Goal: Task Accomplishment & Management: Complete application form

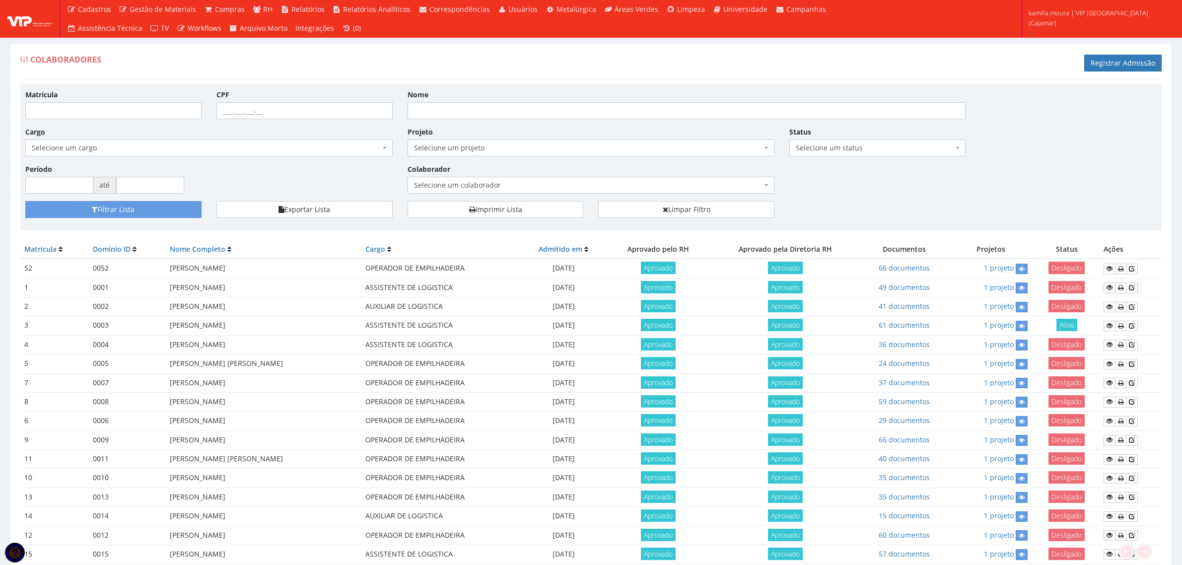
scroll to position [352, 0]
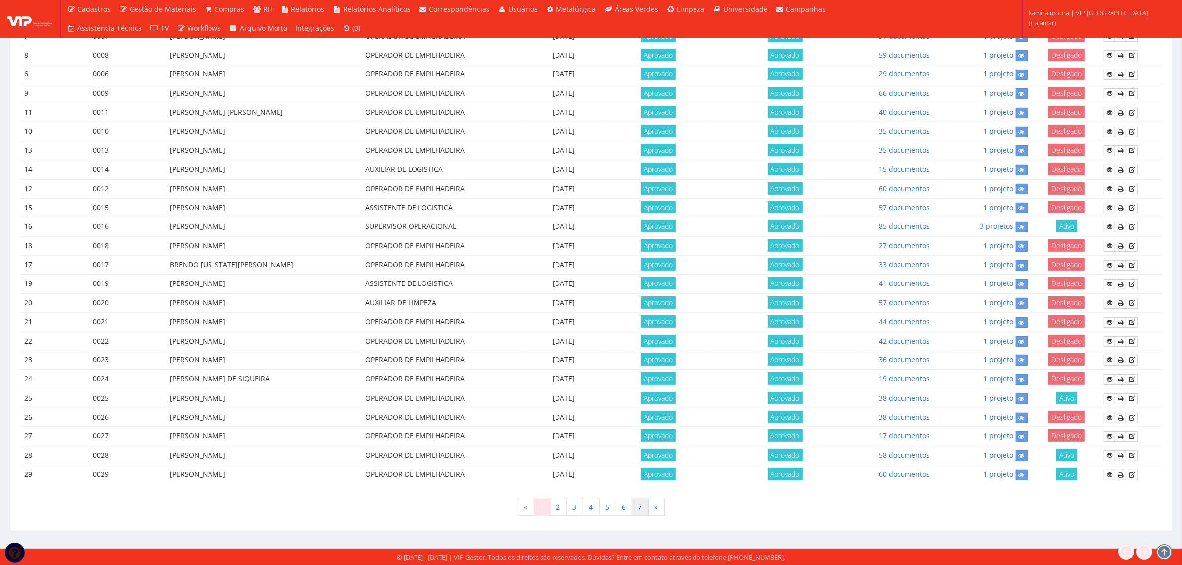
click at [646, 510] on link "7" at bounding box center [640, 507] width 17 height 17
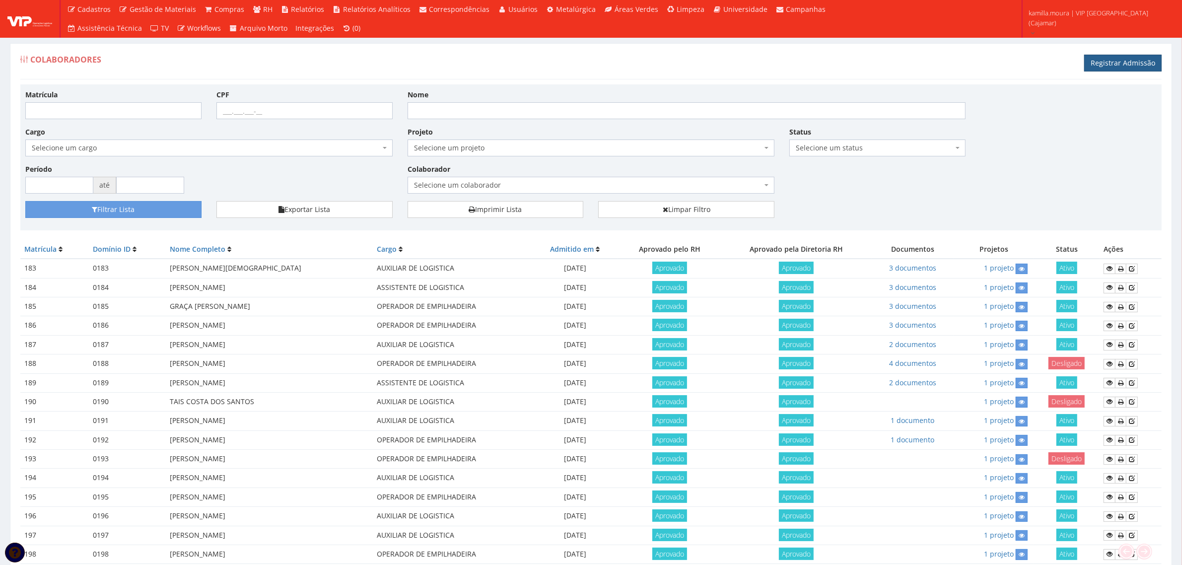
click at [1112, 58] on link "Registrar Admissão" at bounding box center [1122, 63] width 77 height 17
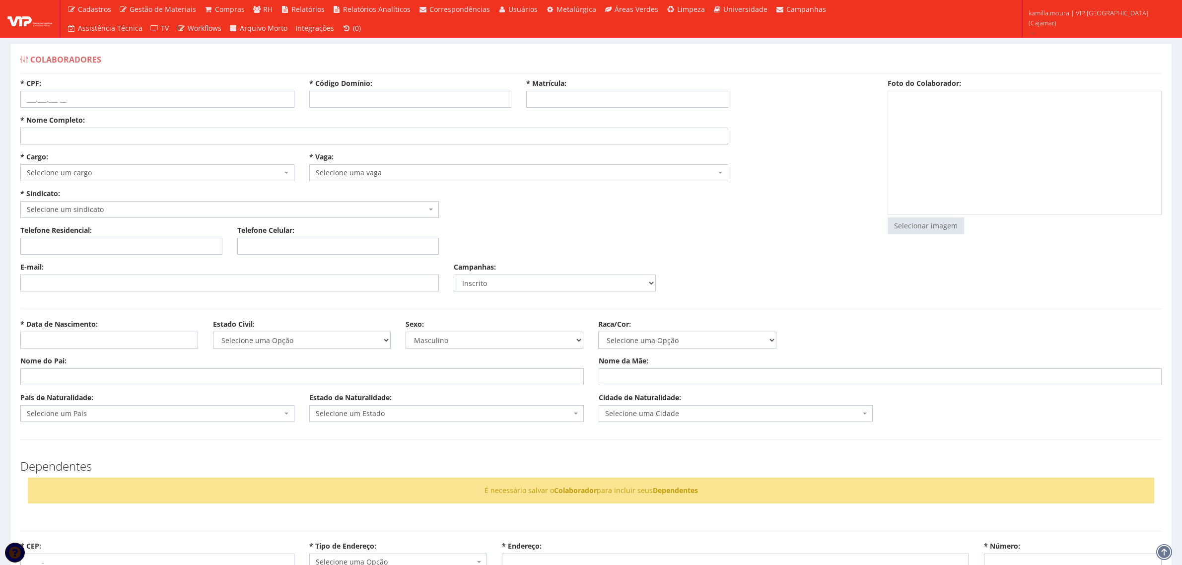
select select
click at [325, 100] on input "* Código Domínio:" at bounding box center [410, 99] width 202 height 17
type input "203"
click at [97, 95] on input "* CPF:" at bounding box center [157, 99] width 274 height 17
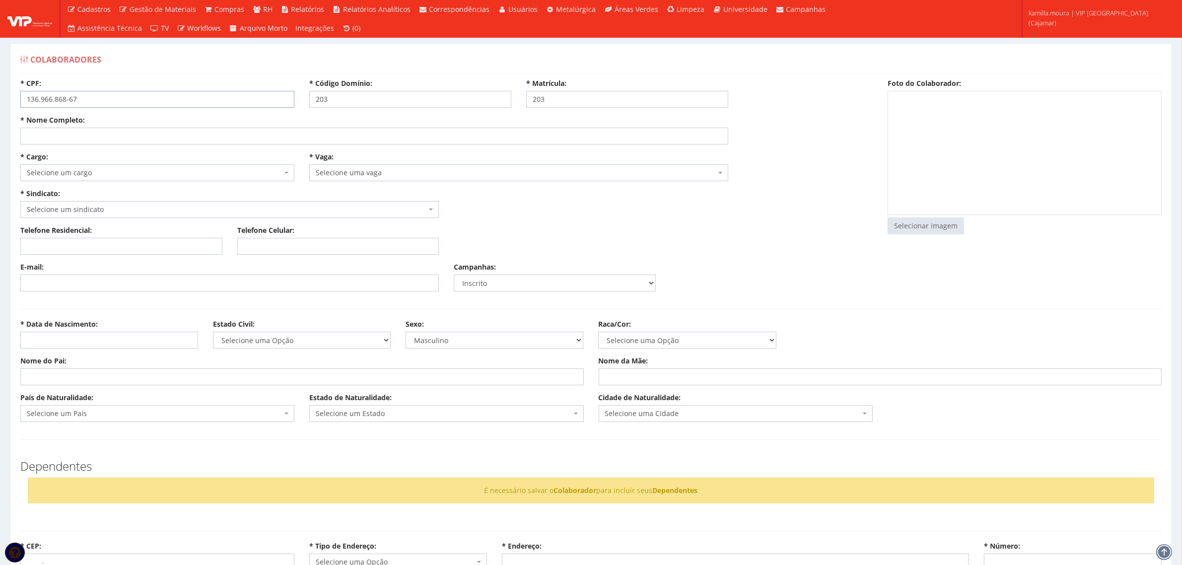
type input "136.966.868-67"
type input "r"
type input "[PERSON_NAME]"
click at [103, 180] on span "Selecione um cargo" at bounding box center [157, 172] width 274 height 17
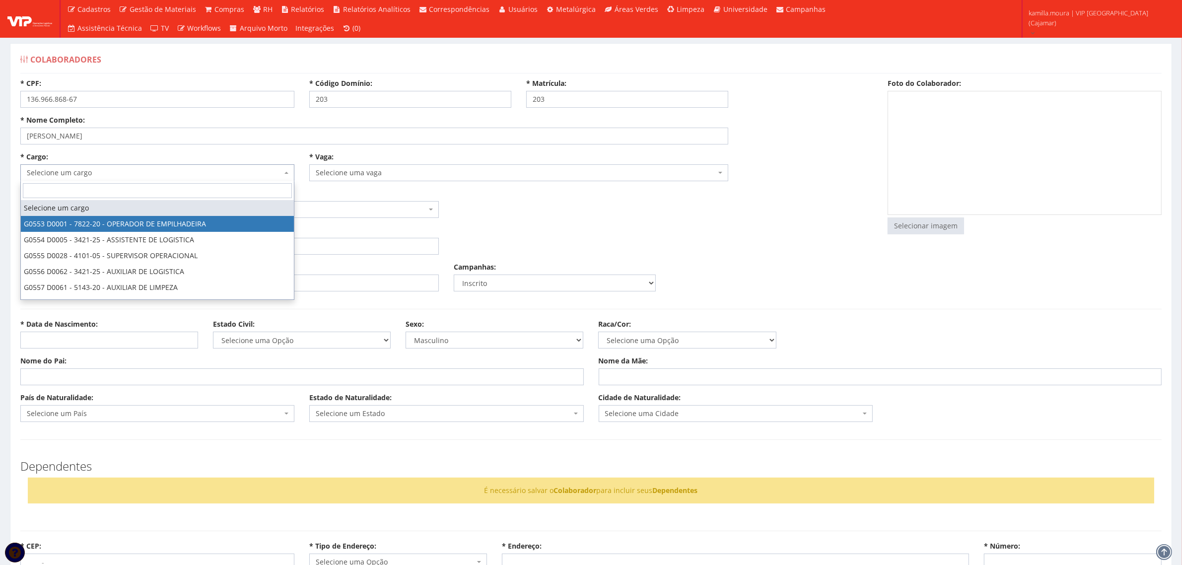
select select "553"
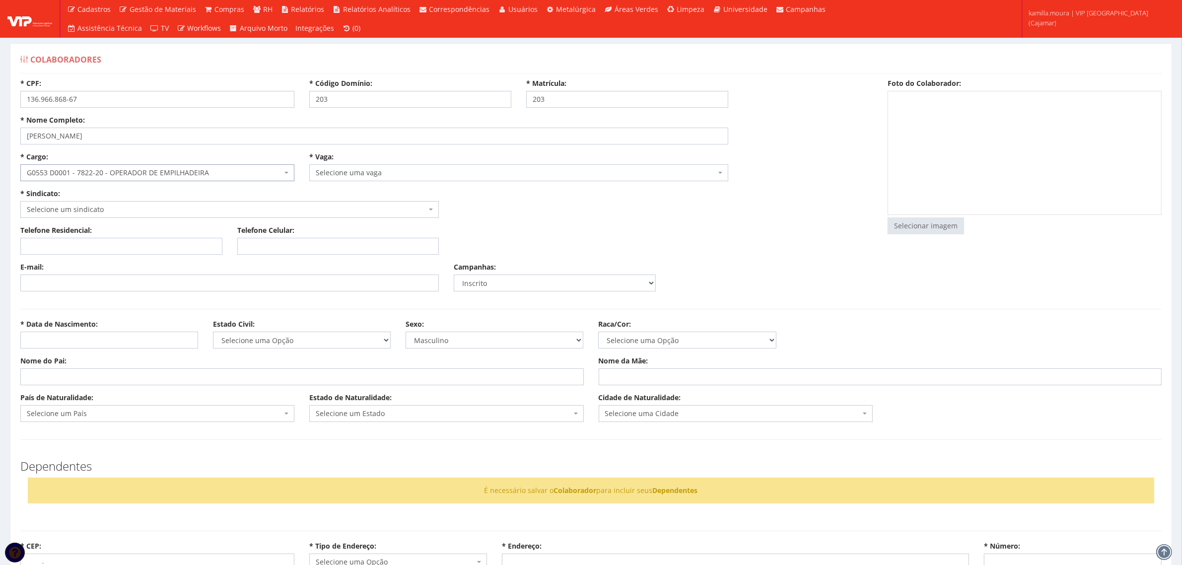
click at [356, 174] on span "Selecione uma vaga" at bounding box center [516, 173] width 400 height 10
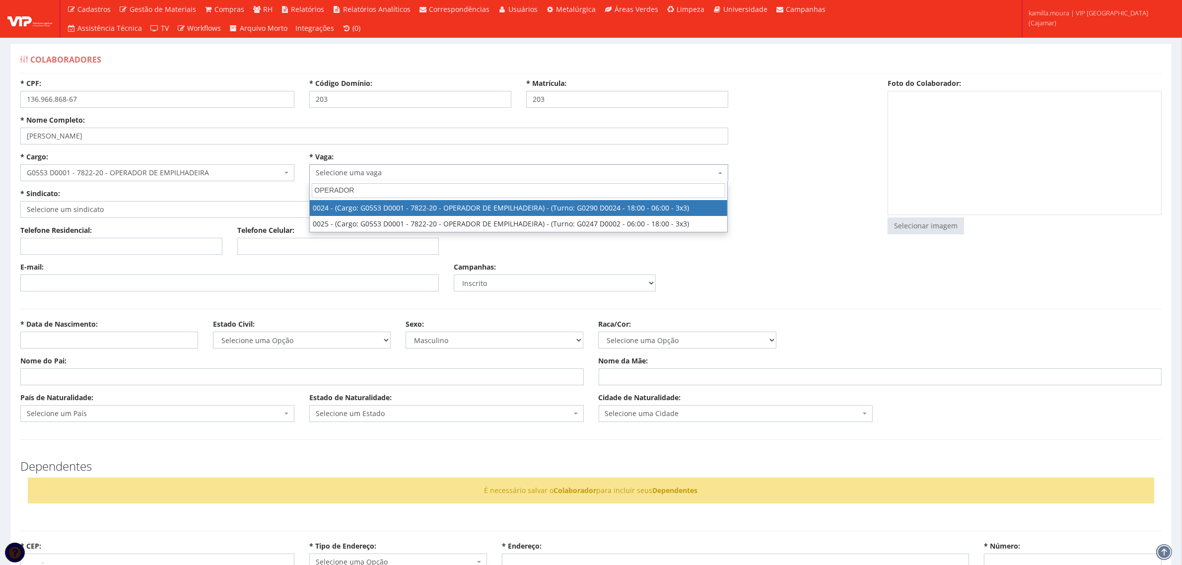
type input "OPERADOR"
select select "24"
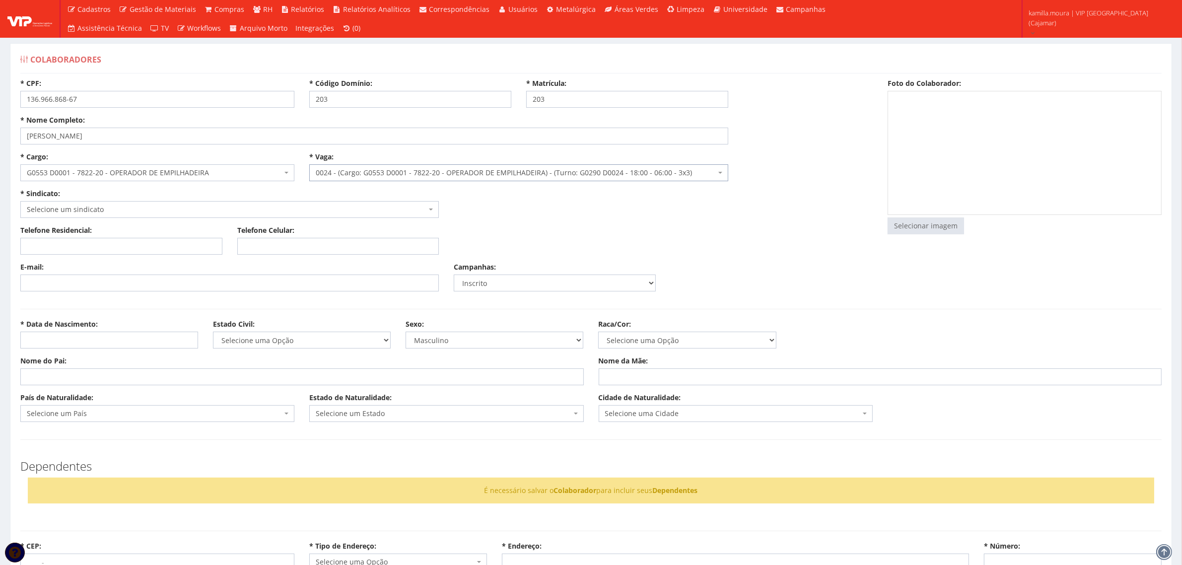
select select "290"
type input "2.305,28"
radio input "true"
type input "17,72"
type input "13,29"
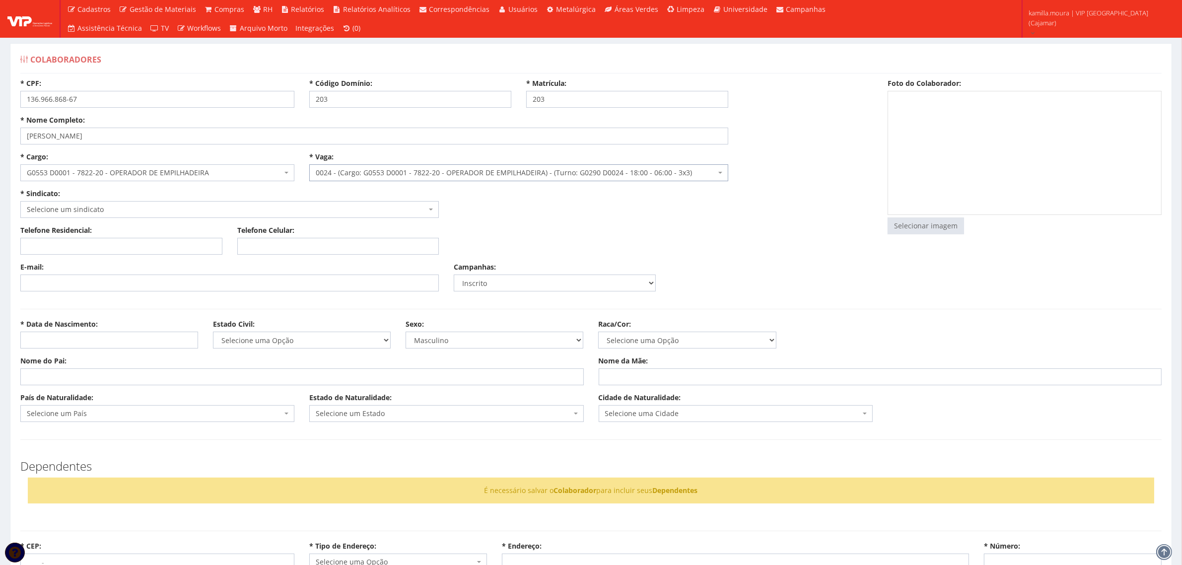
type input "260,00"
type input "27,82"
select select "230"
click at [906, 224] on input "file" at bounding box center [925, 226] width 75 height 16
type input "C:\fakepath\foto rogerio.jpg"
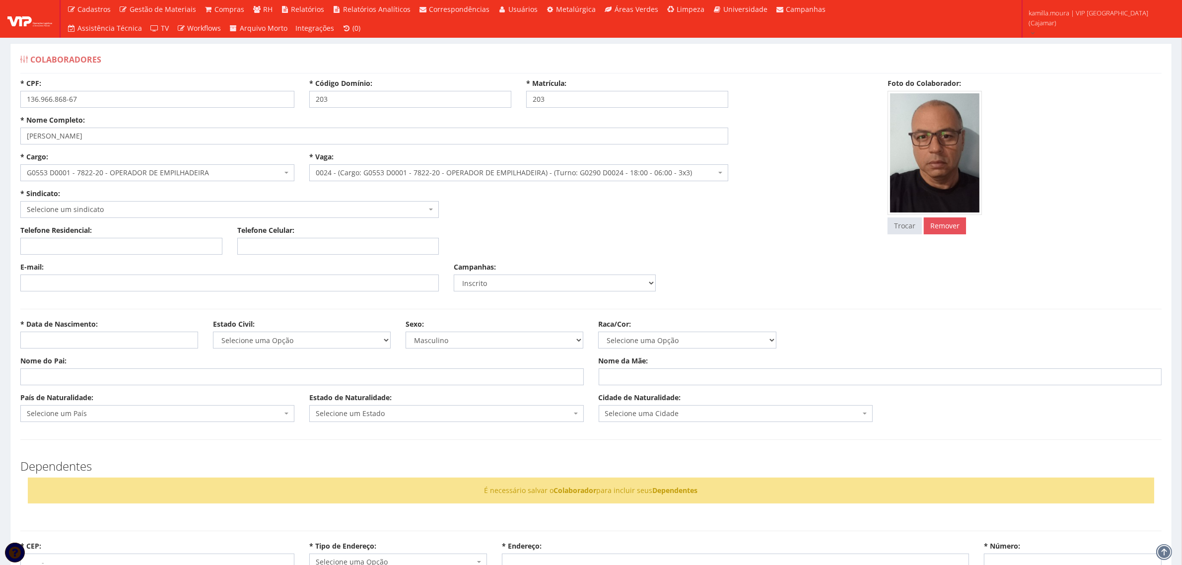
click at [98, 212] on span "Selecione um sindicato" at bounding box center [227, 210] width 400 height 10
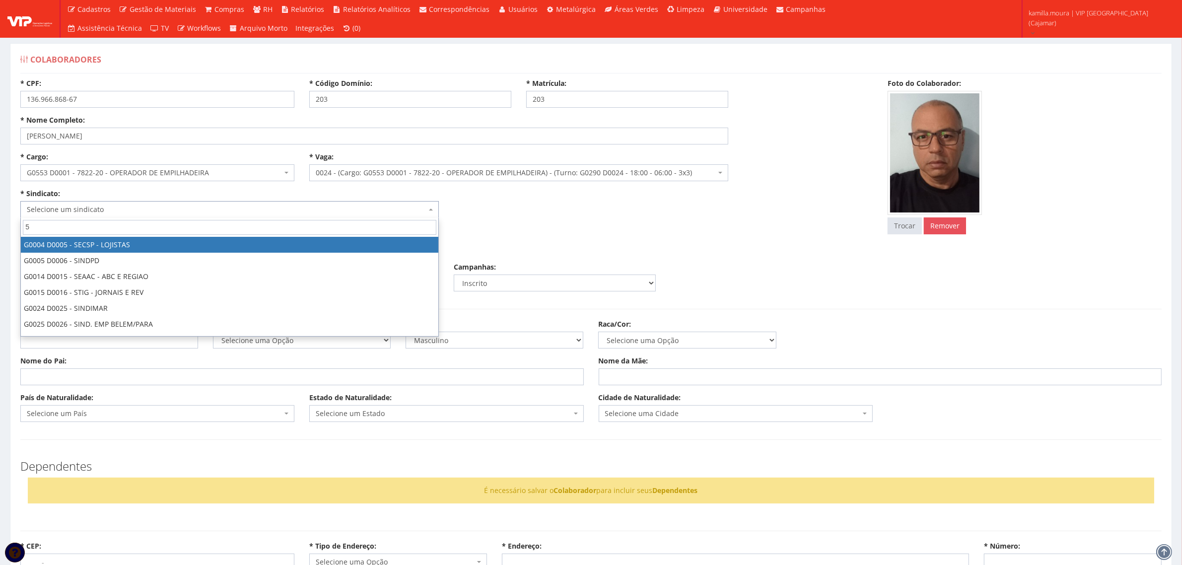
type input "59"
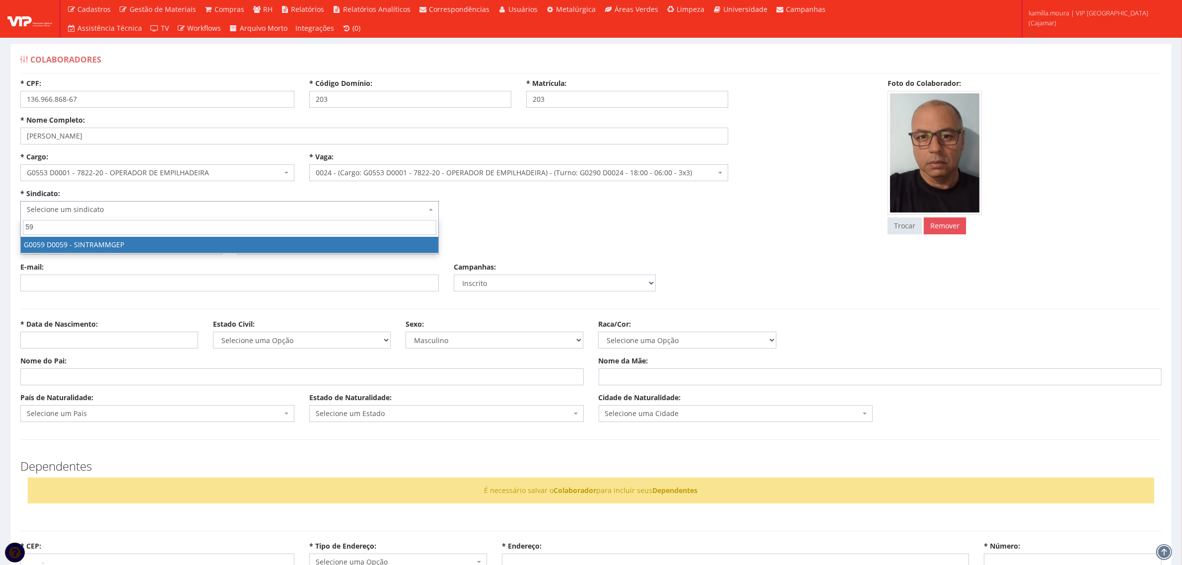
select select "59"
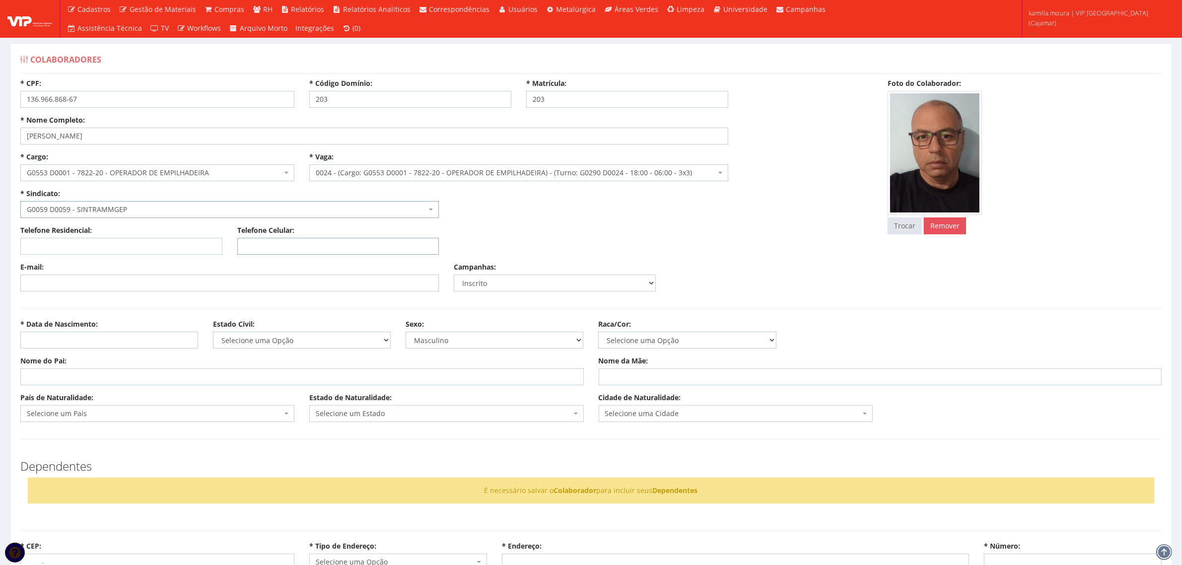
click at [265, 248] on input "Telefone Celular:" at bounding box center [338, 246] width 202 height 17
click at [281, 242] on input "Telefone Celular:" at bounding box center [338, 246] width 202 height 17
type input "[PHONE_NUMBER]"
click at [50, 335] on input "* Data de Nascimento:" at bounding box center [109, 340] width 178 height 17
type input "[DATE]"
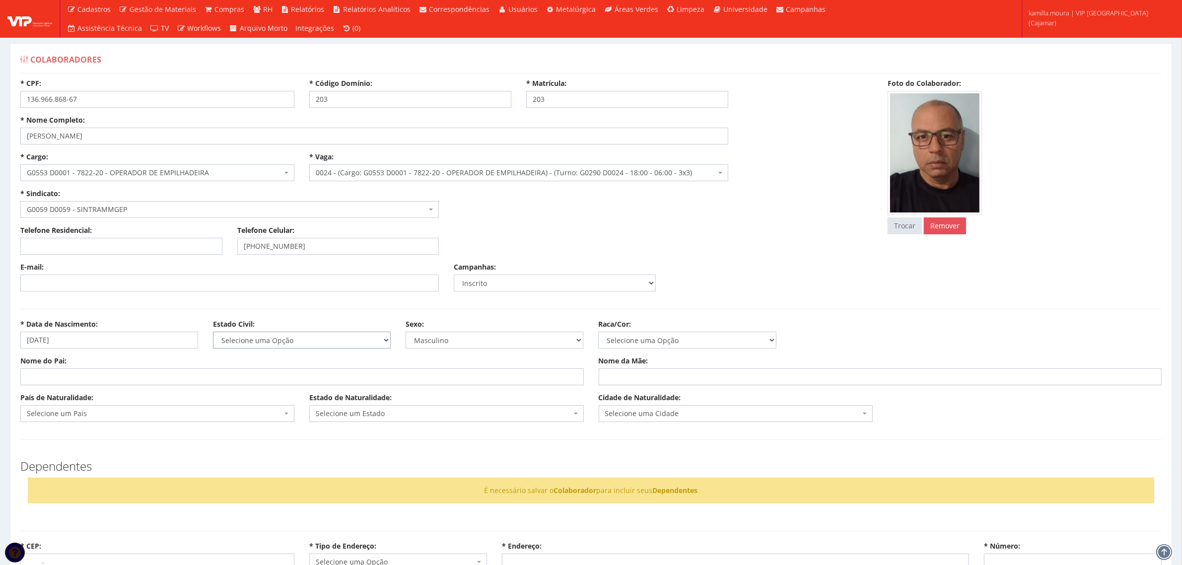
click at [245, 338] on select "Selecione uma Opção Solteiro Casado União Estável Divorciado Viúvo Separado" at bounding box center [302, 340] width 178 height 17
select select "casado"
click at [213, 332] on select "Selecione uma Opção Solteiro Casado União Estável Divorciado Viúvo Separado" at bounding box center [302, 340] width 178 height 17
click at [680, 339] on select "Selecione uma Opção Não Informada Amarela Branca Parda Negra Indígena" at bounding box center [687, 340] width 178 height 17
select select "nao_informada"
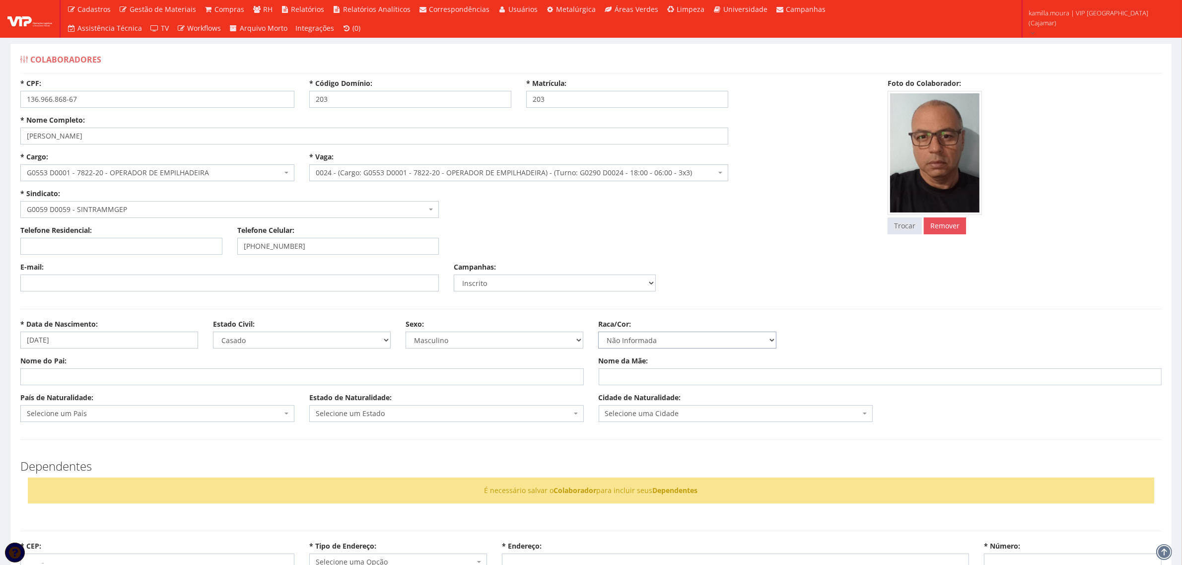
click at [598, 332] on select "Selecione uma Opção Não Informada Amarela Branca Parda Negra Indígena" at bounding box center [687, 340] width 178 height 17
click at [463, 377] on input "Nome do Pai:" at bounding box center [301, 376] width 563 height 17
type input "m"
type input "[PERSON_NAME]"
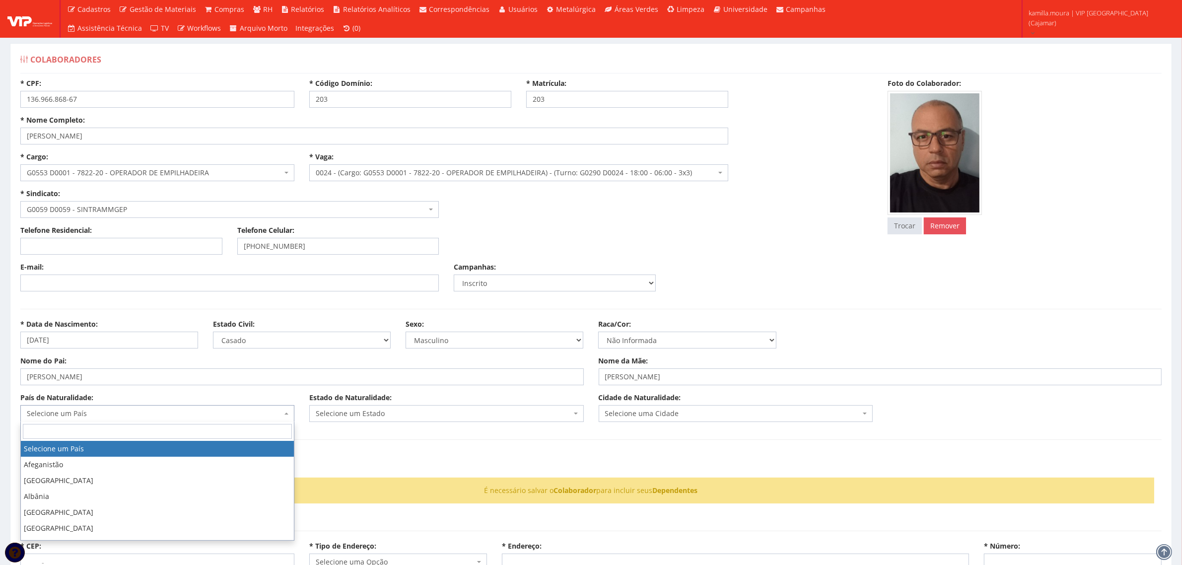
click at [259, 413] on span "Selecione um País" at bounding box center [154, 414] width 255 height 10
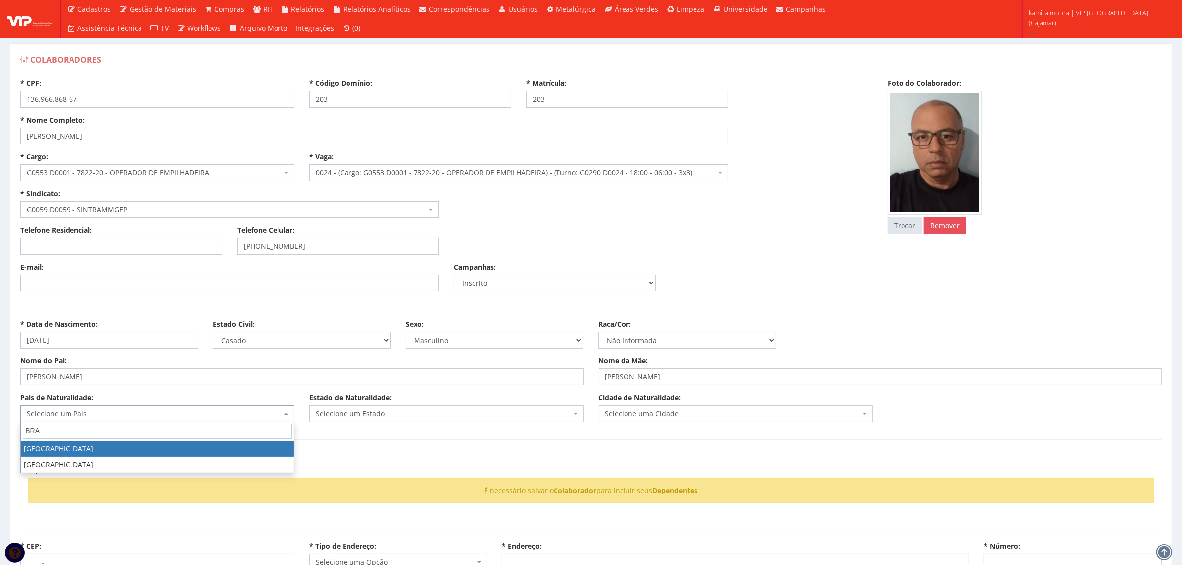
type input "BRAS"
select select "30"
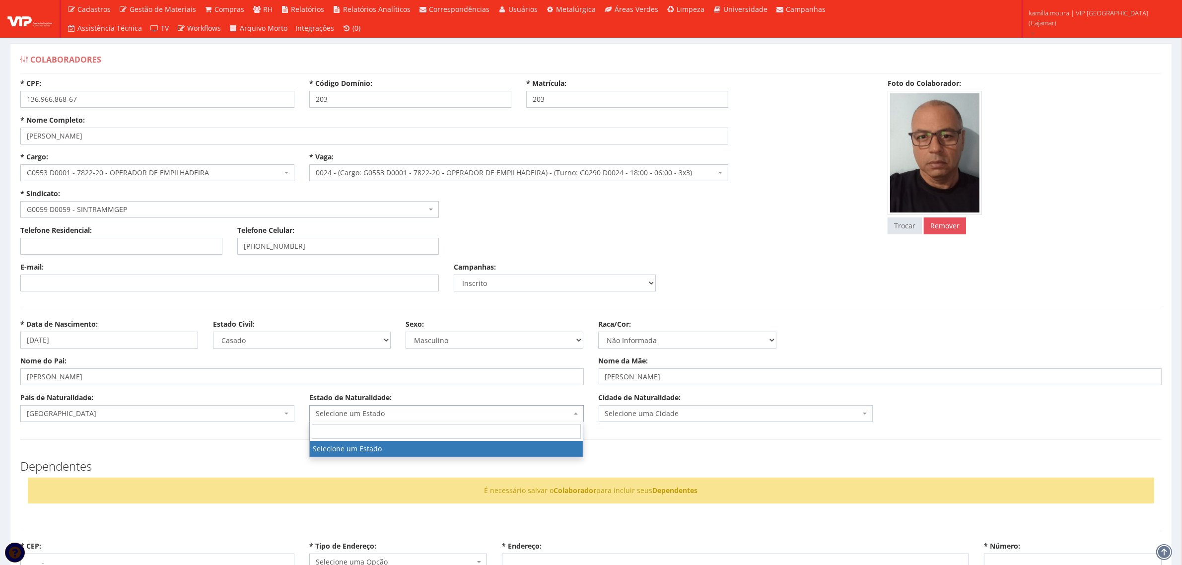
click at [346, 415] on span "Selecione um Estado" at bounding box center [443, 414] width 255 height 10
click at [368, 417] on span "Selecione um Estado" at bounding box center [443, 414] width 255 height 10
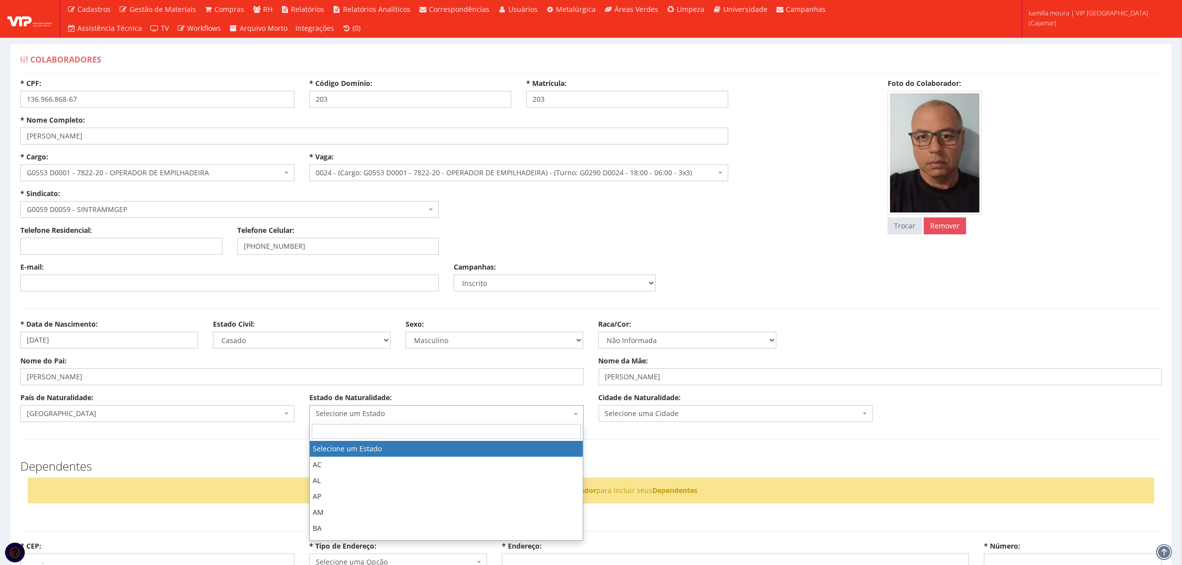
click at [378, 411] on span "Selecione um Estado" at bounding box center [443, 414] width 255 height 10
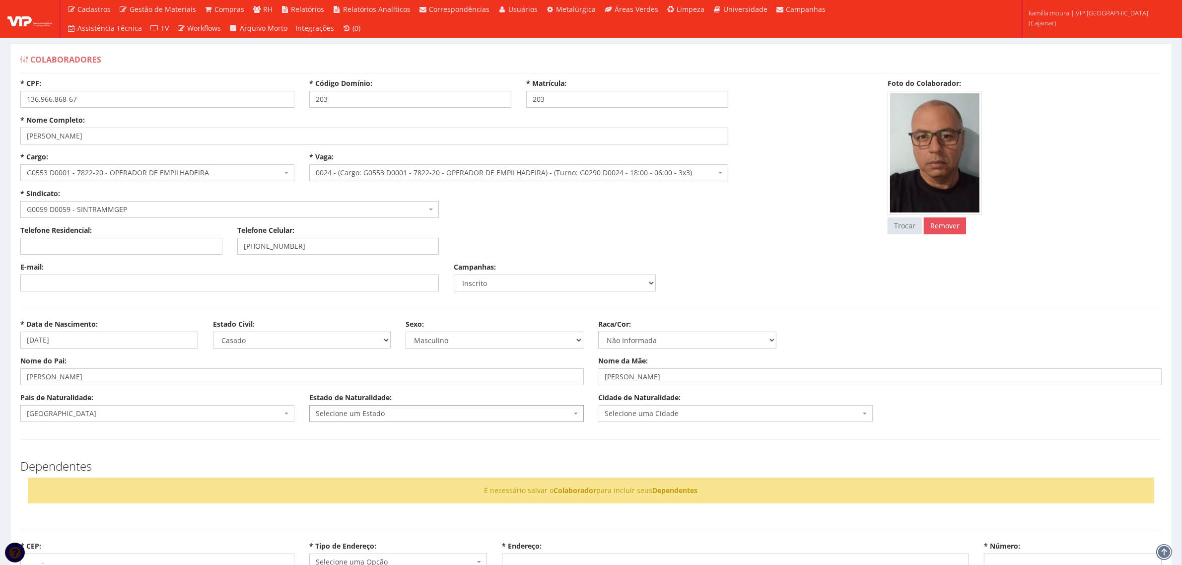
click at [667, 408] on span "Selecione uma Cidade" at bounding box center [736, 413] width 274 height 17
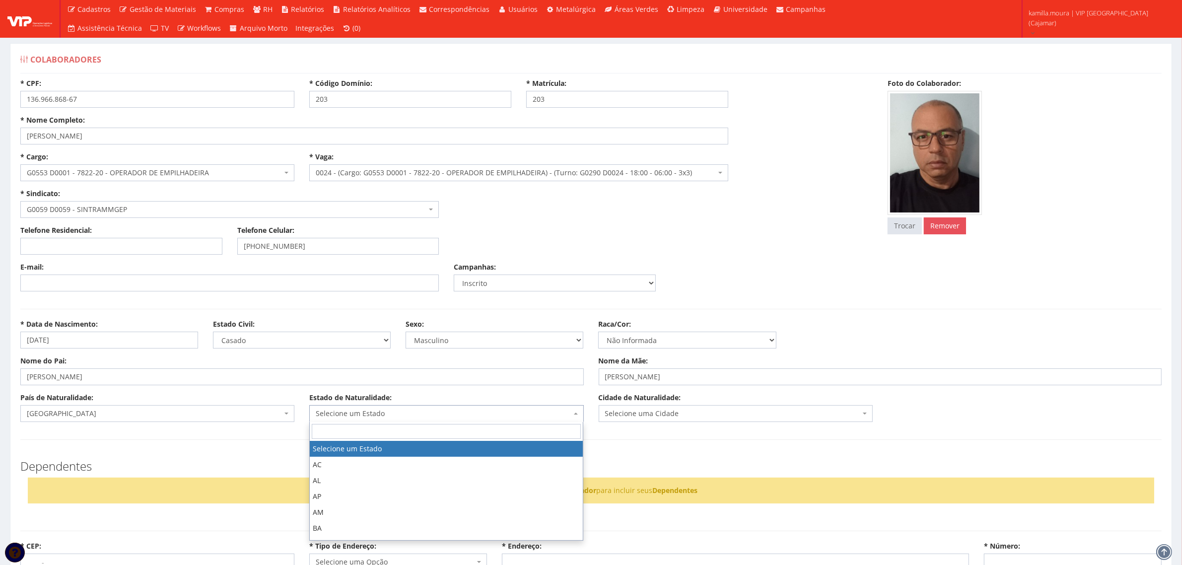
click at [507, 409] on span "Selecione um Estado" at bounding box center [443, 414] width 255 height 10
type input "SP"
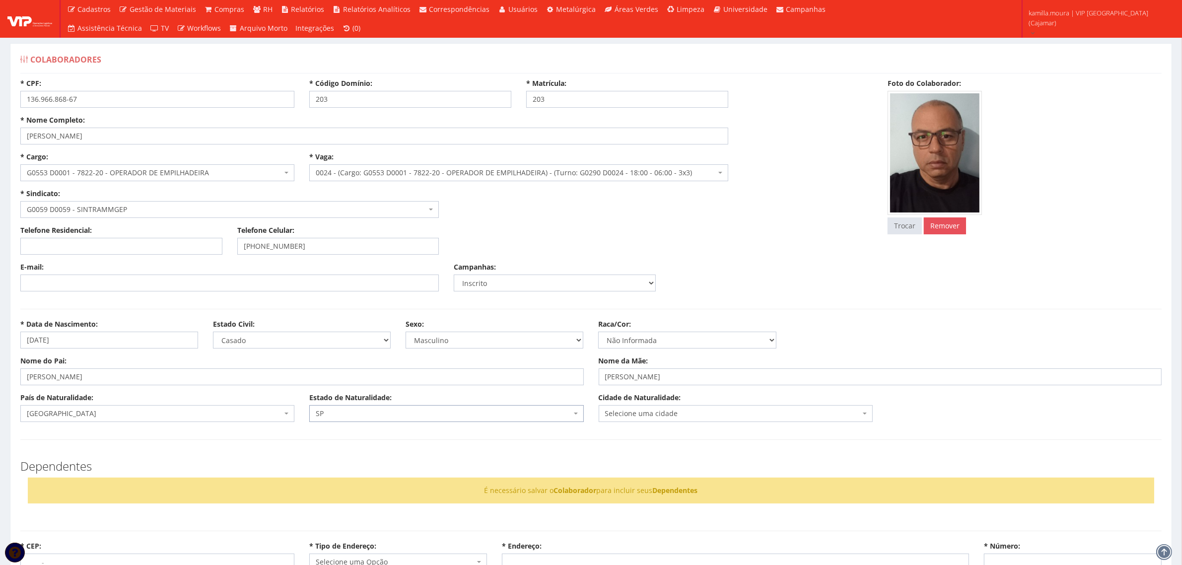
select select "25"
click at [694, 415] on span "Selecione uma cidade" at bounding box center [732, 414] width 255 height 10
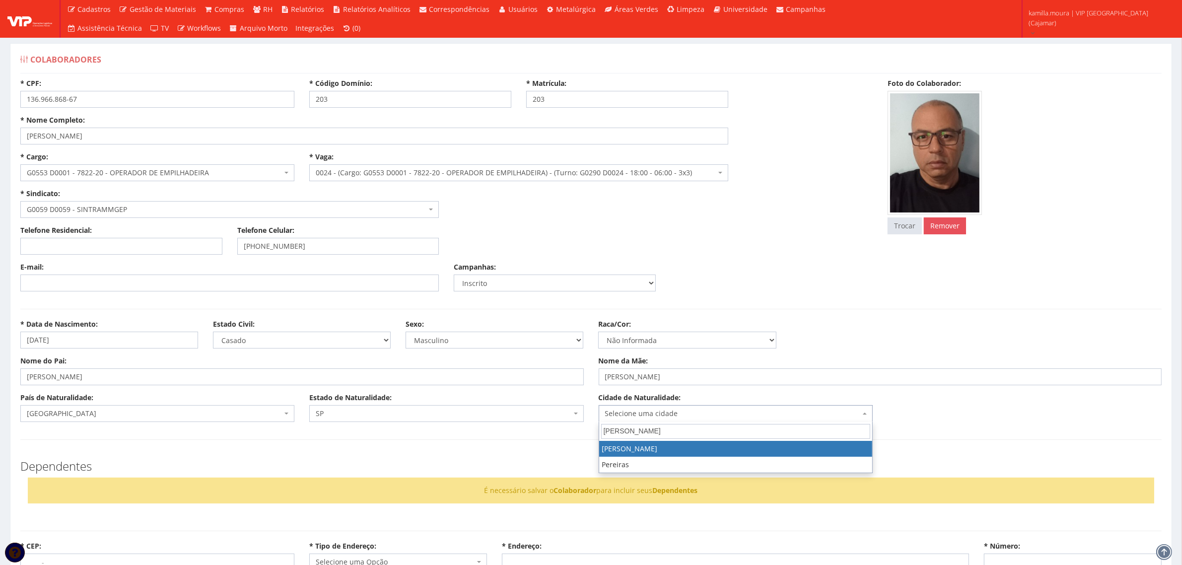
type input "PEREIRA BA"
select select "5129"
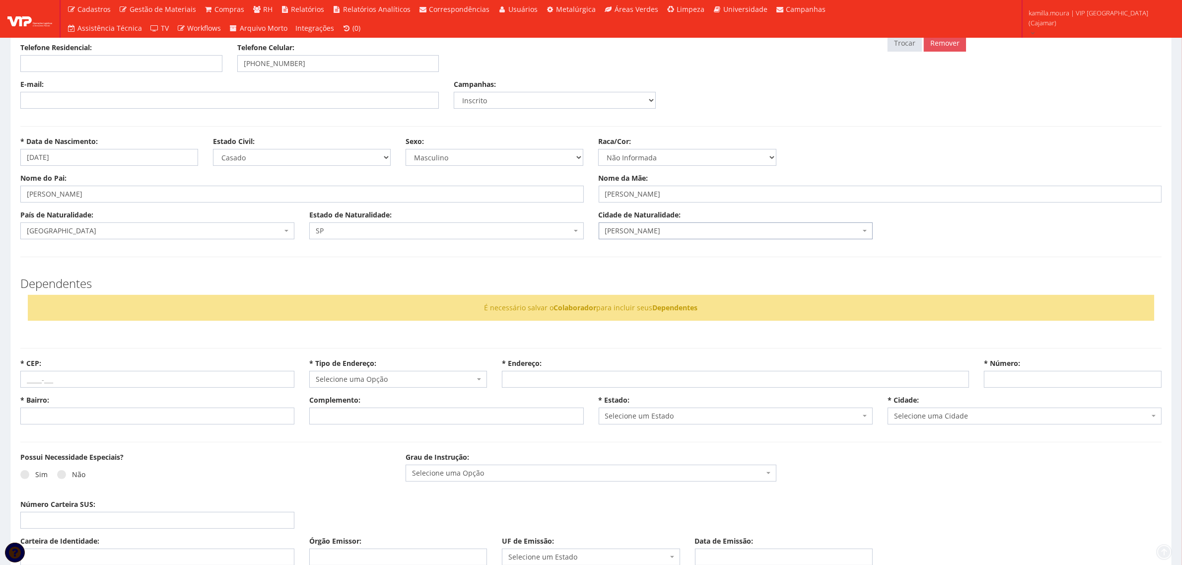
scroll to position [186, 0]
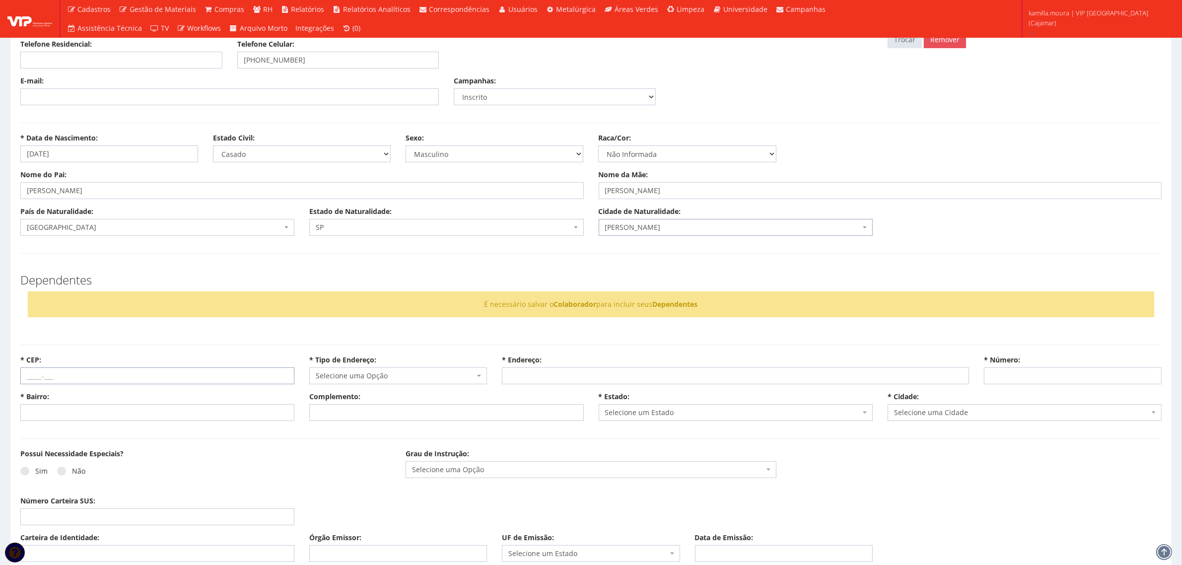
click at [83, 372] on input "* CEP:" at bounding box center [157, 375] width 274 height 17
type input "67785-750"
select select
type input "Carregando..."
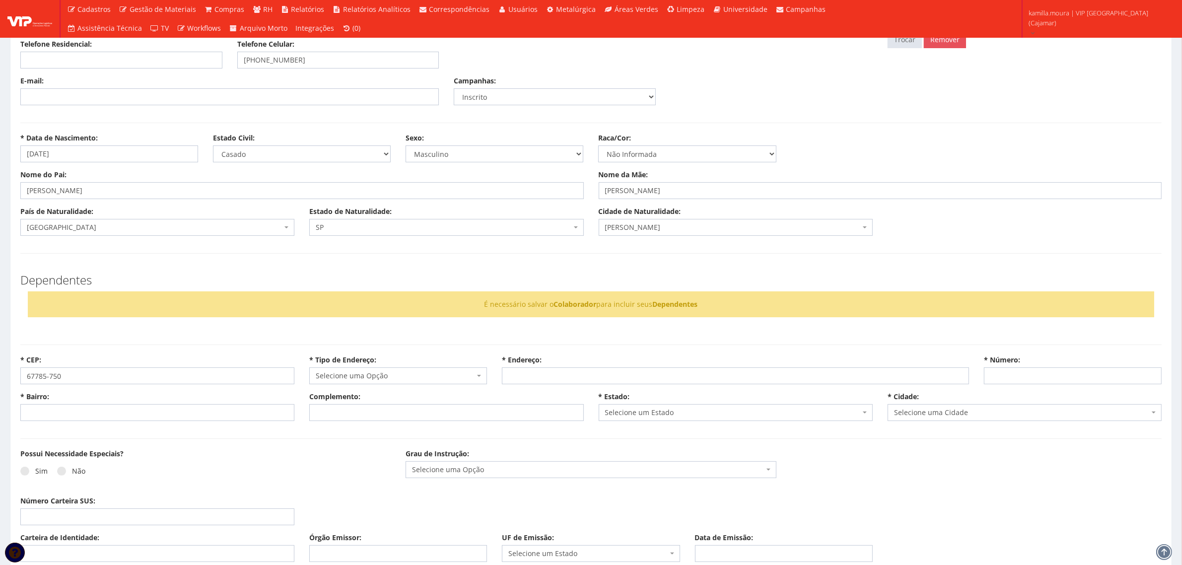
type input "Carregando..."
select select
drag, startPoint x: 91, startPoint y: 381, endPoint x: -37, endPoint y: 366, distance: 128.9
click at [0, 366] on html "Cadastros Clientes Unidades Subclientes Unidades de Subclientes Projetos Vagas …" at bounding box center [591, 96] width 1182 height 565
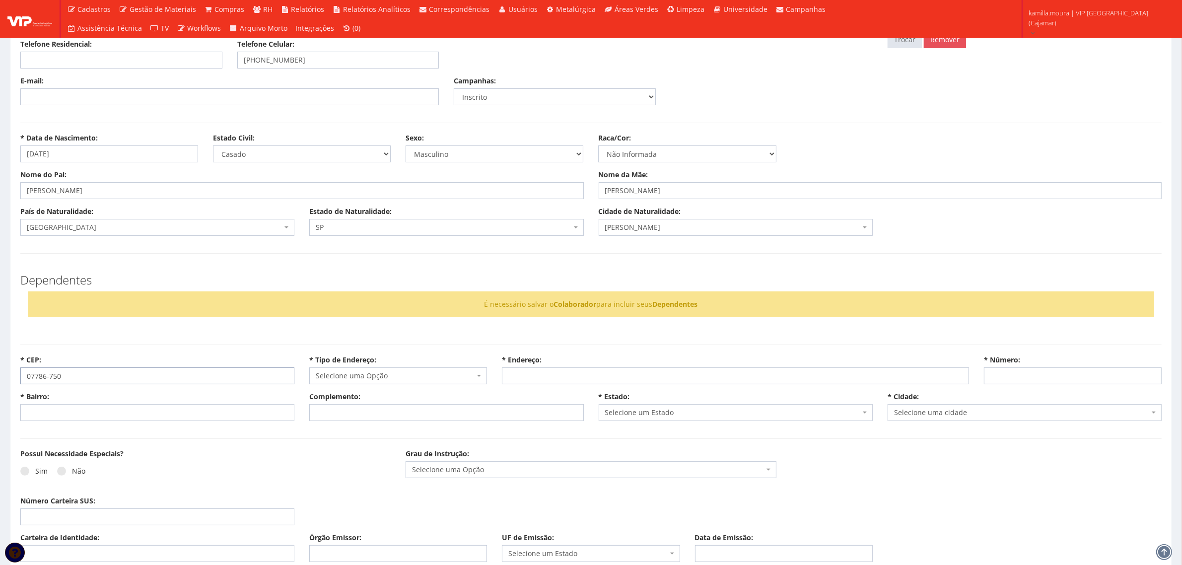
type input "07786-750"
select select
type input "Carregando..."
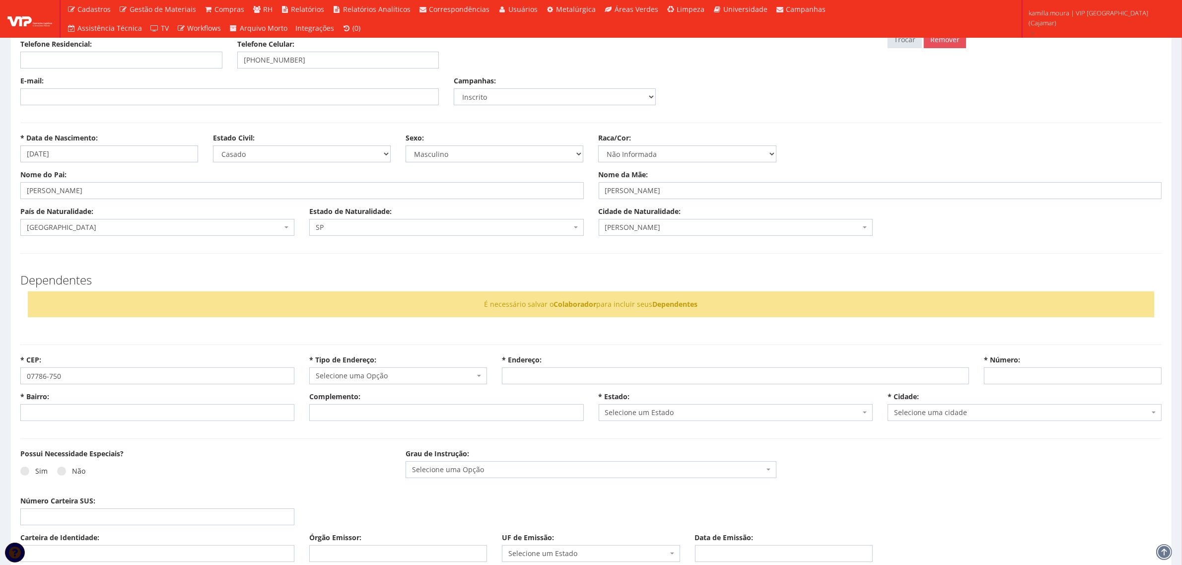
select select
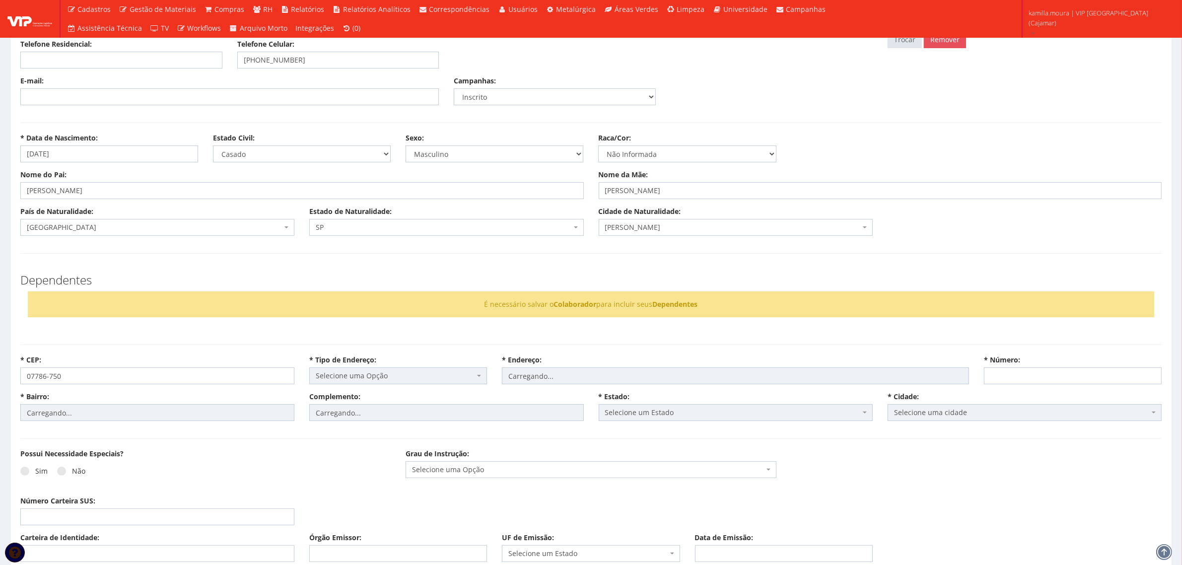
select select "rua"
type input "Queluz"
type input "Altos de Jordanésia (Jordanésia)"
type input "(M Pitoresca)"
select select "25"
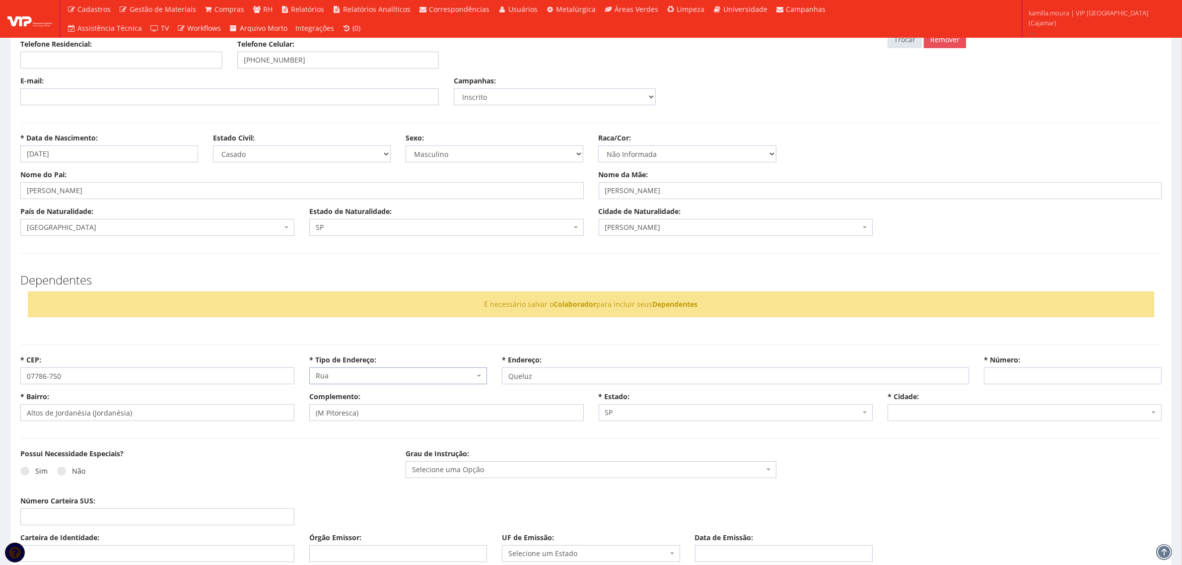
select select "4809"
click at [999, 380] on input "* Número:" at bounding box center [1073, 375] width 178 height 17
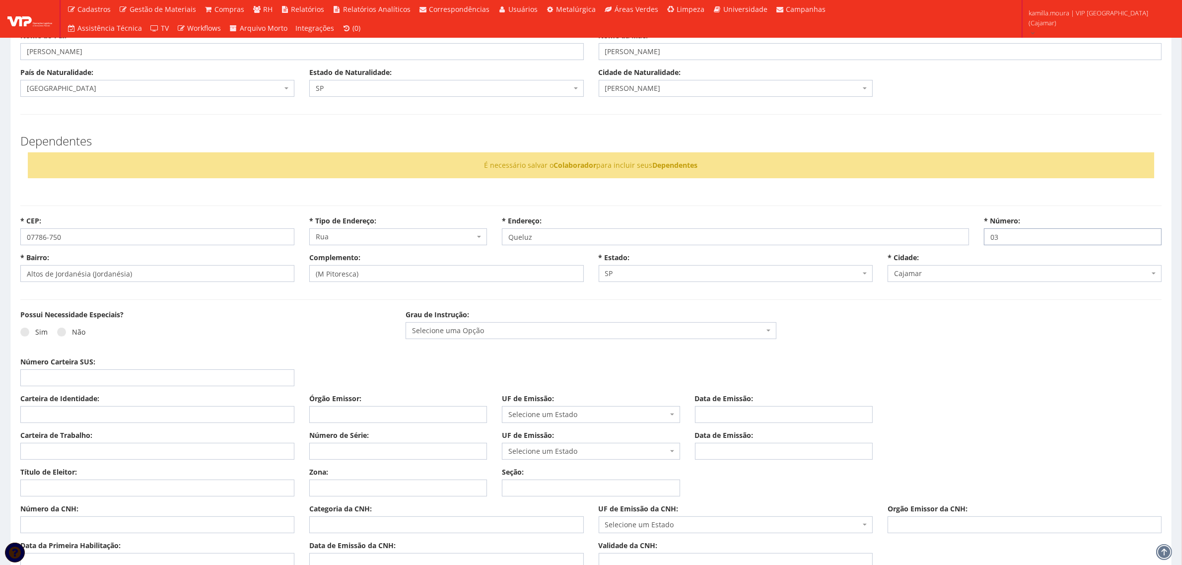
scroll to position [372, 0]
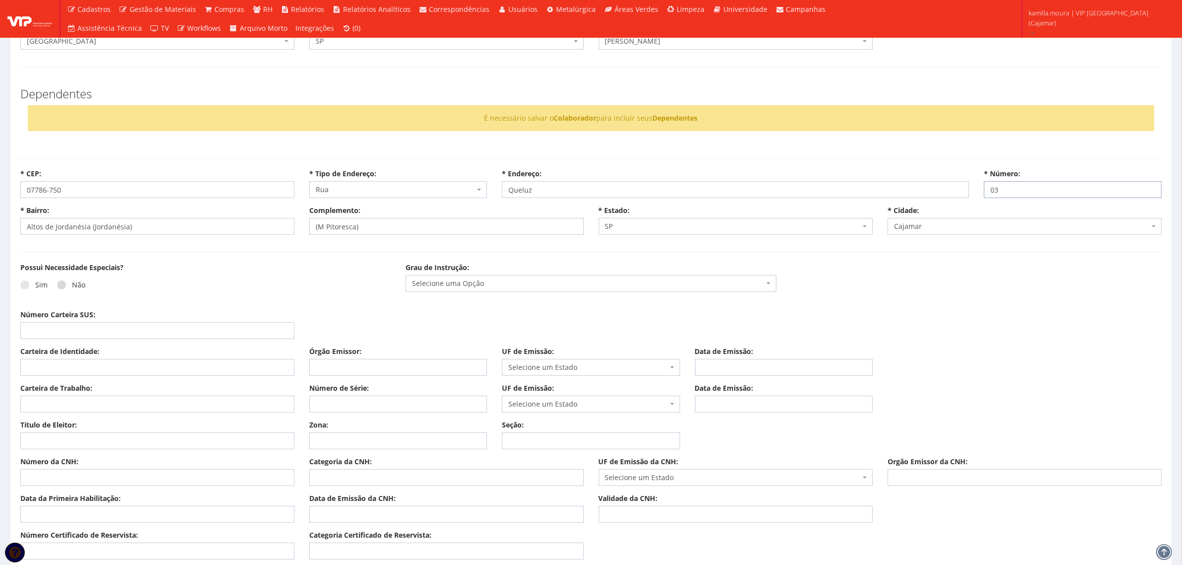
type input "03"
click at [79, 289] on label "Não" at bounding box center [71, 285] width 28 height 10
click at [78, 288] on input "Não" at bounding box center [75, 285] width 6 height 6
radio input "true"
click at [447, 291] on span "Selecione uma Opção" at bounding box center [591, 283] width 370 height 17
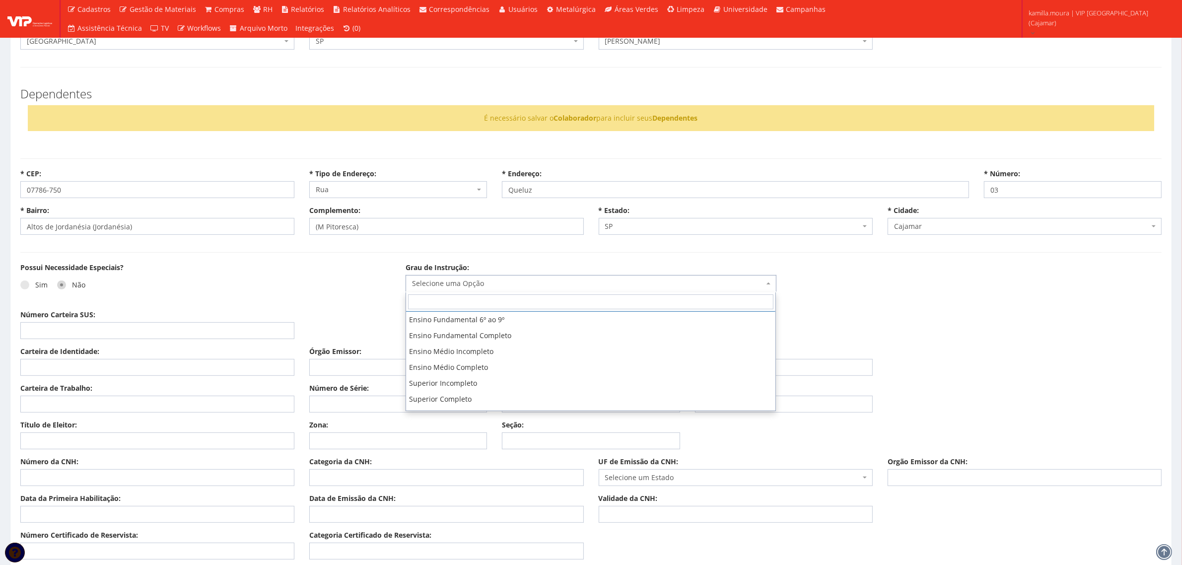
scroll to position [62, 0]
select select "ensino_medio_completo"
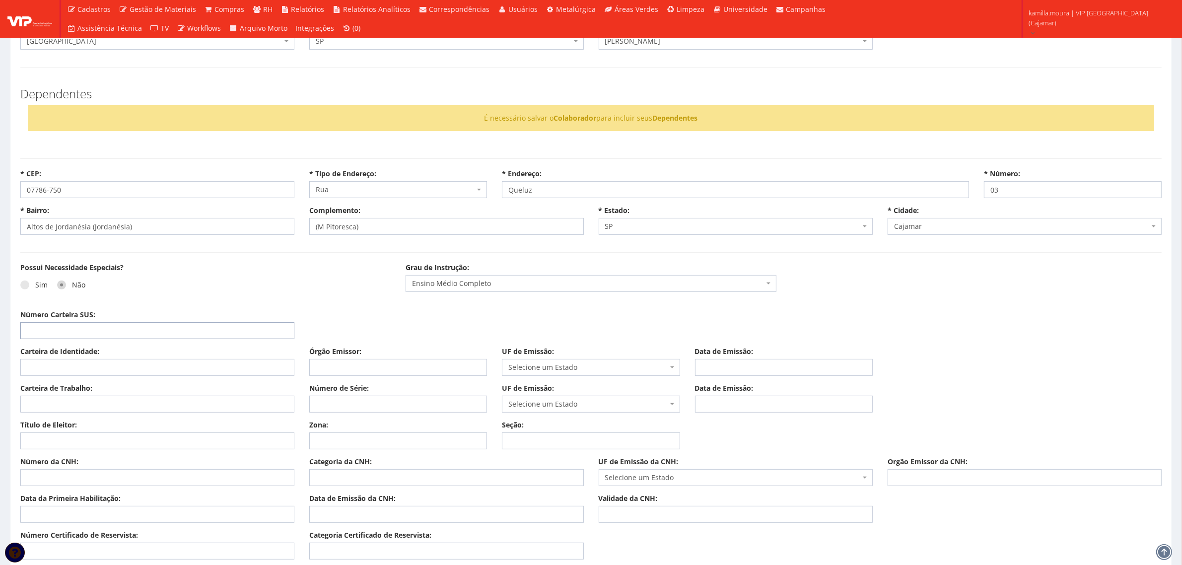
drag, startPoint x: 85, startPoint y: 329, endPoint x: 26, endPoint y: 327, distance: 58.6
click at [85, 329] on input "Número Carteira SUS:" at bounding box center [157, 330] width 274 height 17
click at [125, 326] on input "Número Carteira SUS:" at bounding box center [157, 330] width 274 height 17
type input "706302709952670"
drag, startPoint x: 92, startPoint y: 370, endPoint x: 45, endPoint y: 370, distance: 47.2
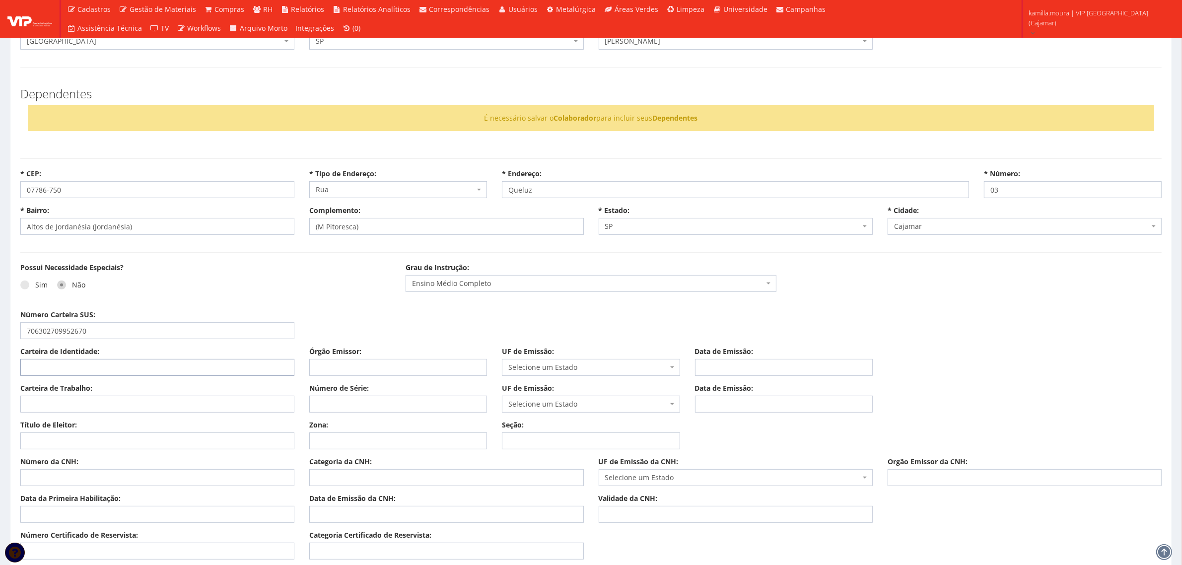
click at [92, 370] on input "Carteira de Identidade:" at bounding box center [157, 367] width 274 height 17
click at [144, 368] on input "Carteira de Identidade:" at bounding box center [157, 367] width 274 height 17
type input "28839351"
click at [361, 400] on input "Número de Série:" at bounding box center [398, 404] width 178 height 17
drag, startPoint x: 341, startPoint y: 375, endPoint x: 301, endPoint y: 366, distance: 40.6
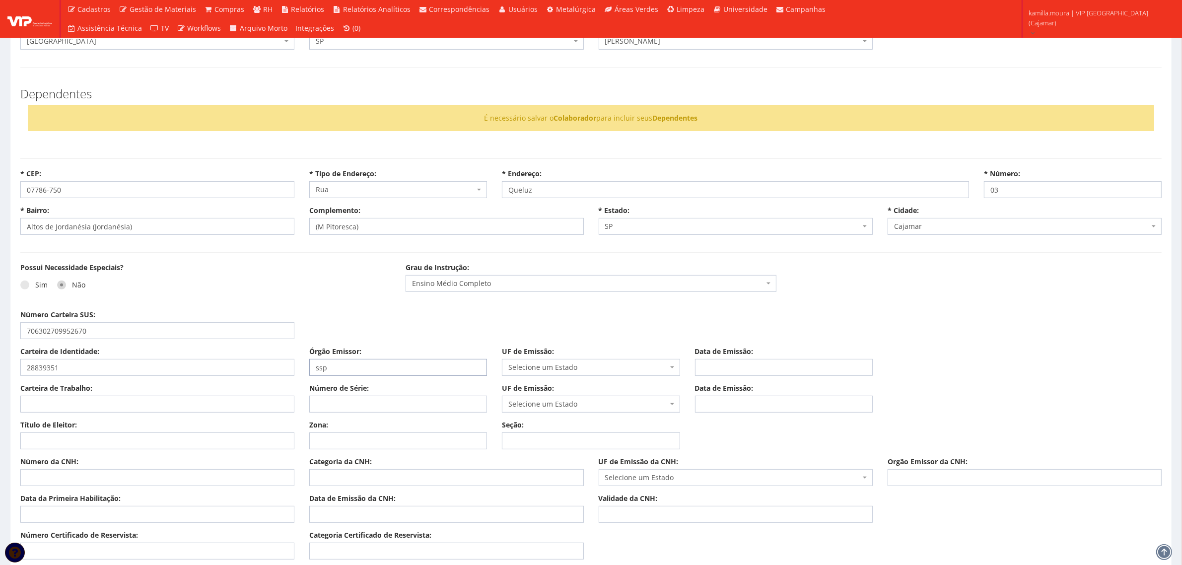
click at [266, 366] on div "Carteira de Identidade: 28839351 Órgão Emissor: ssp UF de Emissão: Selecione um…" at bounding box center [591, 364] width 1156 height 37
type input "SSP"
click at [534, 371] on span "Selecione um Estado" at bounding box center [587, 367] width 159 height 10
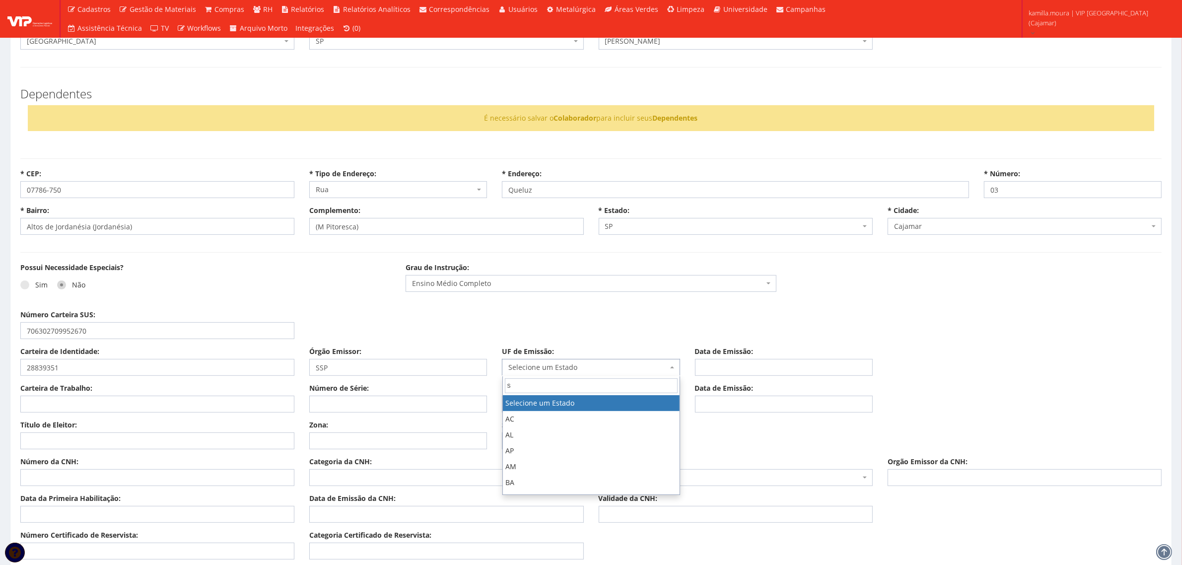
type input "sp"
select select "SP"
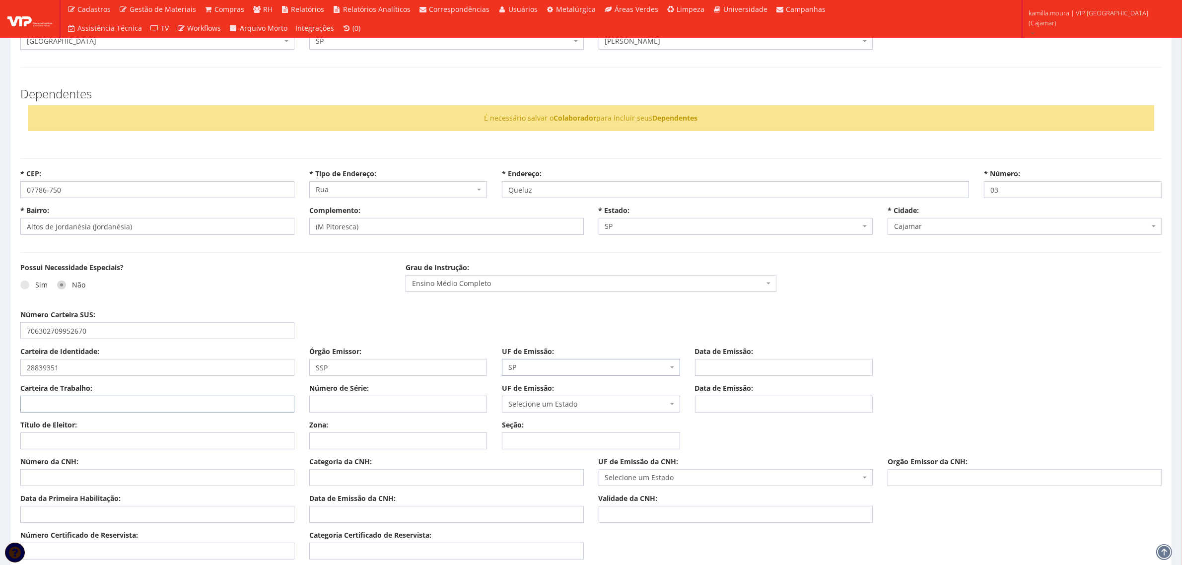
click at [173, 410] on input "Carteira de Trabalho:" at bounding box center [157, 404] width 274 height 17
click at [733, 373] on input "Data de Emissão:" at bounding box center [784, 367] width 178 height 17
type input "[DATE]"
click at [104, 402] on input "Carteira de Trabalho:" at bounding box center [157, 404] width 274 height 17
type input "28839"
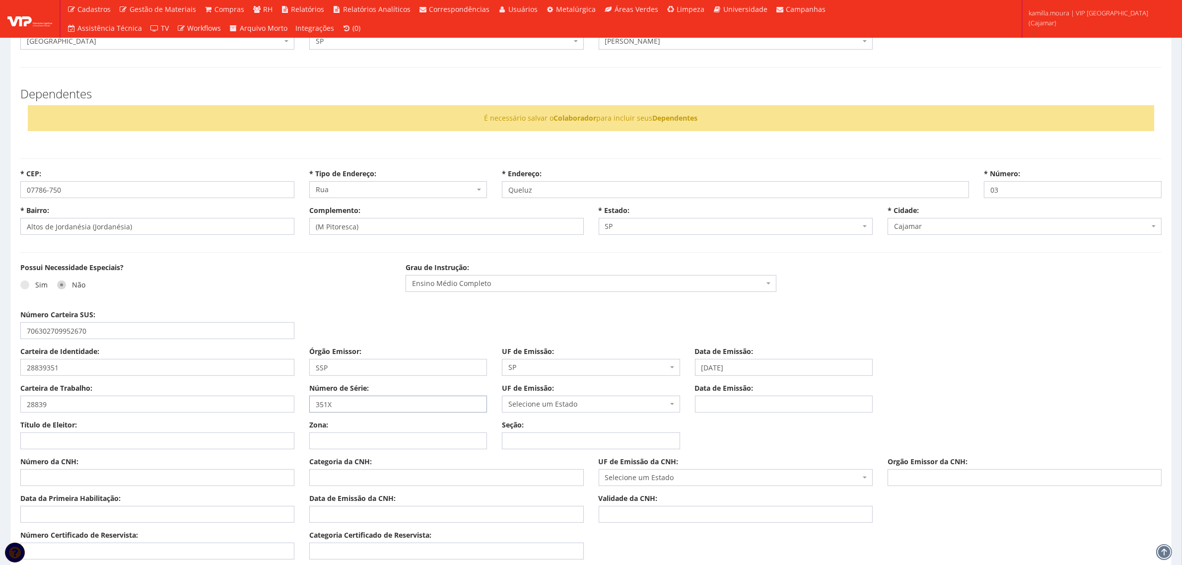
type input "351X"
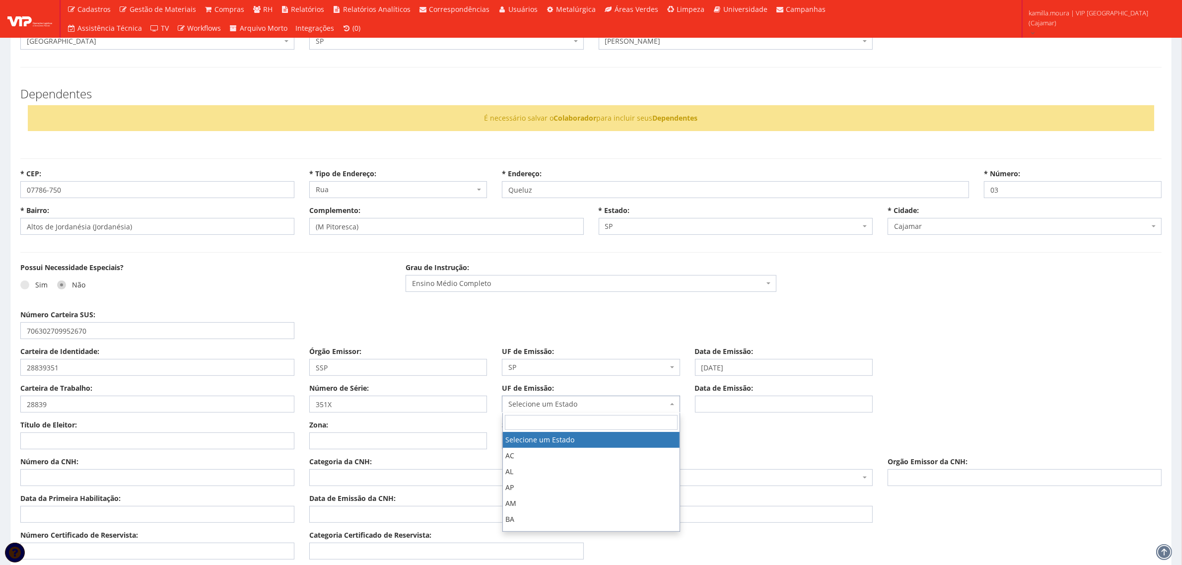
click at [601, 404] on span "Selecione um Estado" at bounding box center [587, 404] width 159 height 10
type input "SP"
select select "SP"
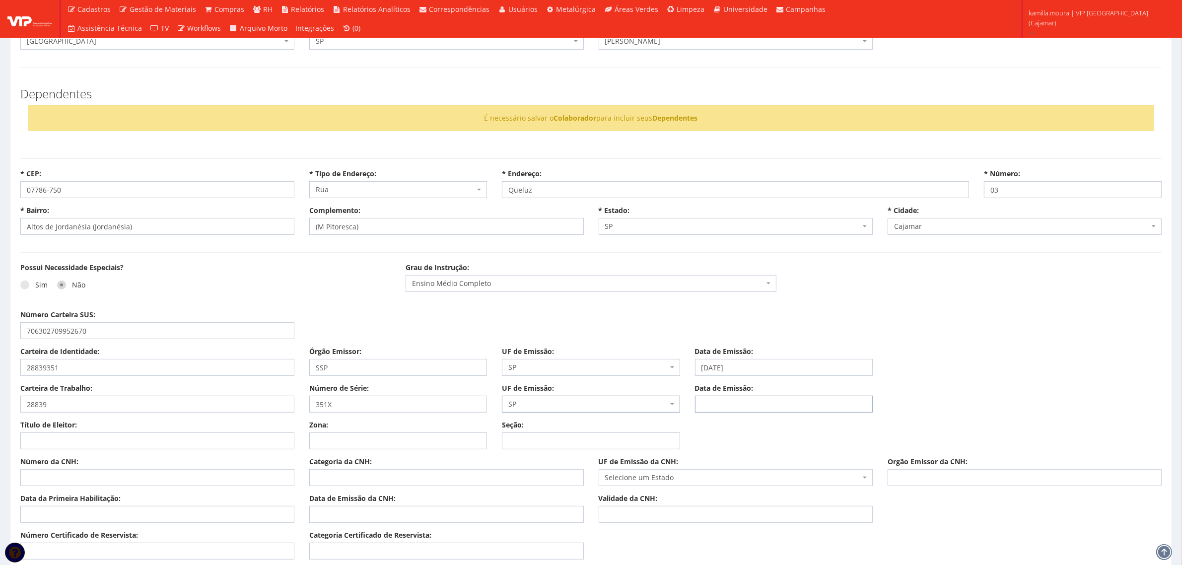
click at [720, 408] on input "Data de Emissão:" at bounding box center [784, 404] width 178 height 17
drag, startPoint x: 383, startPoint y: 408, endPoint x: 289, endPoint y: 405, distance: 94.4
click at [289, 405] on div "Carteira de Trabalho: 28839 Número de Série: 351X UF de Emissão: Selecione um E…" at bounding box center [591, 401] width 1156 height 37
drag, startPoint x: 194, startPoint y: 405, endPoint x: -4, endPoint y: 396, distance: 198.8
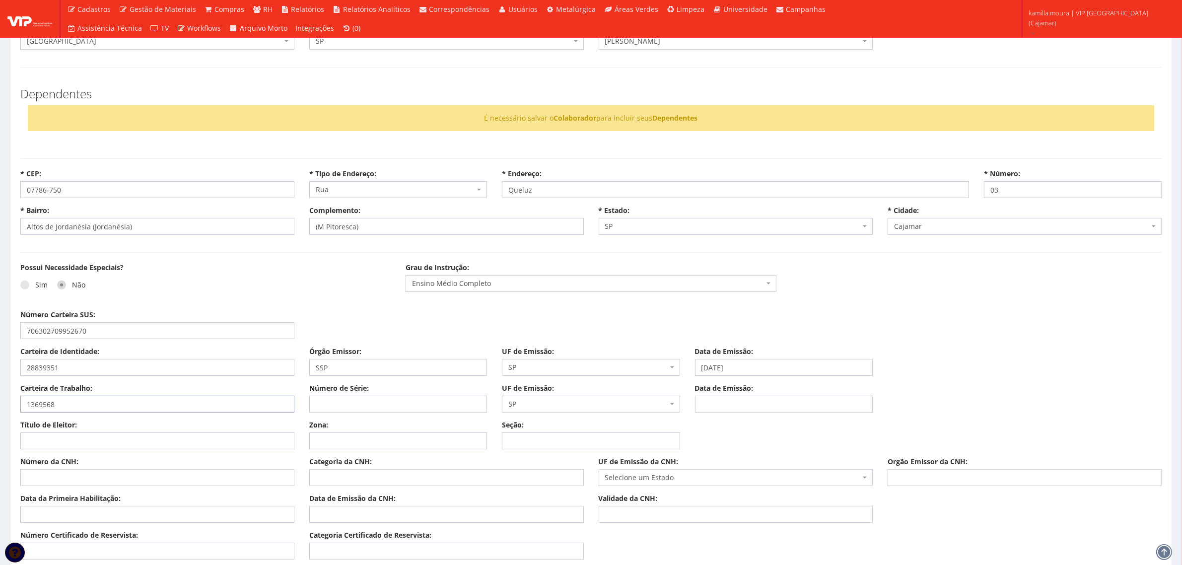
type input "1369568"
click at [328, 411] on input "Número de Série:" at bounding box center [398, 404] width 178 height 17
type input "6867"
click at [519, 405] on span "SP" at bounding box center [587, 404] width 159 height 10
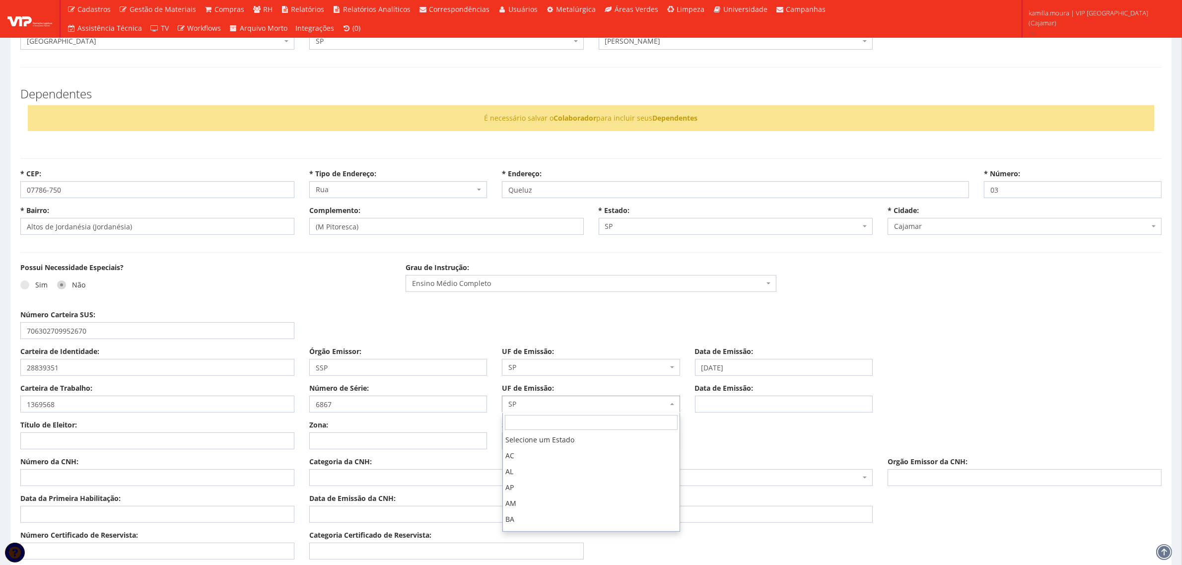
click at [519, 405] on span "SP" at bounding box center [587, 404] width 159 height 10
click at [182, 433] on input "Título de Eleitor:" at bounding box center [157, 440] width 274 height 17
click at [75, 448] on input "Título de Eleitor:" at bounding box center [157, 440] width 274 height 17
type input "2"
type input "229574280191"
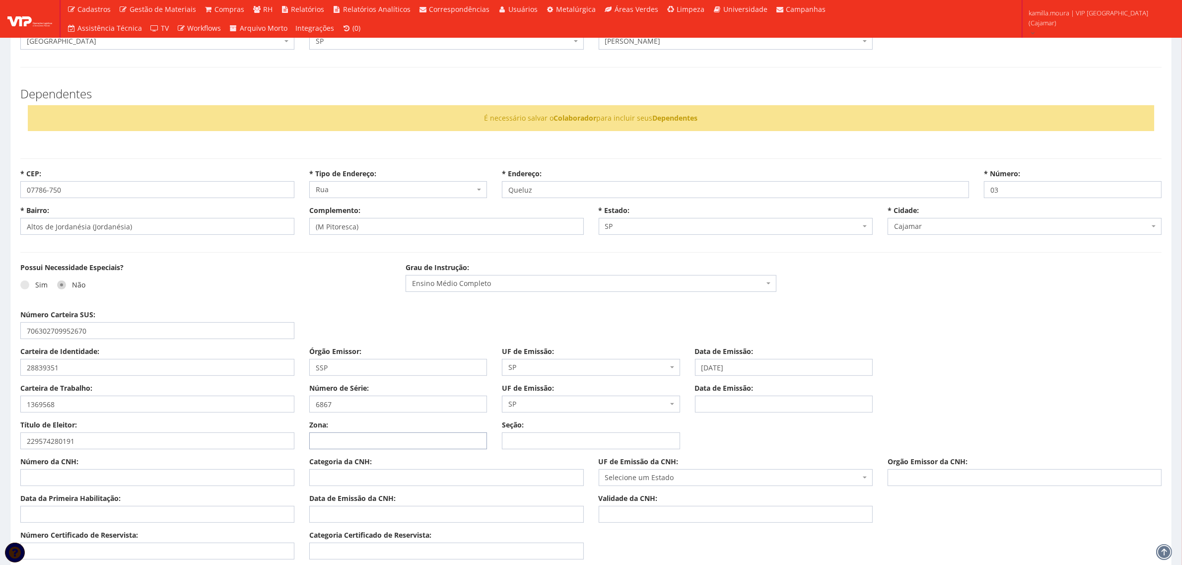
click at [336, 434] on input "Zona:" at bounding box center [398, 440] width 178 height 17
type input "354"
type input "179"
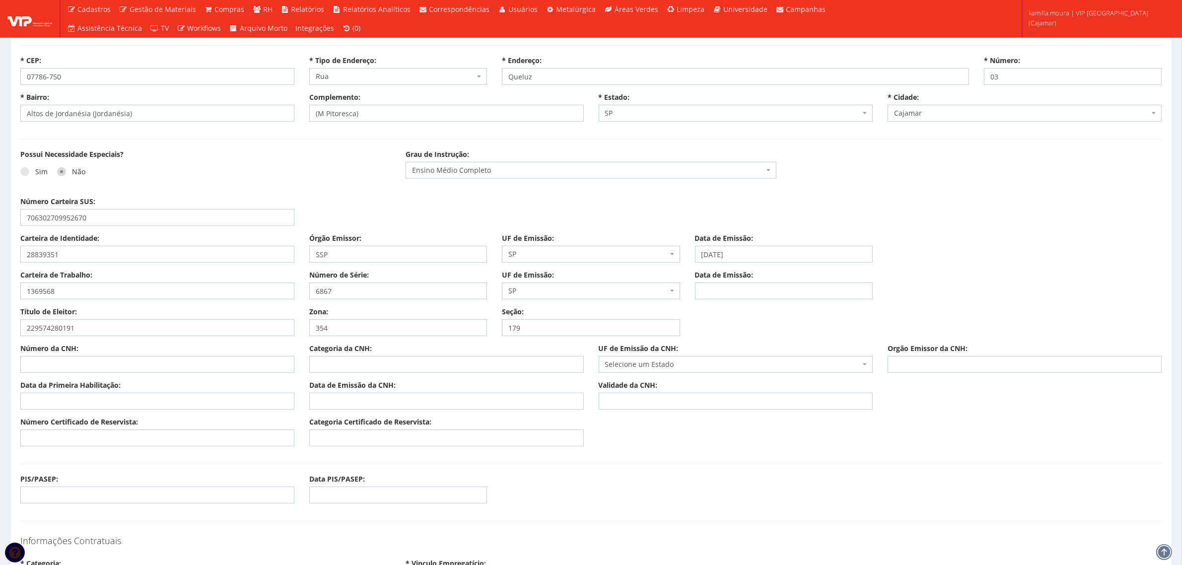
scroll to position [496, 0]
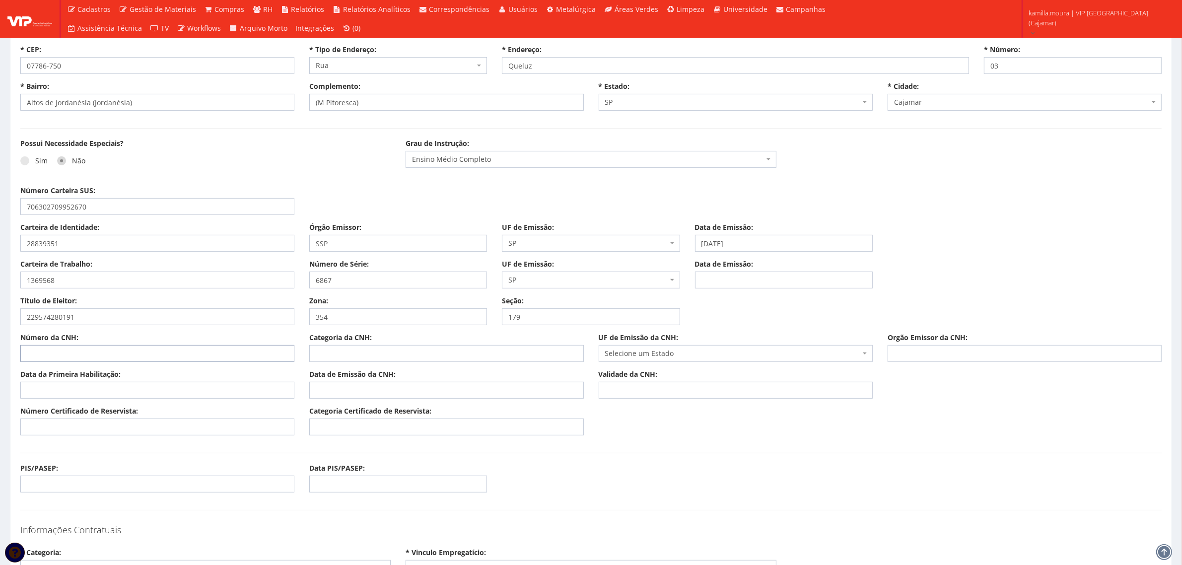
click at [70, 351] on input "Número da CNH:" at bounding box center [157, 353] width 274 height 17
type input "01818848051"
click at [408, 353] on input "Categoria da CNH:" at bounding box center [446, 353] width 274 height 17
type input "D"
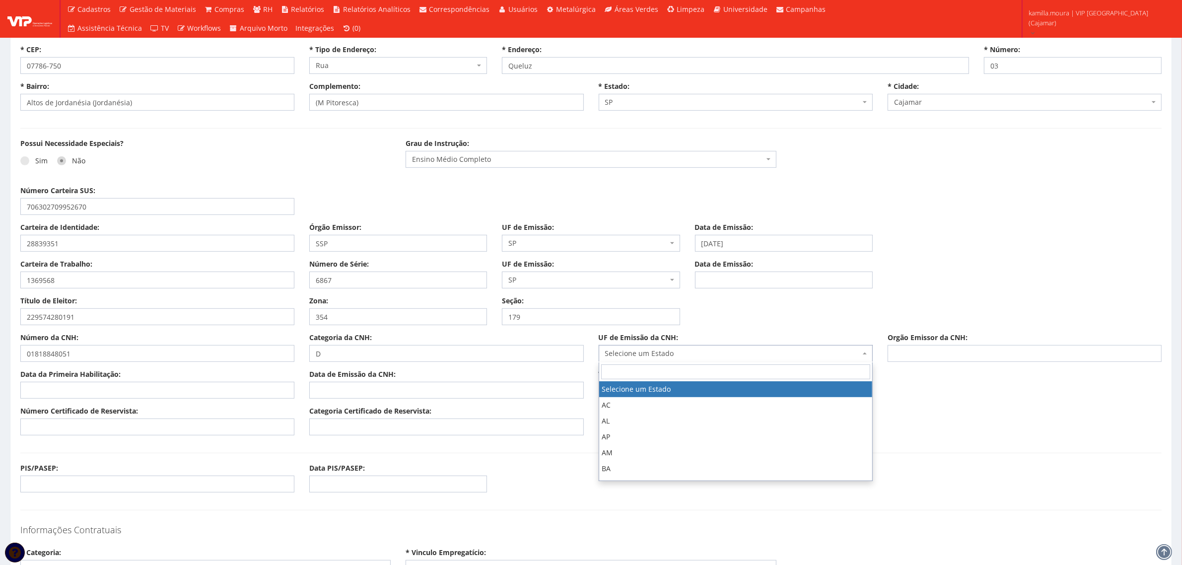
click at [620, 355] on span "Selecione um Estado" at bounding box center [732, 353] width 255 height 10
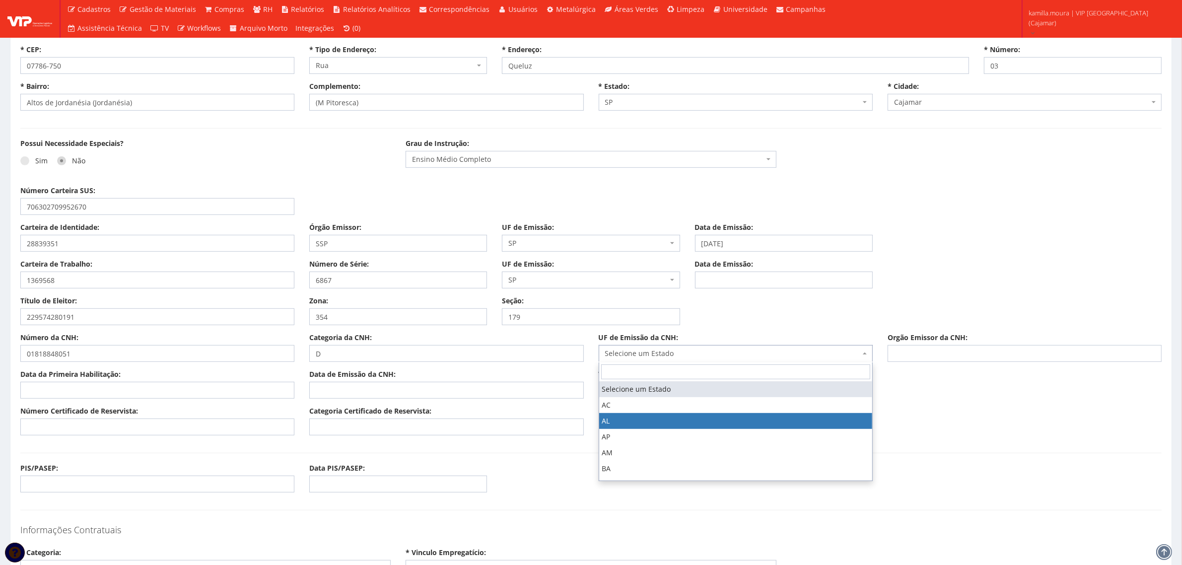
scroll to position [361, 0]
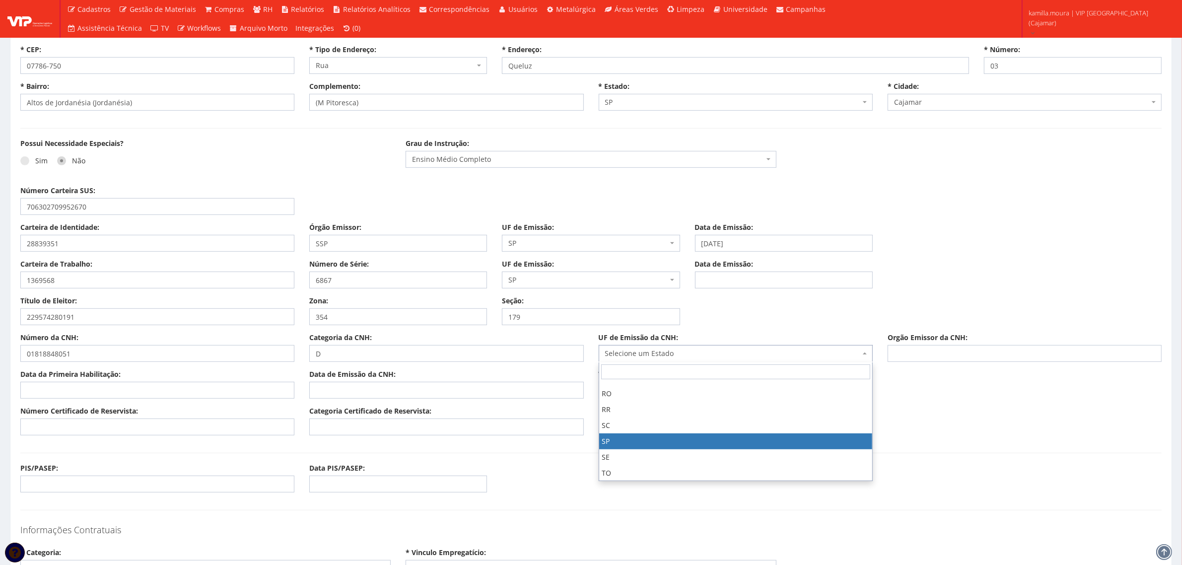
select select "SP"
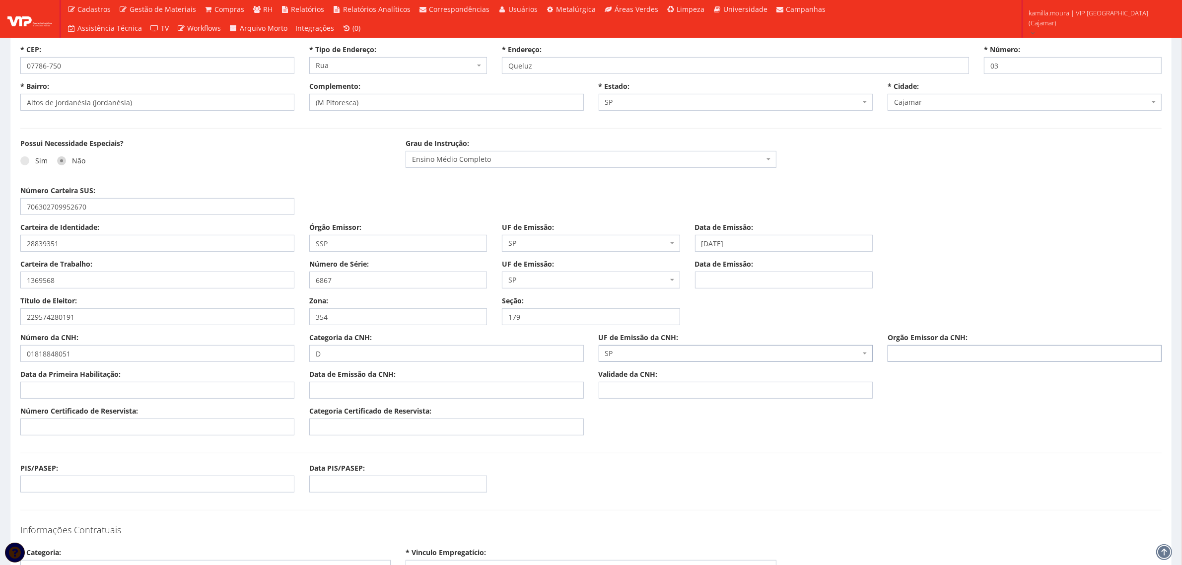
click at [889, 353] on input "Orgão Emissor da CNH:" at bounding box center [1025, 353] width 274 height 17
type input "DETRAN"
click at [132, 393] on input "Data da Primeira Habilitação:" at bounding box center [157, 390] width 274 height 17
type input "[DATE]"
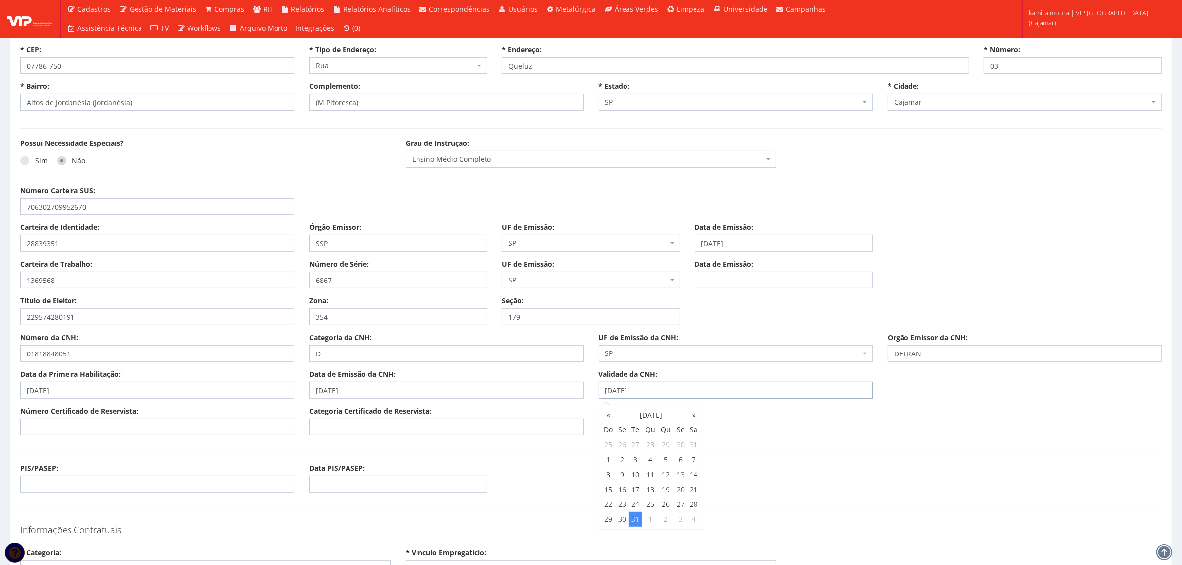
type input "[DATE]"
click at [85, 428] on input "Número Certificado de Reservista:" at bounding box center [157, 426] width 274 height 17
type input "794727"
type input "CDI"
click at [43, 484] on input "PIS/PASEP:" at bounding box center [157, 484] width 274 height 17
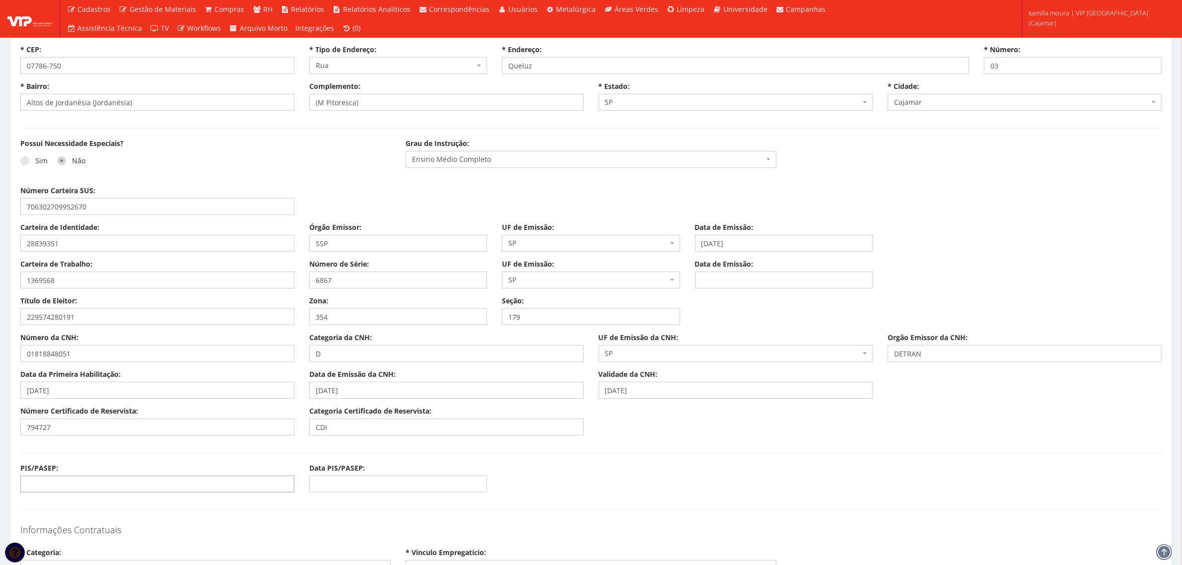
click at [66, 487] on input "PIS/PASEP:" at bounding box center [157, 484] width 274 height 17
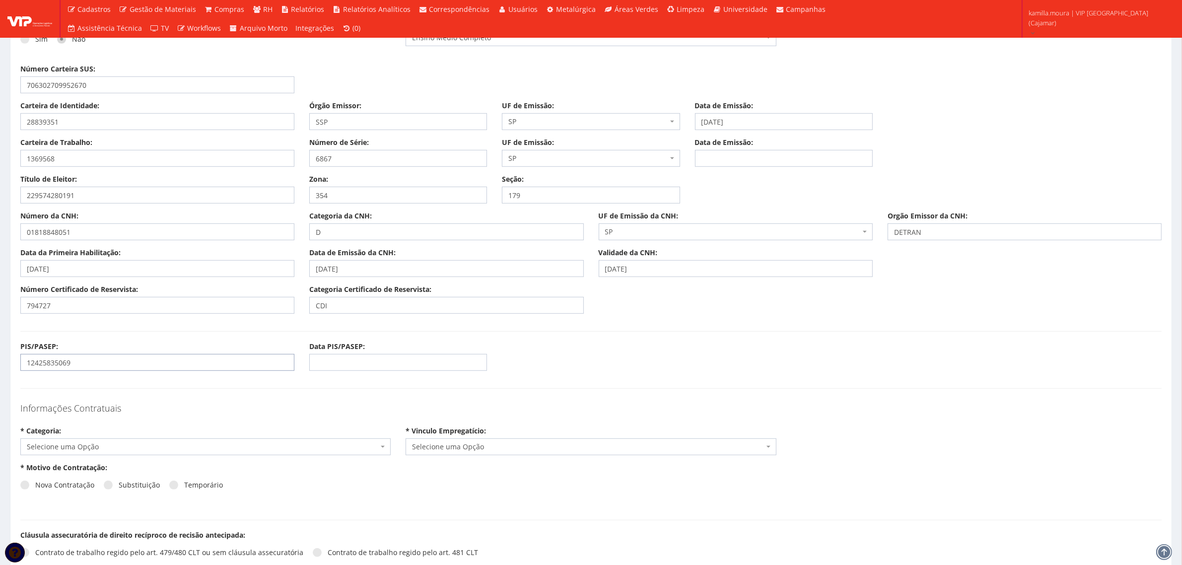
scroll to position [620, 0]
type input "12425835069"
click at [209, 448] on span "Selecione uma Opção" at bounding box center [202, 444] width 351 height 10
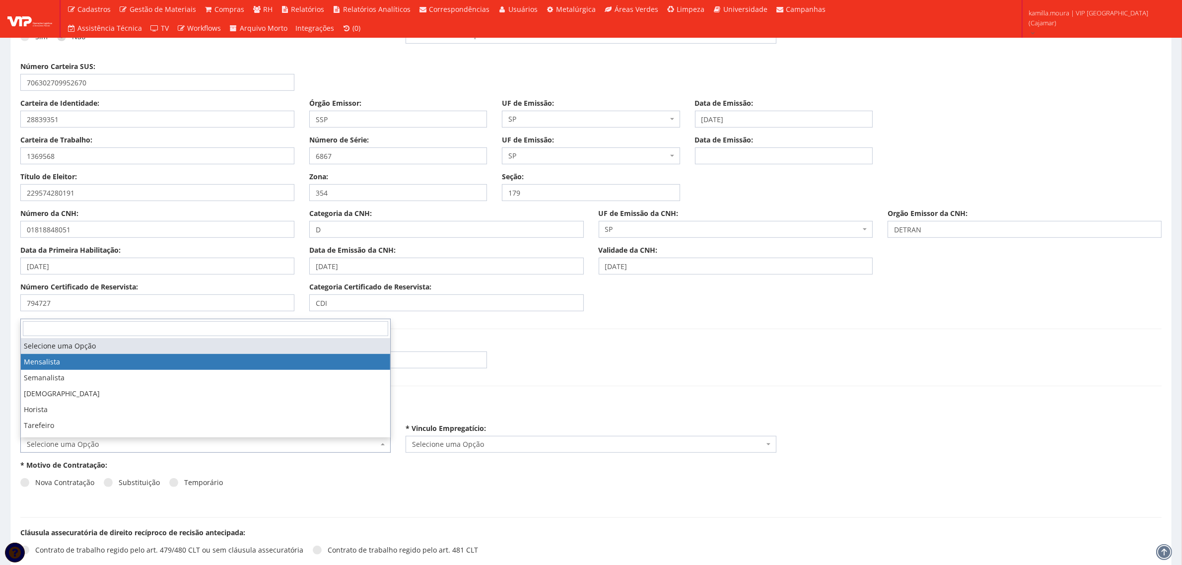
select select "mensalista"
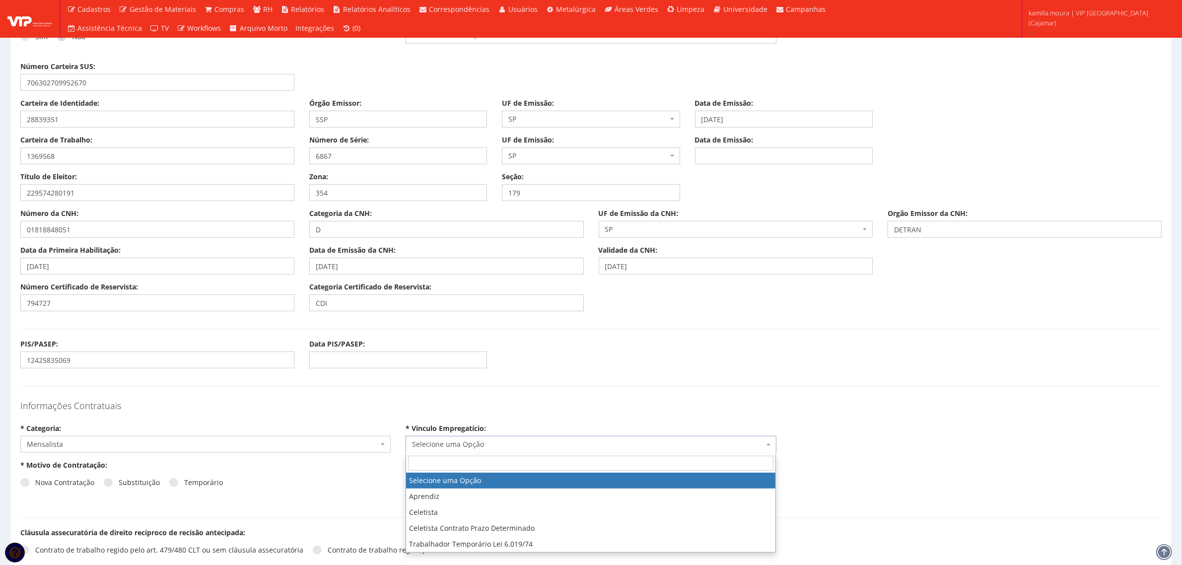
click at [443, 449] on span "Selecione uma Opção" at bounding box center [587, 444] width 351 height 10
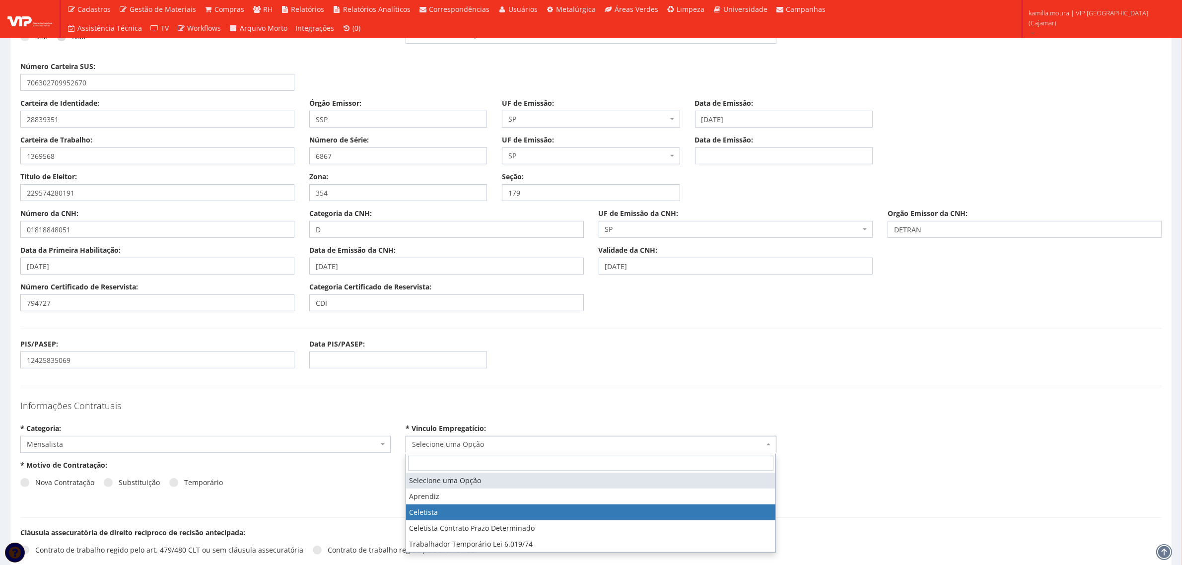
select select "celetista"
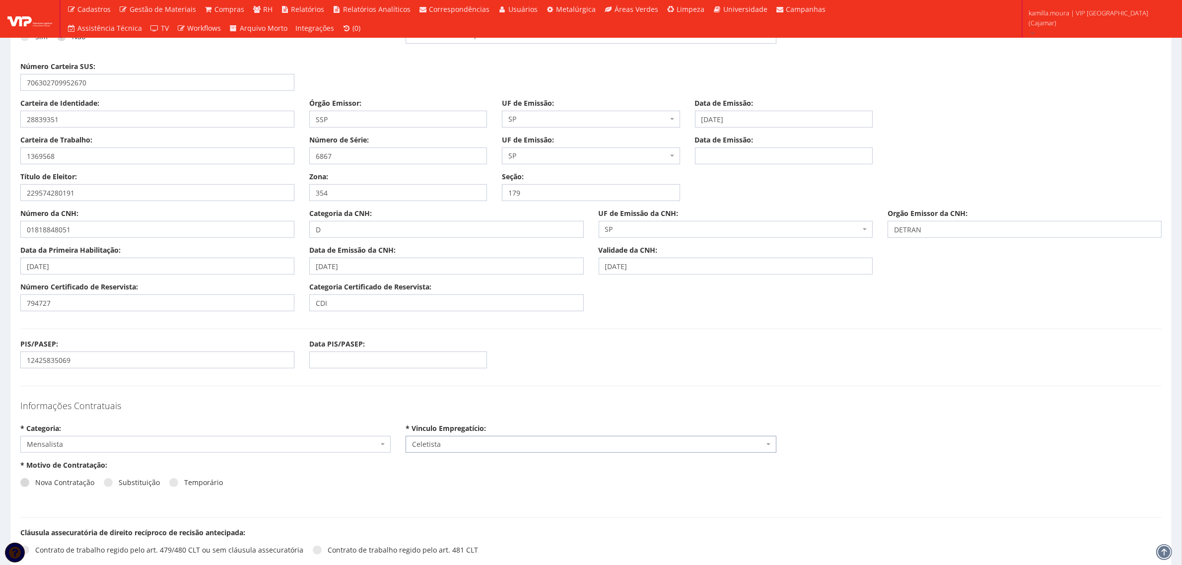
click at [55, 487] on label "Nova Contratação" at bounding box center [57, 483] width 74 height 10
click at [42, 486] on input "Nova Contratação" at bounding box center [38, 483] width 6 height 6
radio input "true"
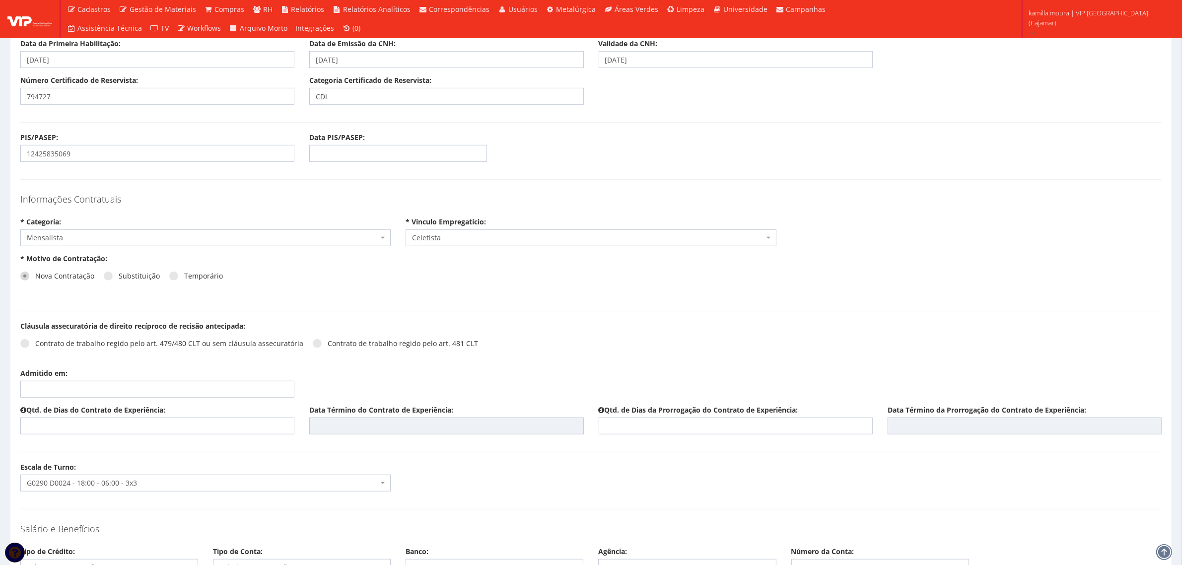
scroll to position [869, 0]
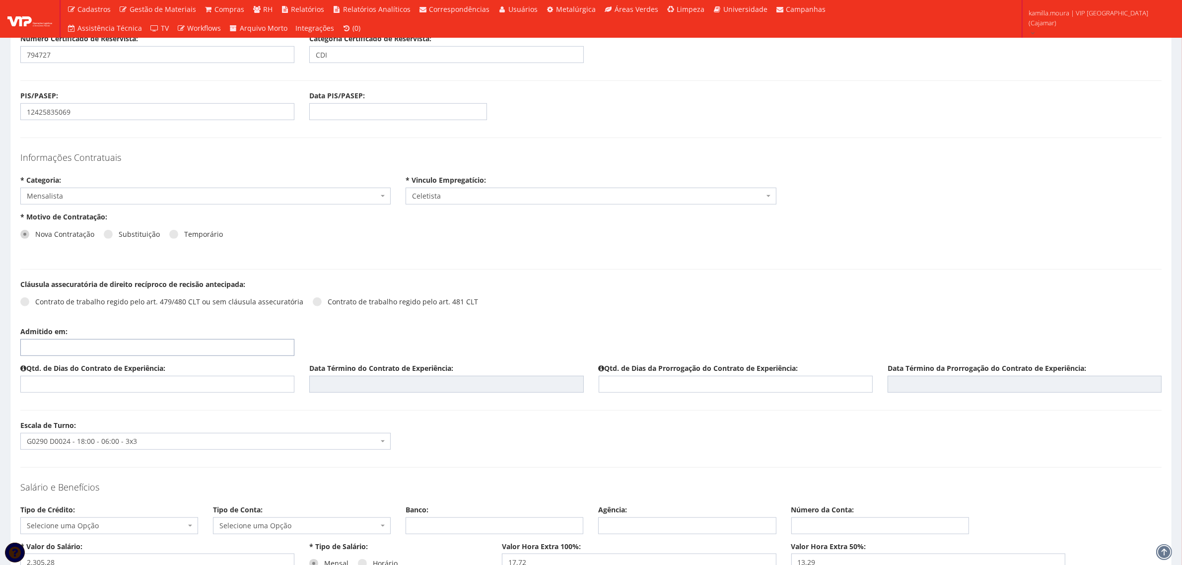
click at [59, 347] on input "Admitido em:" at bounding box center [157, 347] width 274 height 17
type input "[DATE]"
type input "45"
type input "[DATE]"
type input "45"
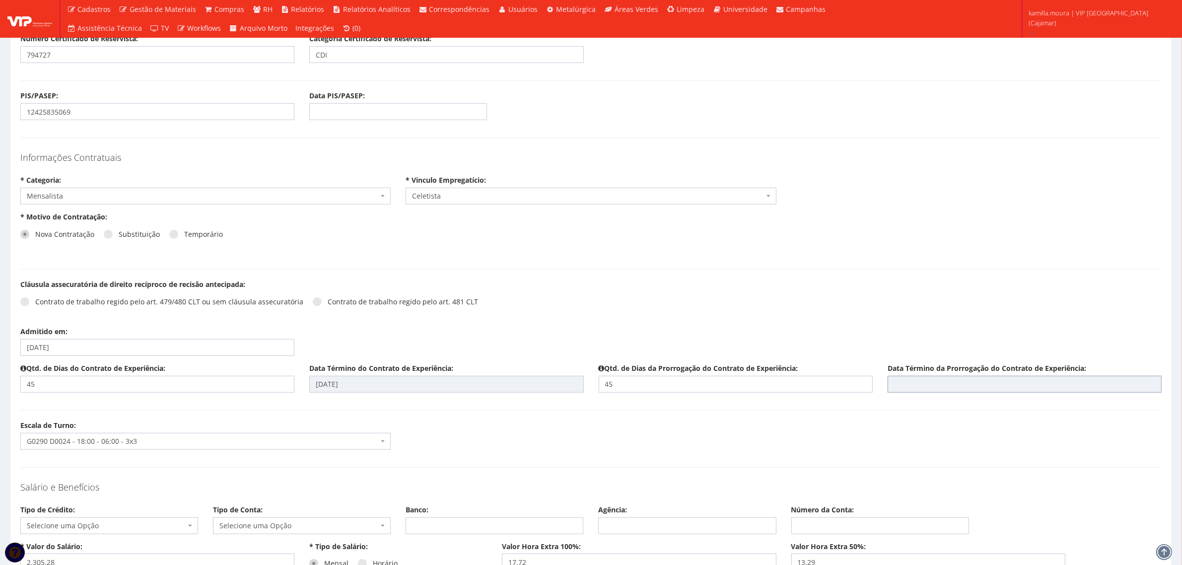
type input "[DATE]"
click at [528, 426] on div "Escala de Turno: Selecione um turno G0246 D0001 - 06:00 as 15:00 SEG A SEX G024…" at bounding box center [591, 438] width 1156 height 37
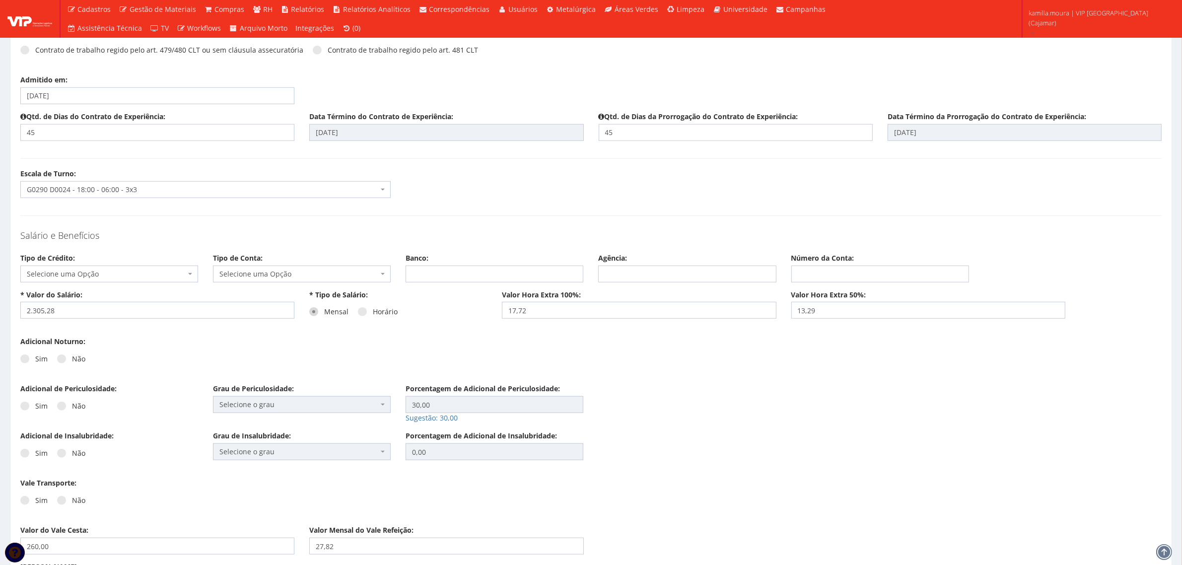
scroll to position [1179, 0]
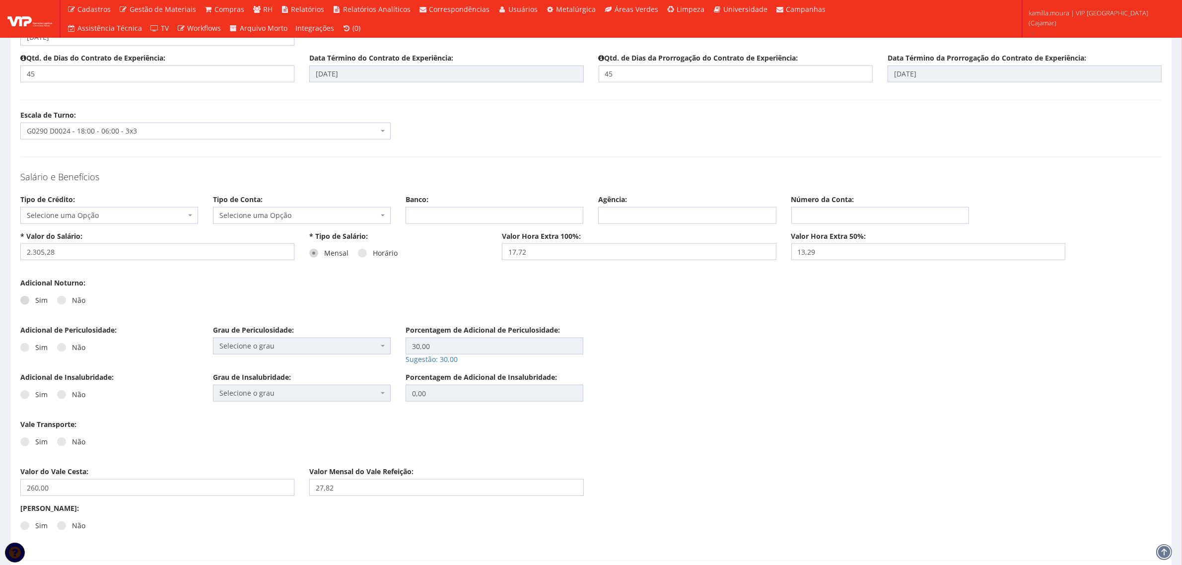
click at [21, 298] on label "Sim" at bounding box center [33, 300] width 27 height 10
click at [35, 298] on input "Sim" at bounding box center [38, 300] width 6 height 6
radio input "true"
click at [60, 351] on span at bounding box center [61, 347] width 9 height 9
click at [72, 351] on input "Não" at bounding box center [75, 347] width 6 height 6
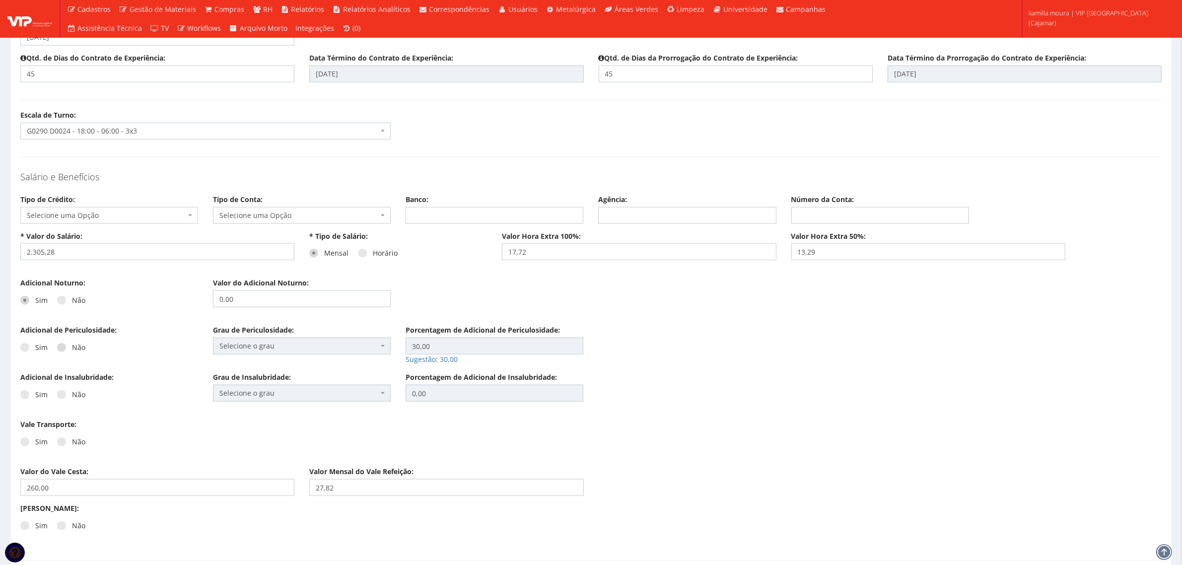
radio input "true"
click at [60, 396] on span at bounding box center [61, 394] width 9 height 9
click at [72, 396] on input "Não" at bounding box center [75, 395] width 6 height 6
radio input "true"
click at [58, 445] on span at bounding box center [61, 441] width 9 height 9
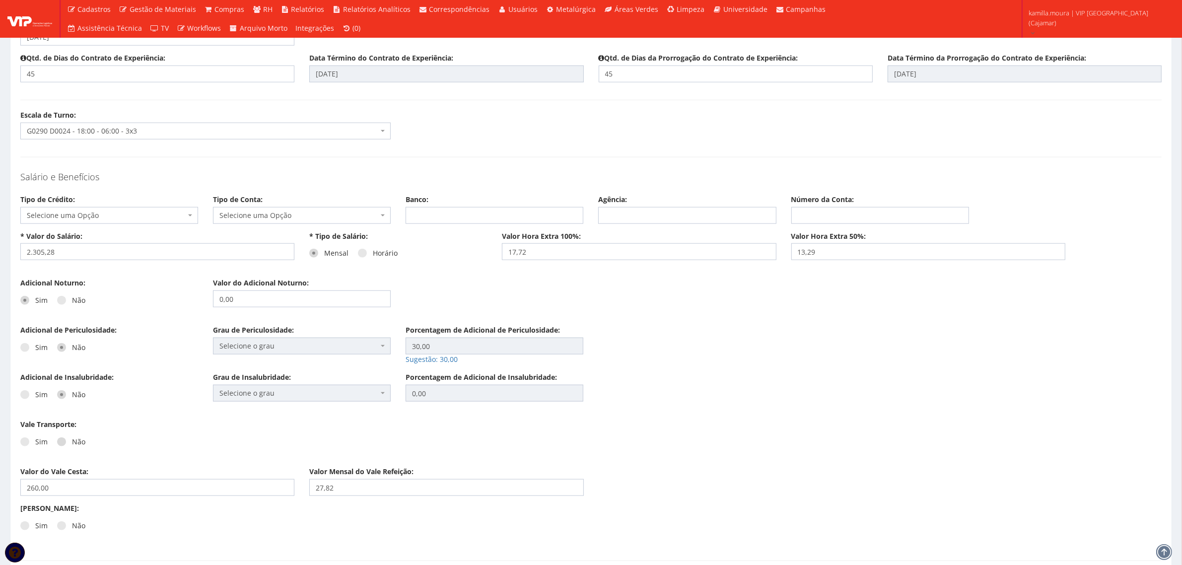
click at [72, 445] on input "Não" at bounding box center [75, 442] width 6 height 6
radio input "true"
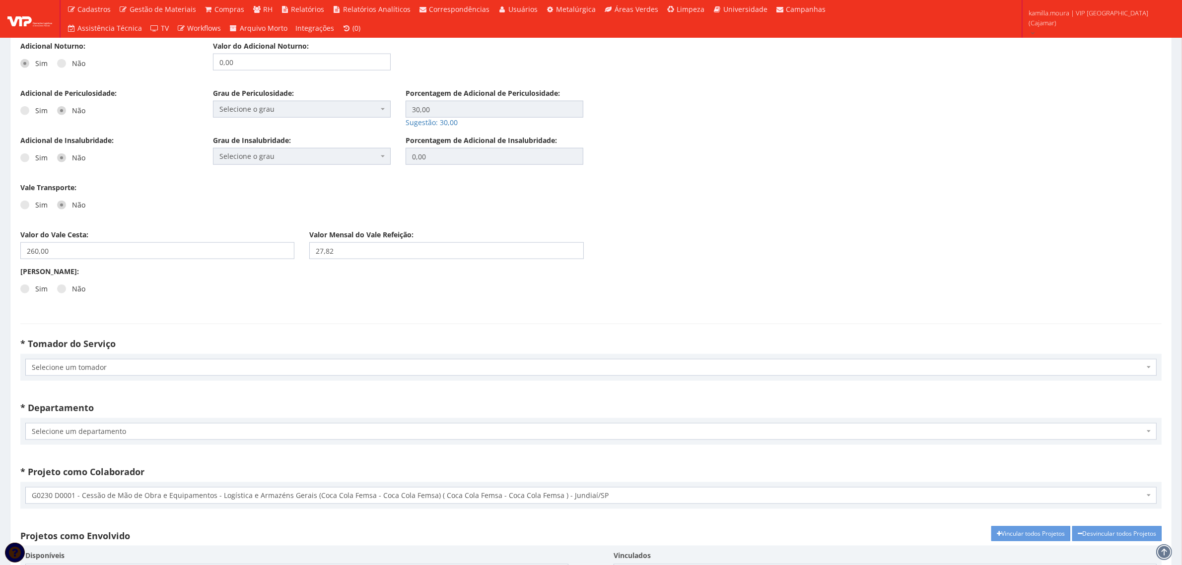
scroll to position [1427, 0]
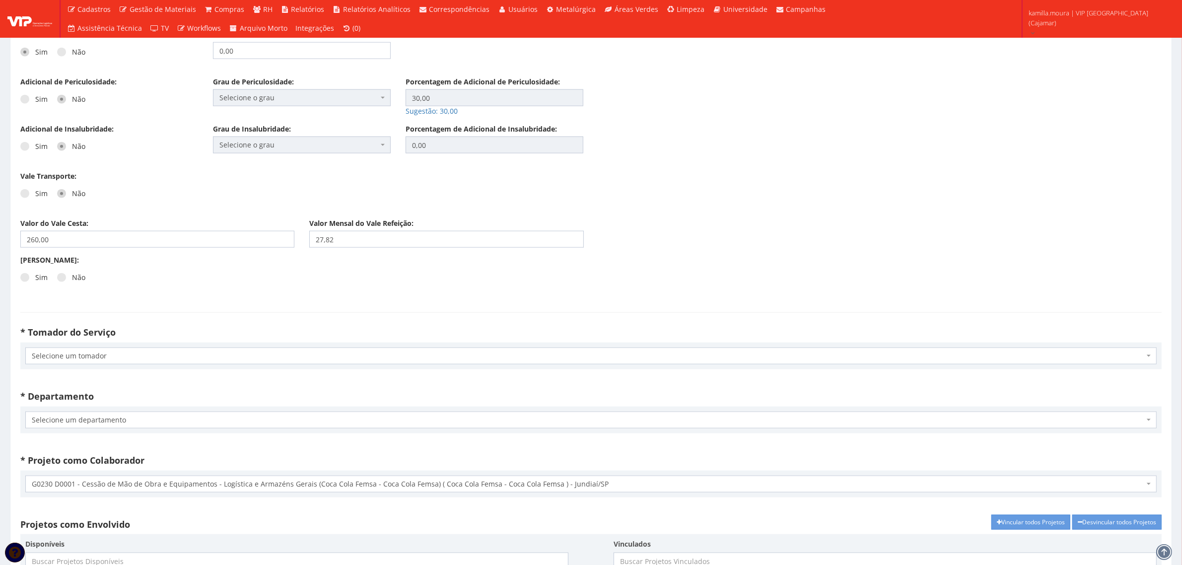
click at [82, 364] on span "Selecione um tomador" at bounding box center [590, 355] width 1131 height 17
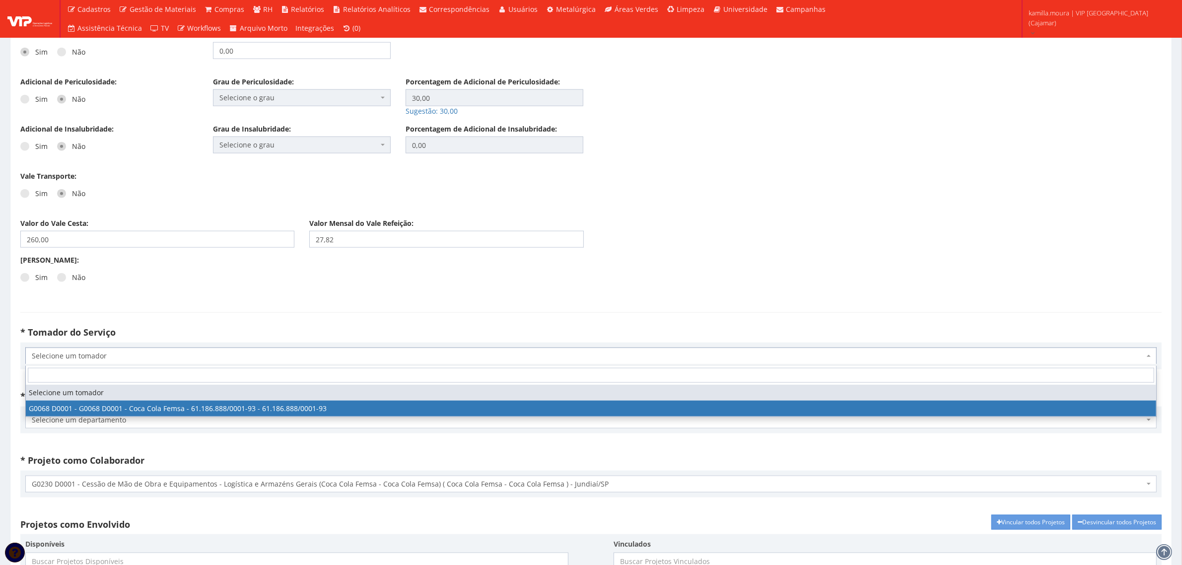
select select "68"
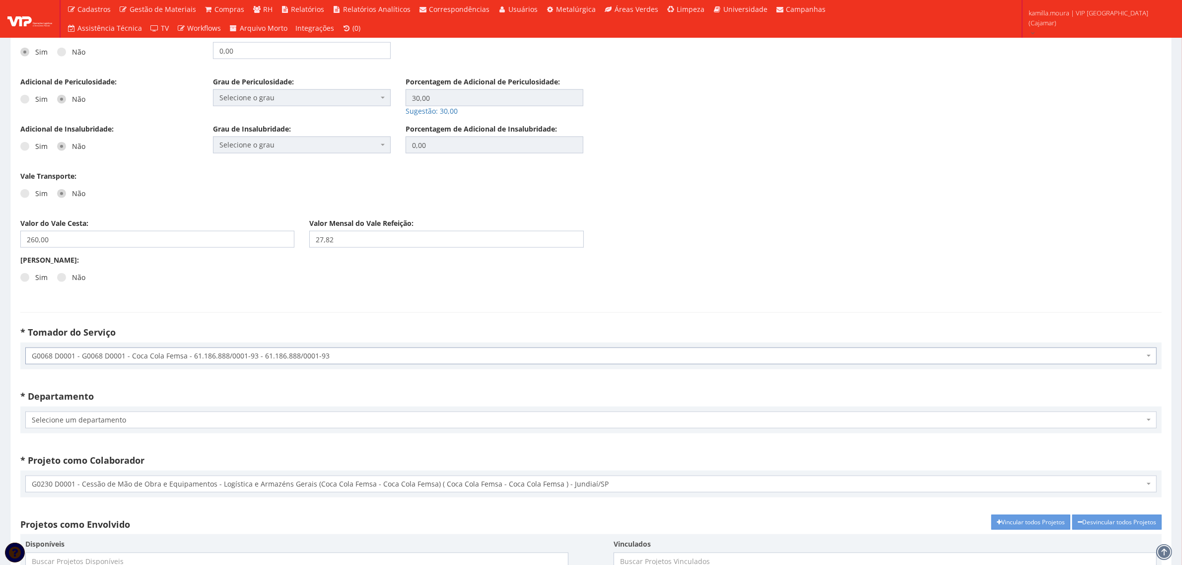
click at [95, 415] on span "Selecione um departamento" at bounding box center [590, 420] width 1131 height 17
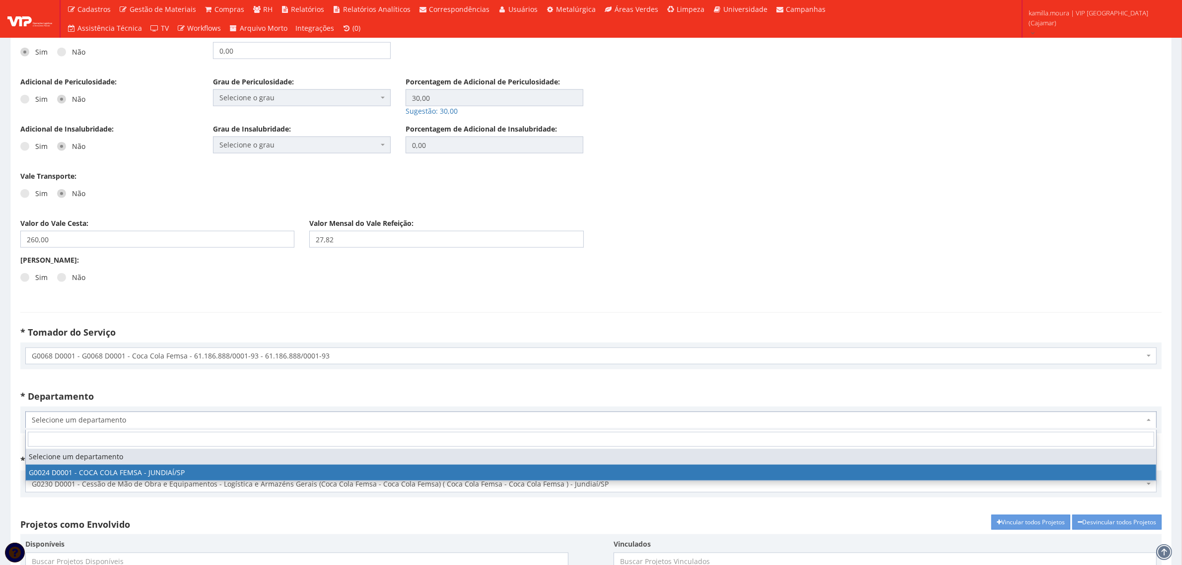
select select "24"
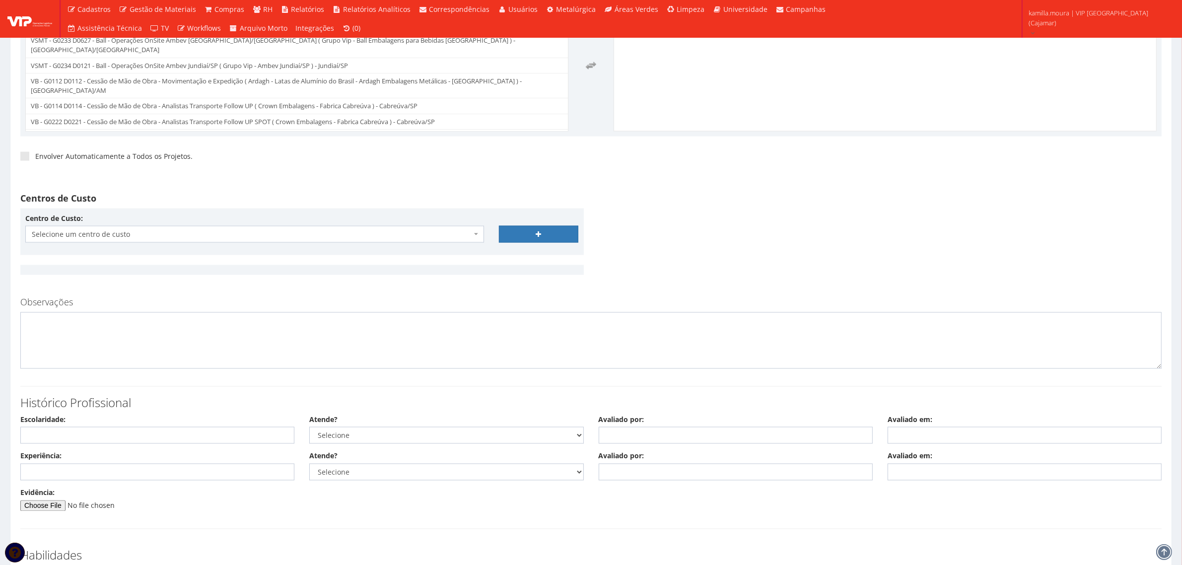
scroll to position [1986, 0]
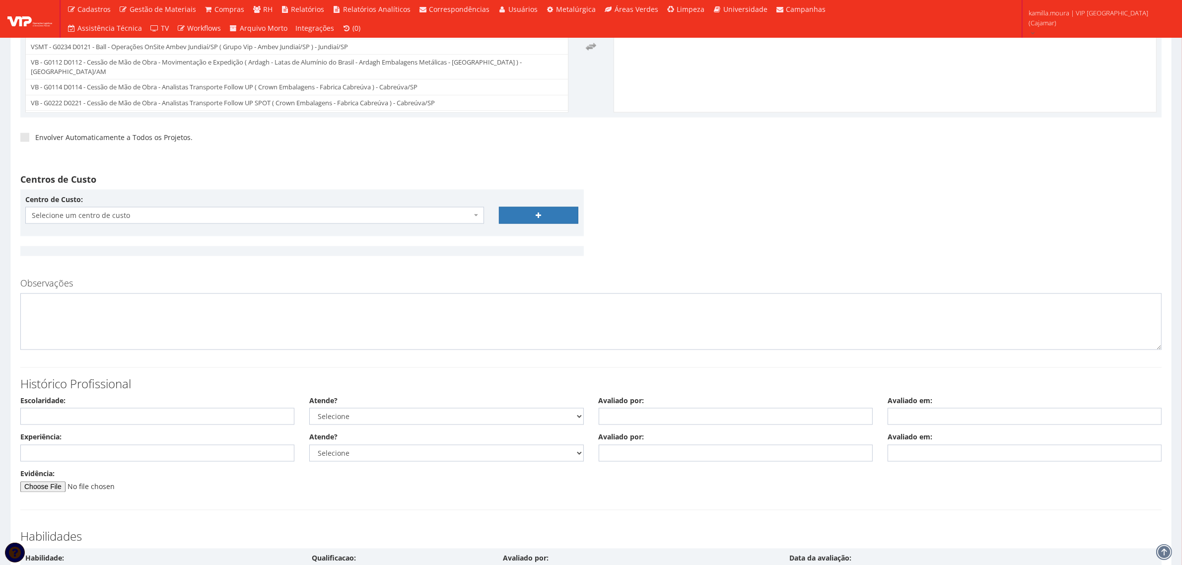
click at [456, 216] on span "Selecione um centro de custo" at bounding box center [252, 215] width 440 height 10
click at [259, 336] on textarea at bounding box center [590, 321] width 1141 height 57
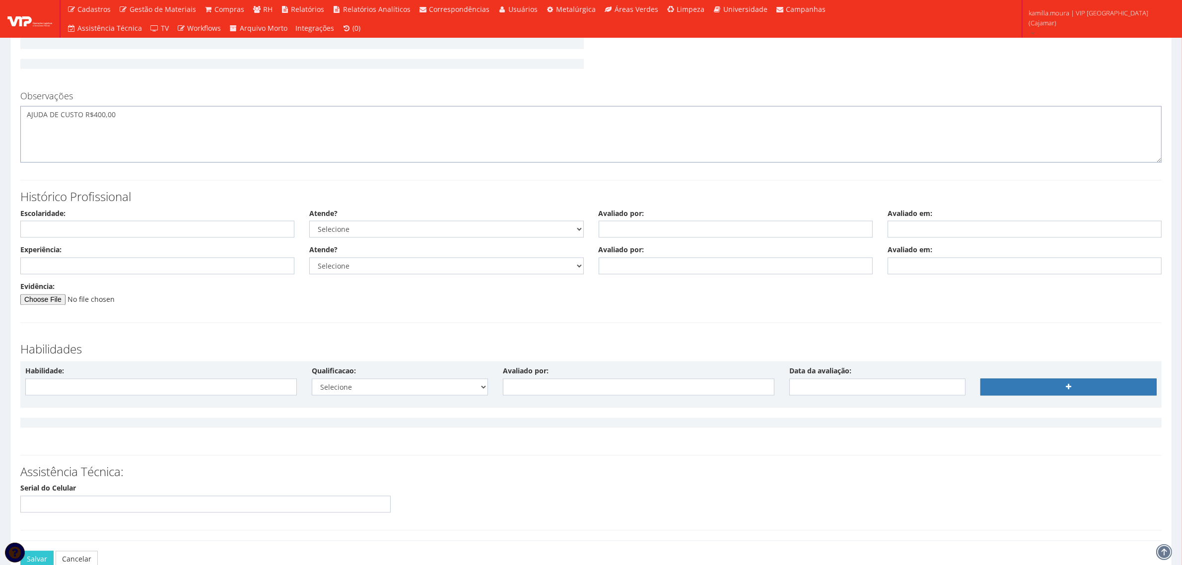
scroll to position [2252, 0]
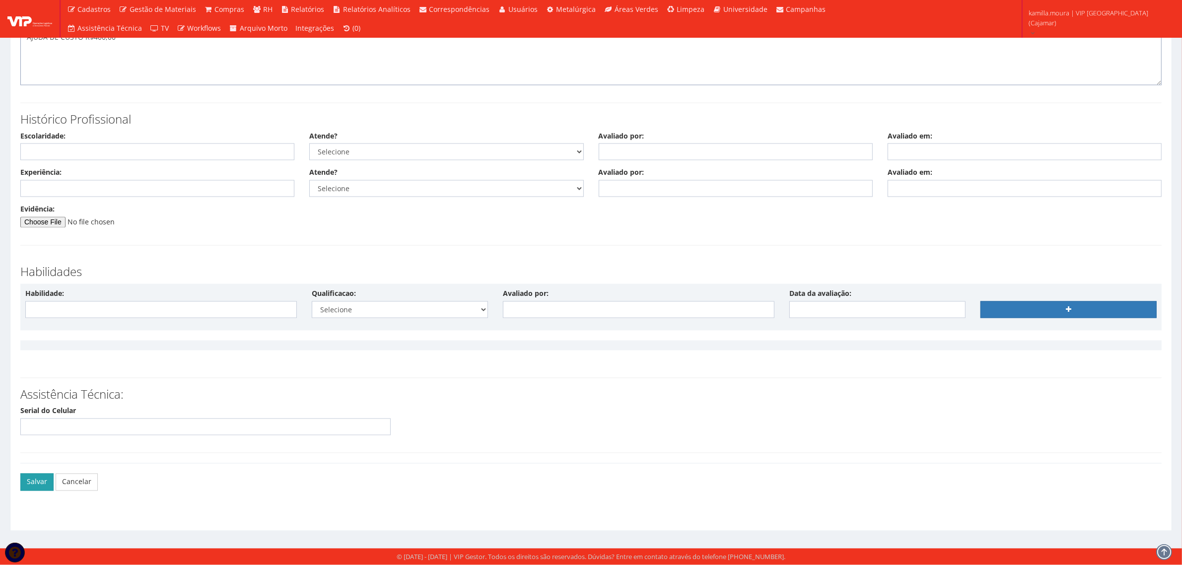
type textarea "AJUDA DE CUSTO R$400,00"
click at [43, 480] on button "Salvar" at bounding box center [36, 482] width 33 height 17
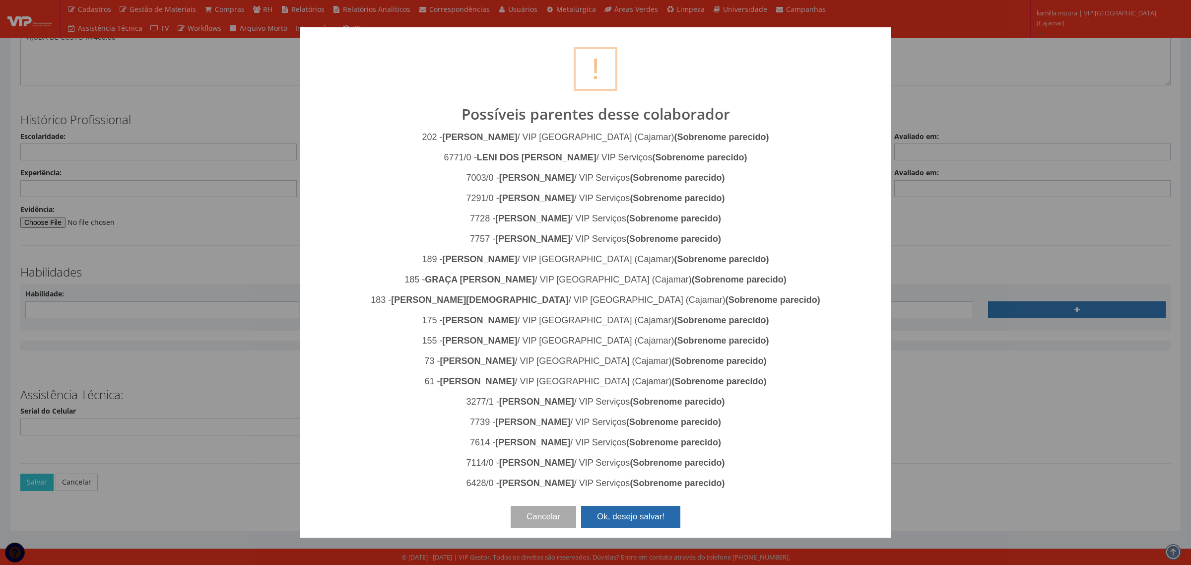
click at [647, 514] on button "Ok, desejo salvar!" at bounding box center [630, 517] width 99 height 22
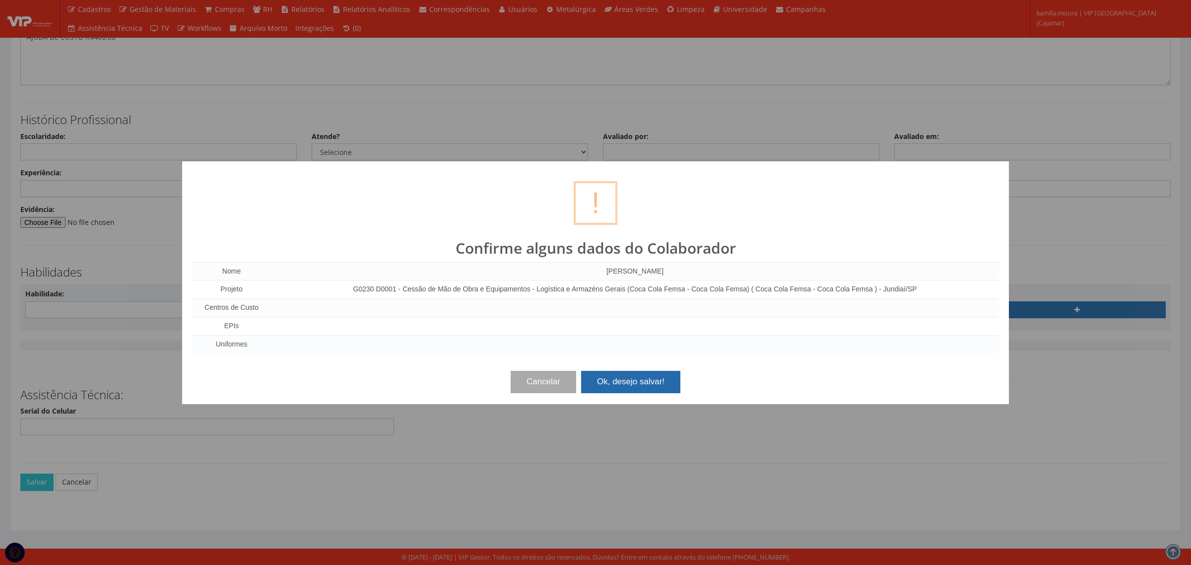
click at [660, 390] on button "Ok, desejo salvar!" at bounding box center [630, 382] width 99 height 22
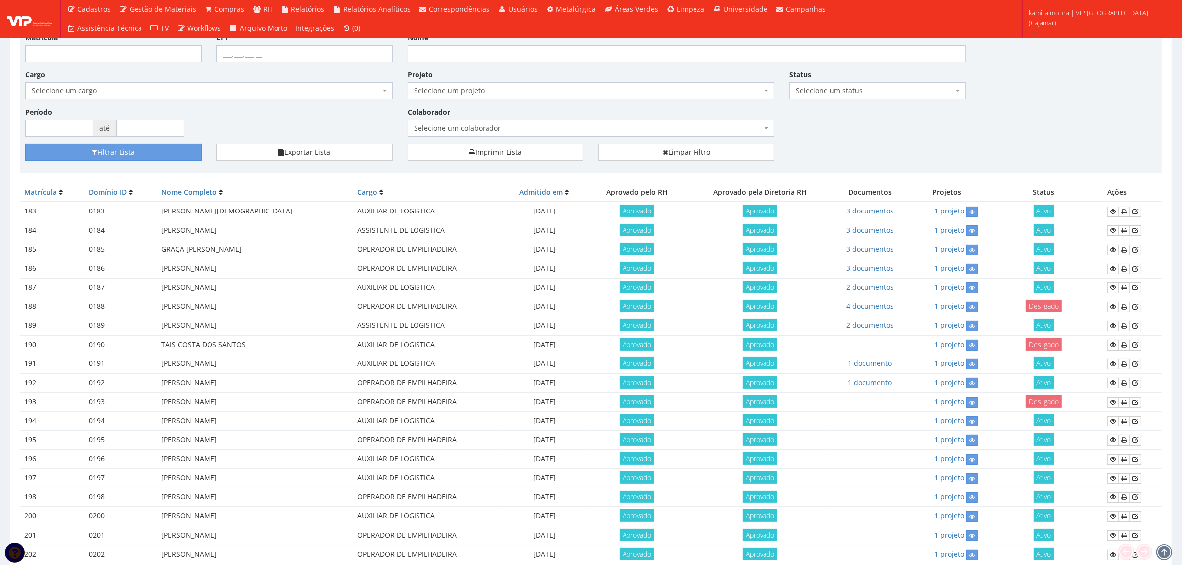
scroll to position [196, 0]
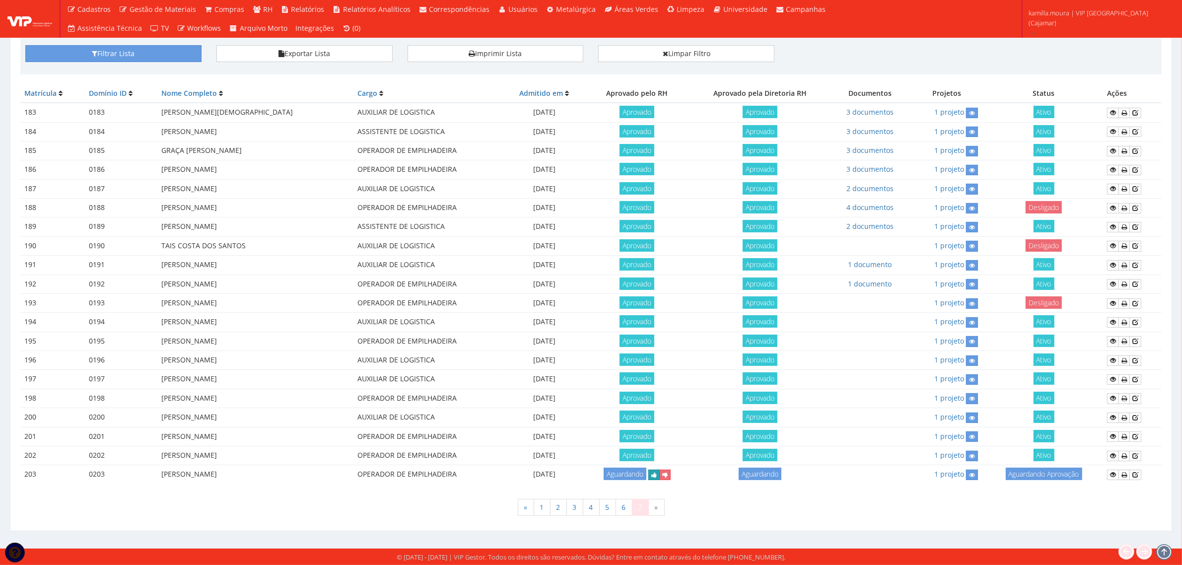
click at [657, 477] on icon "submit" at bounding box center [653, 475] width 5 height 7
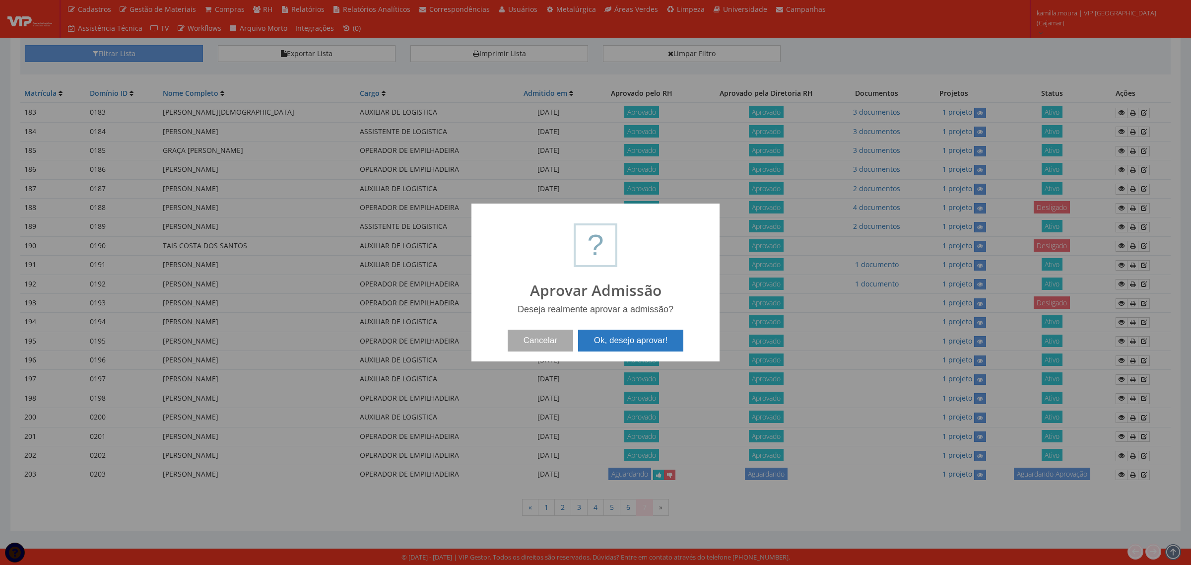
click at [624, 341] on button "Ok, desejo aprovar!" at bounding box center [630, 341] width 105 height 22
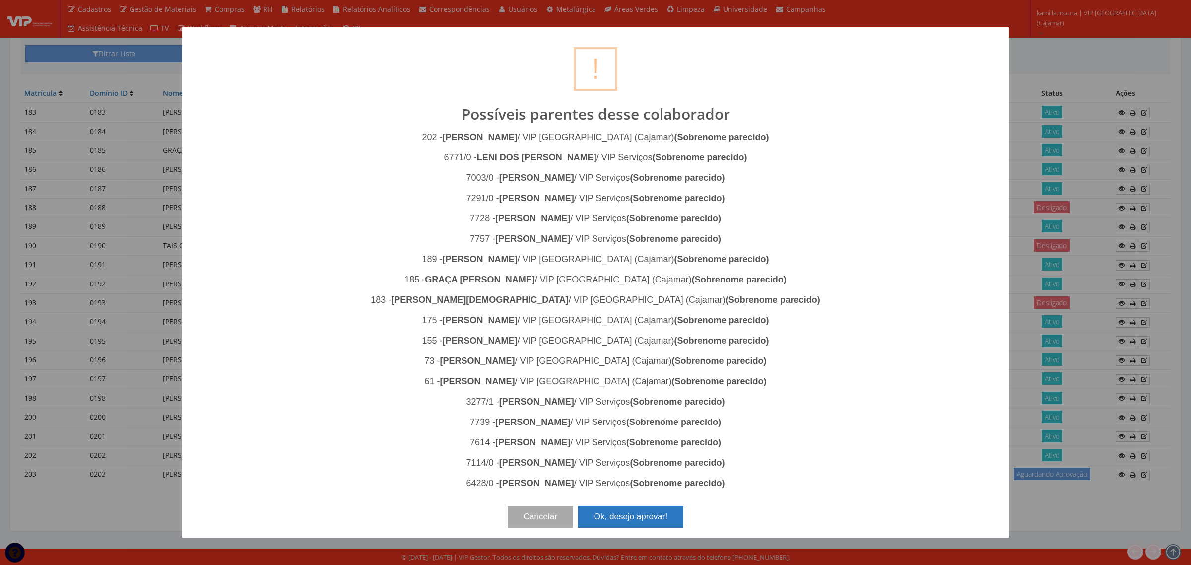
click at [651, 507] on button "Ok, desejo aprovar!" at bounding box center [630, 517] width 105 height 22
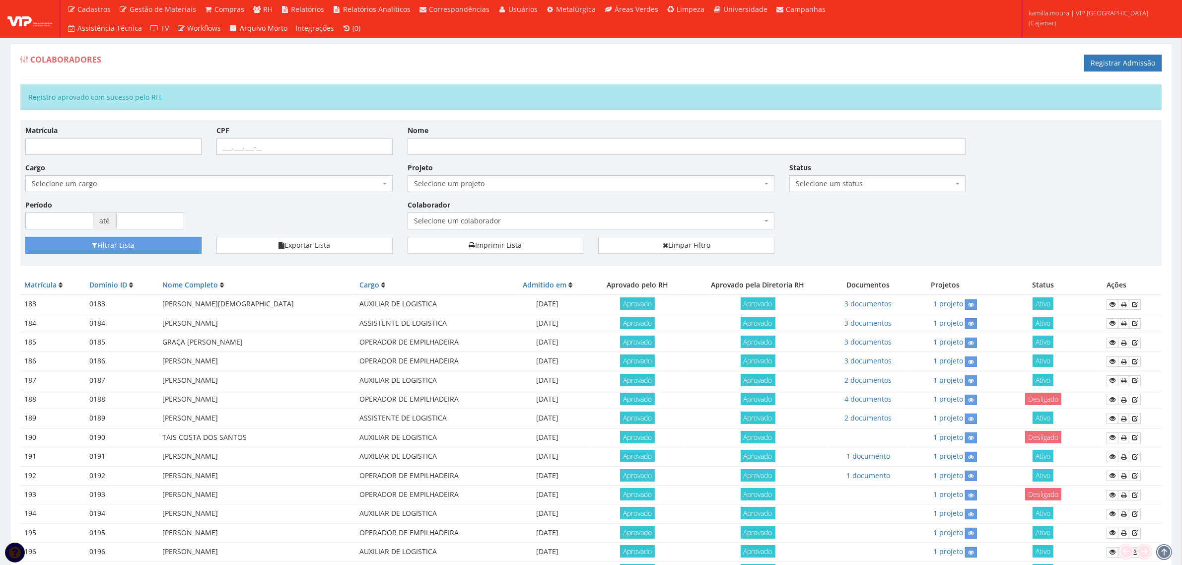
scroll to position [196, 0]
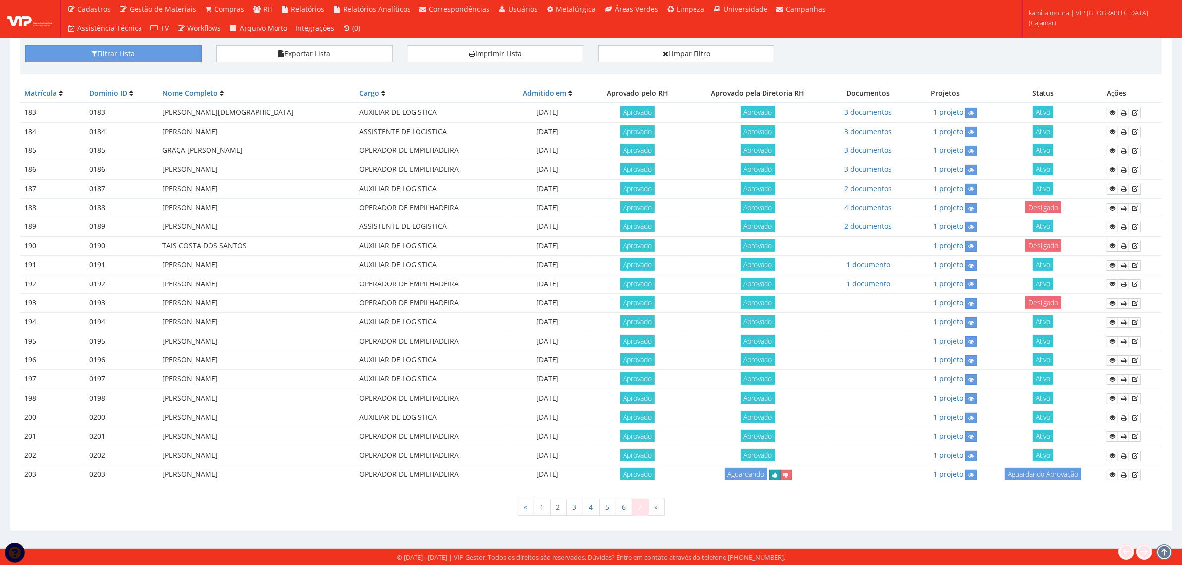
click at [778, 475] on icon "submit" at bounding box center [774, 475] width 5 height 7
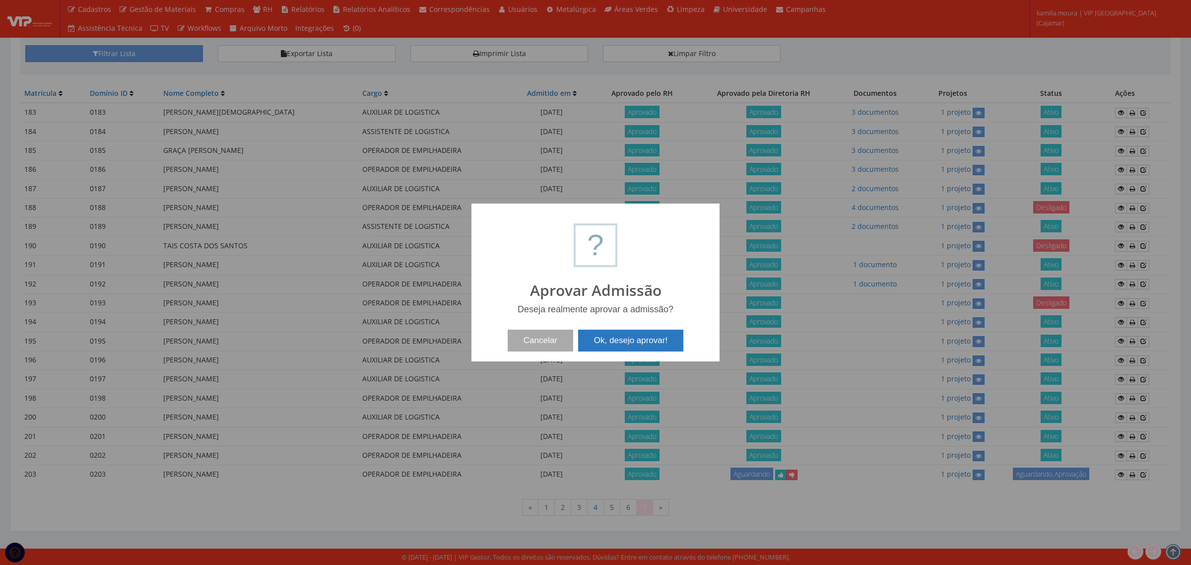
click at [614, 342] on button "Ok, desejo aprovar!" at bounding box center [630, 341] width 105 height 22
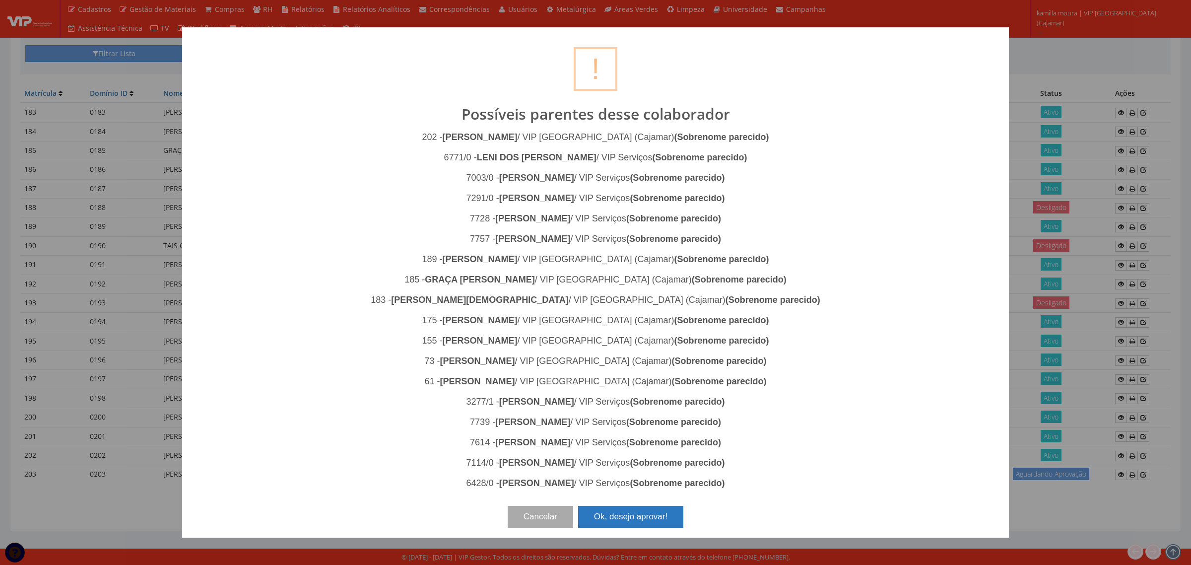
click at [625, 514] on button "Ok, desejo aprovar!" at bounding box center [630, 517] width 105 height 22
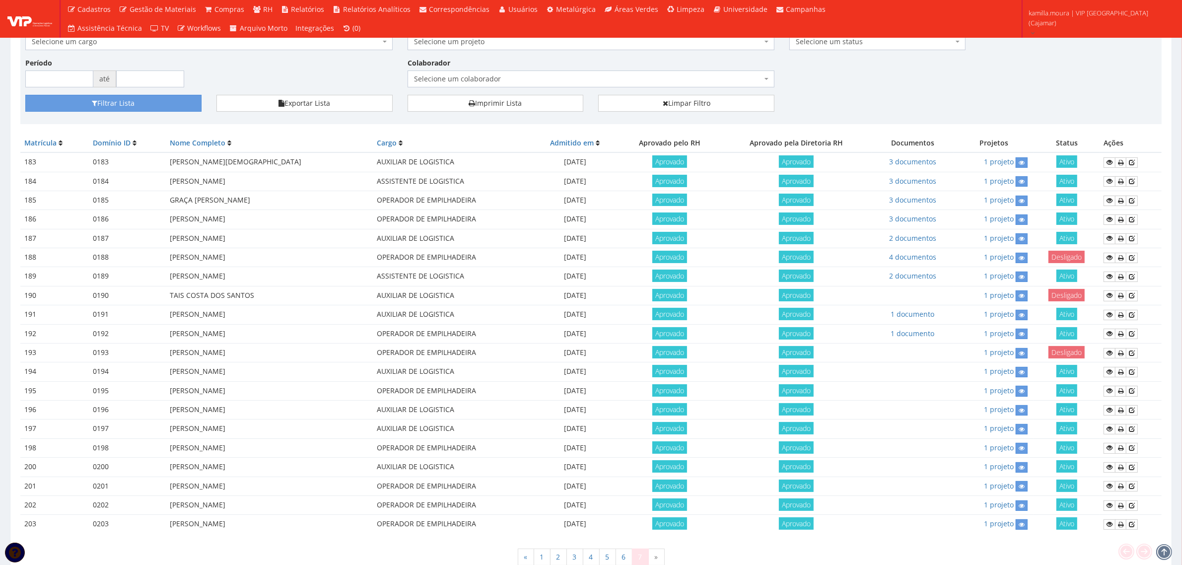
scroll to position [196, 0]
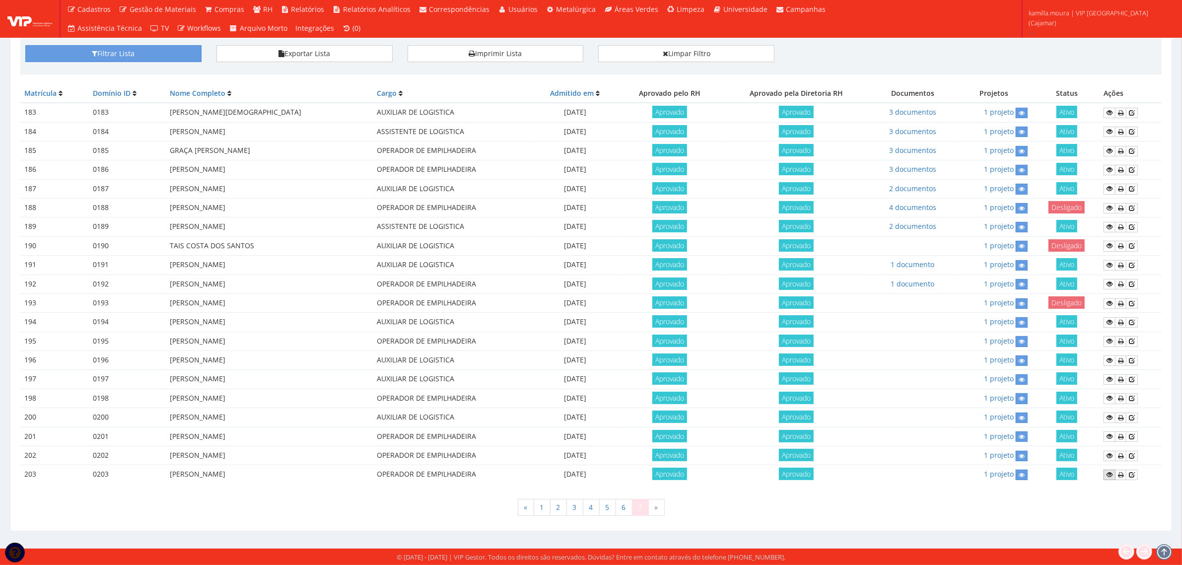
click at [1110, 473] on icon at bounding box center [1109, 474] width 6 height 7
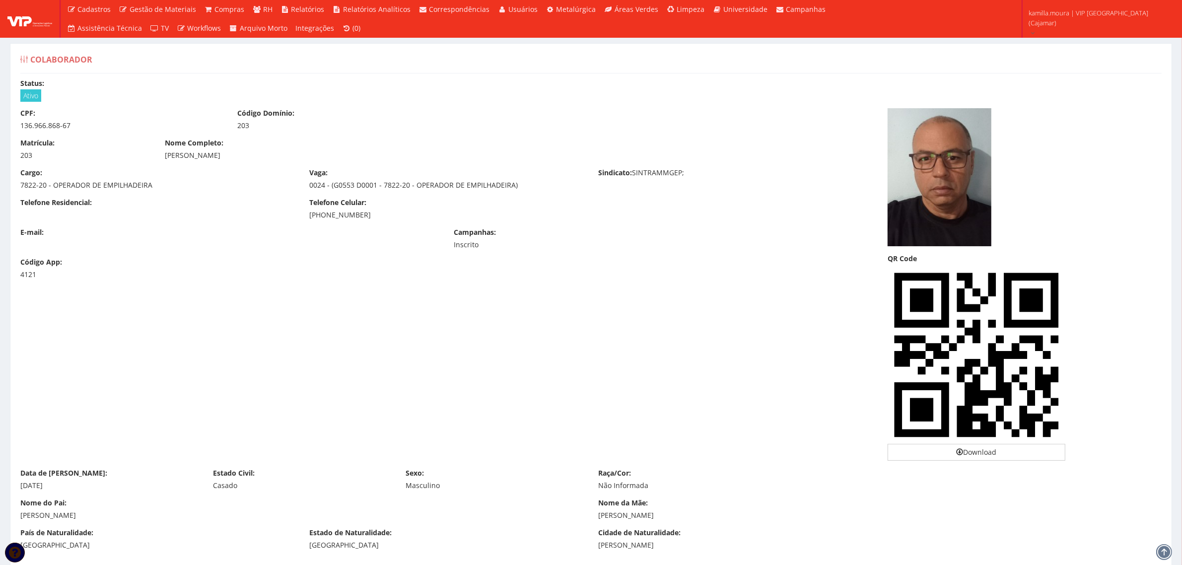
click at [47, 123] on div "136.966.868-67" at bounding box center [121, 126] width 202 height 10
copy div "136.966.868-67"
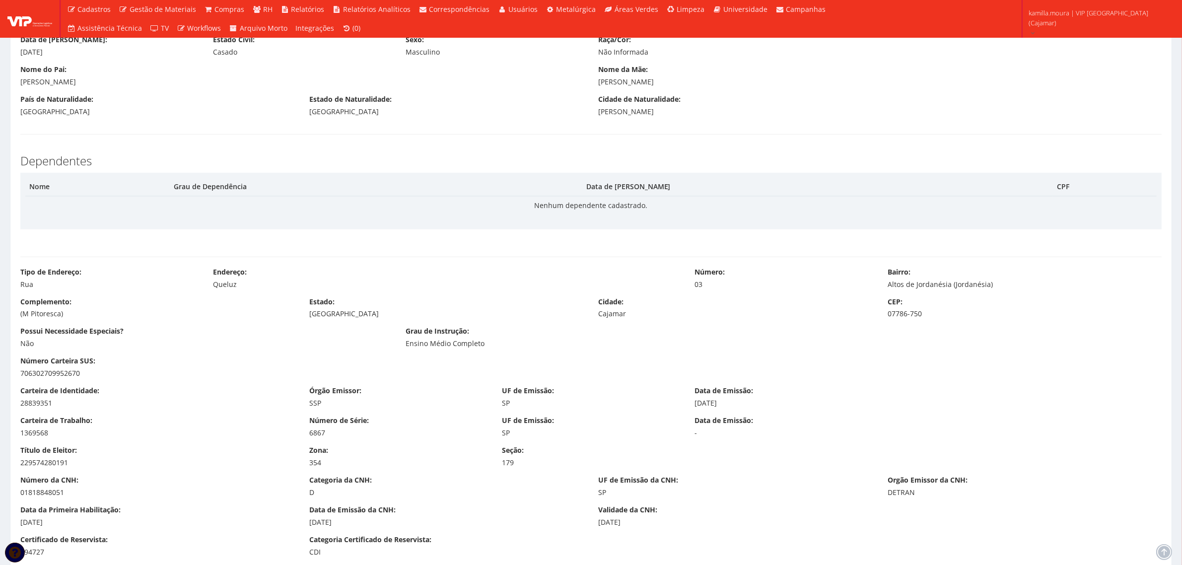
scroll to position [434, 0]
click at [26, 405] on div "28839351" at bounding box center [157, 402] width 274 height 10
copy div "28839351"
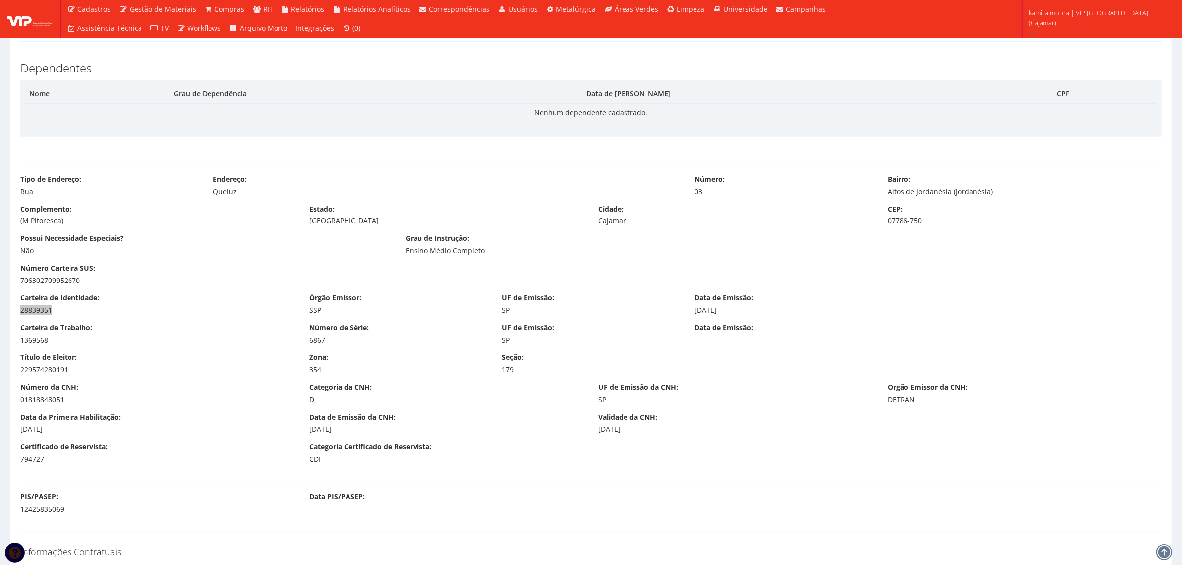
scroll to position [683, 0]
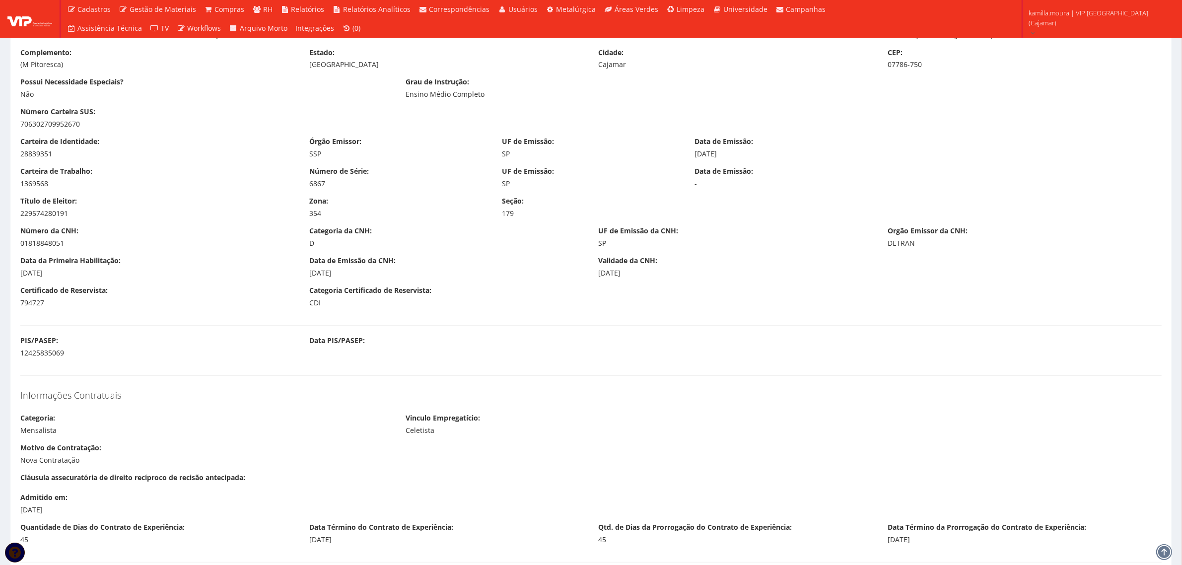
click at [43, 356] on div "12425835069" at bounding box center [157, 353] width 274 height 10
copy div "12425835069"
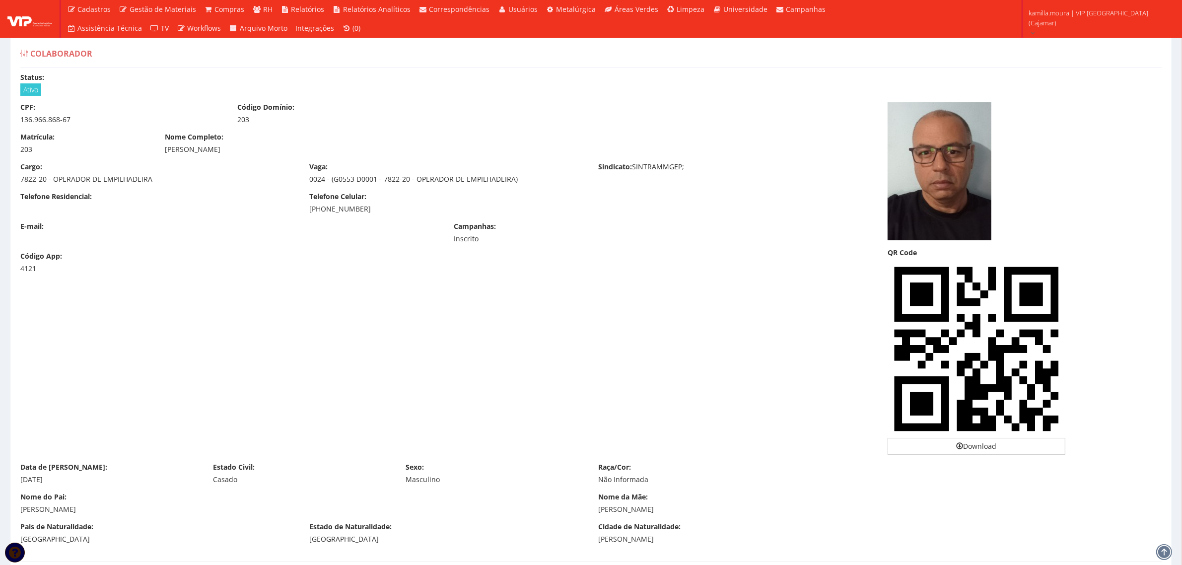
scroll to position [0, 0]
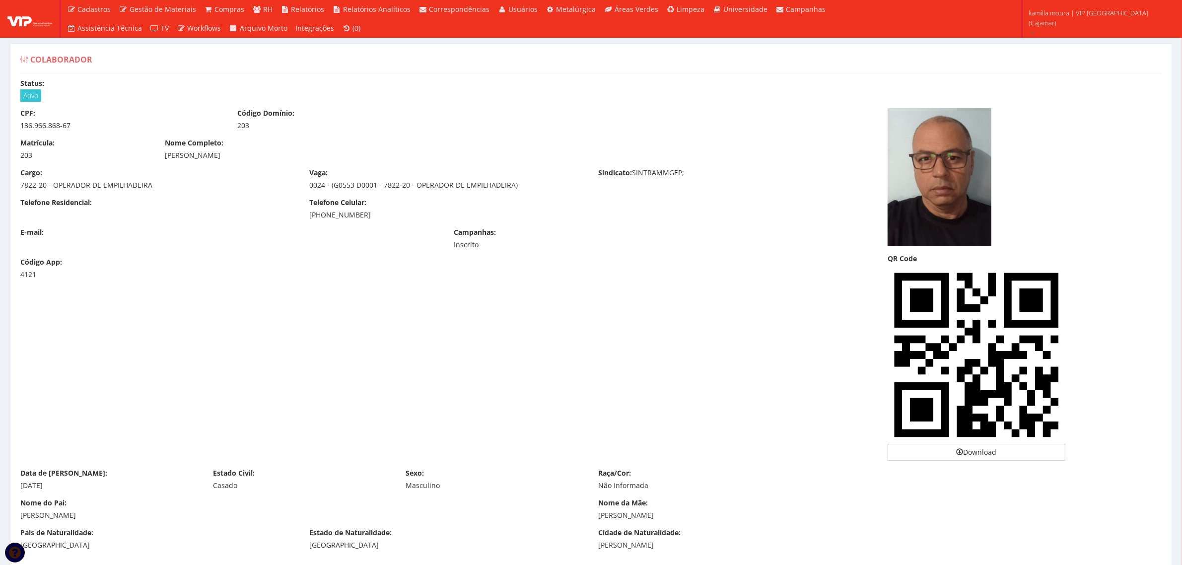
click at [352, 214] on div "[PHONE_NUMBER]" at bounding box center [446, 215] width 274 height 10
copy div "[PHONE_NUMBER]"
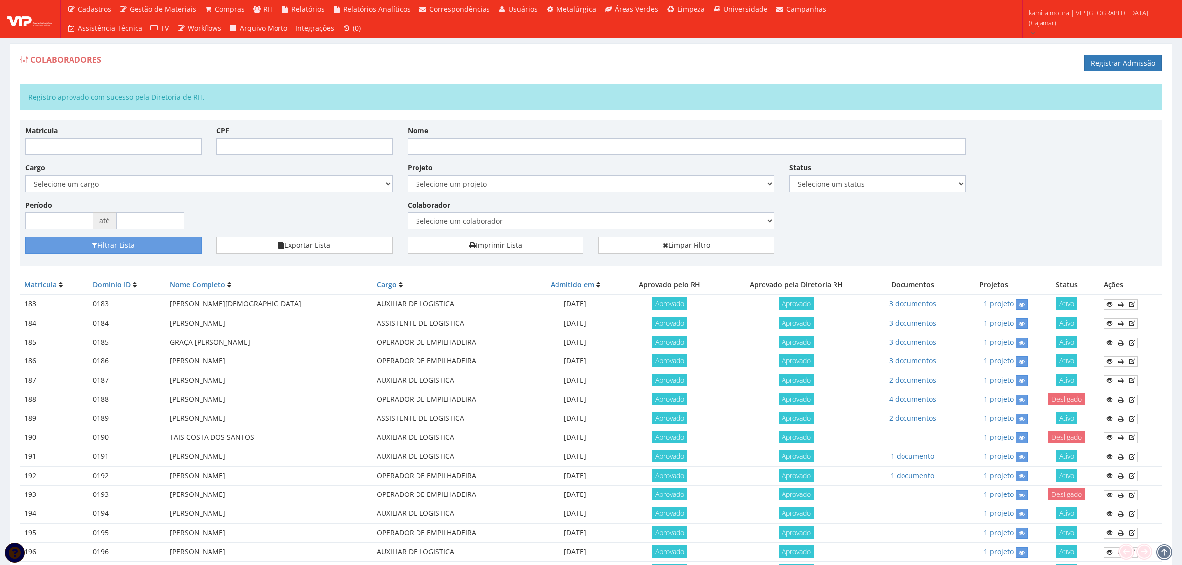
scroll to position [196, 0]
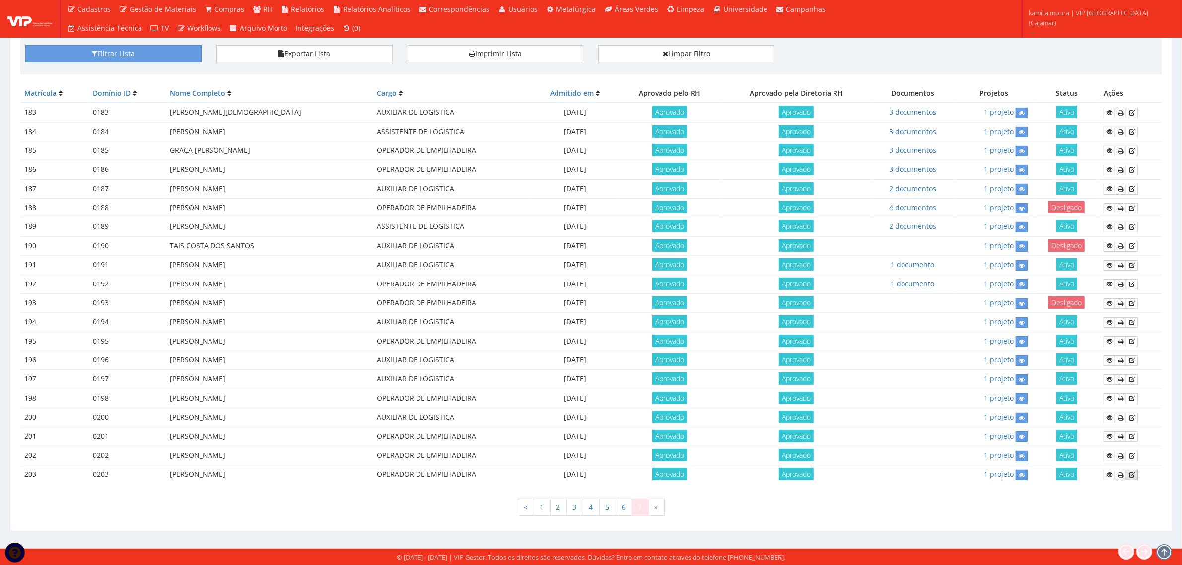
click at [1133, 475] on icon at bounding box center [1132, 474] width 6 height 7
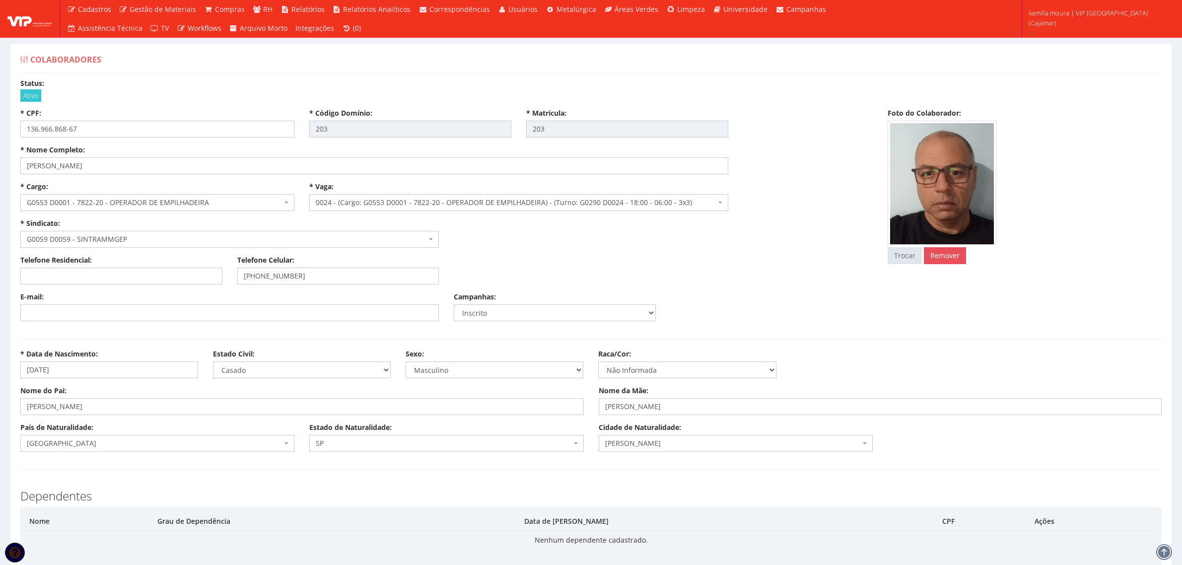
select select
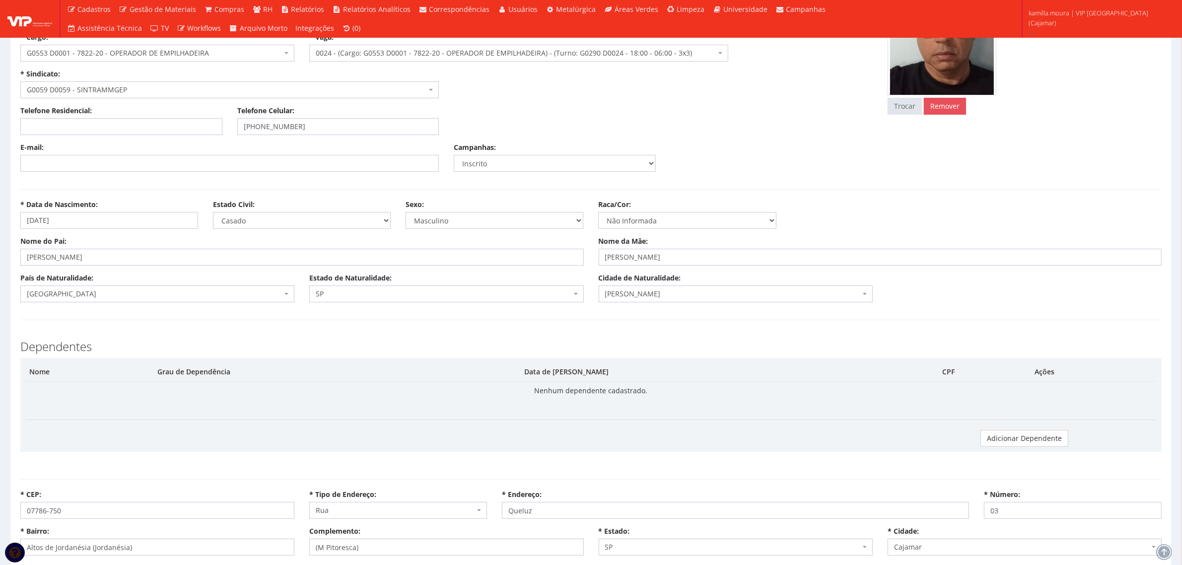
scroll to position [248, 0]
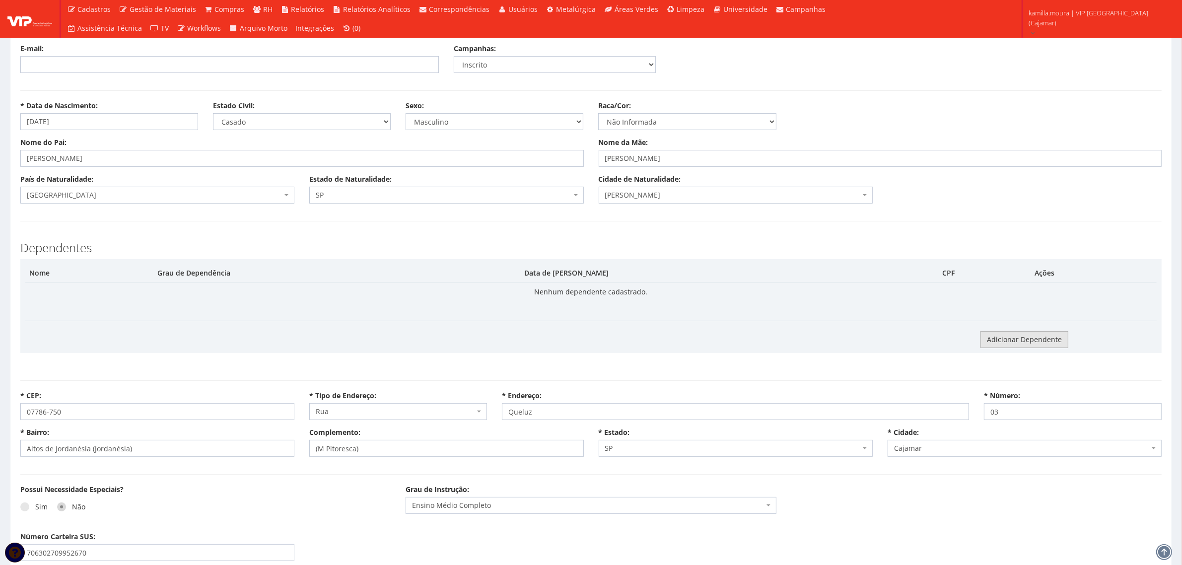
click at [1010, 339] on link "Adicionar Dependente" at bounding box center [1024, 339] width 88 height 17
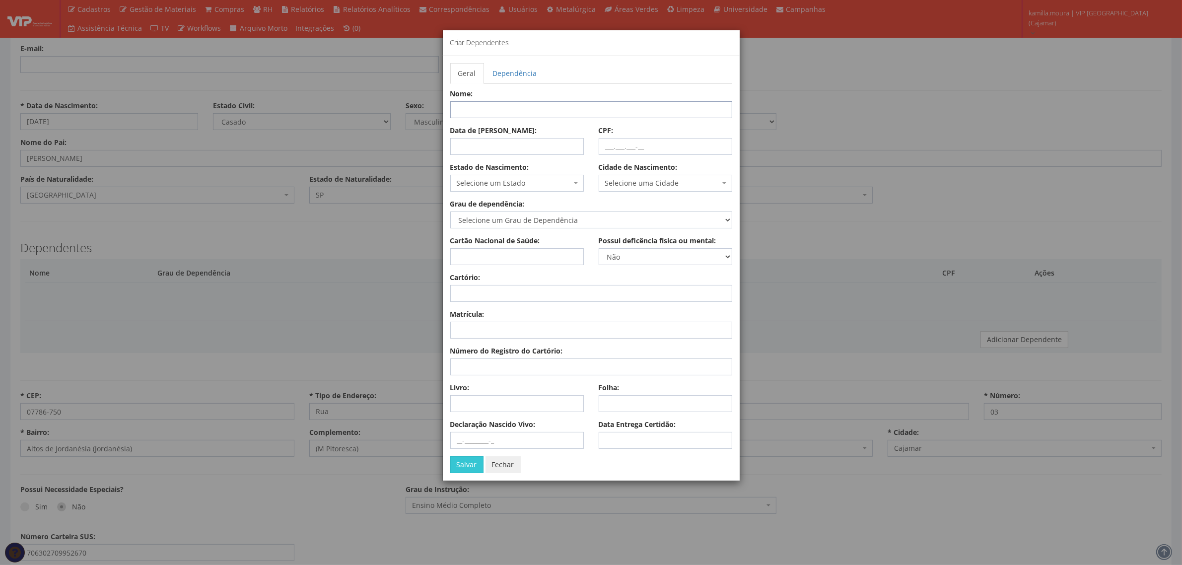
click at [486, 108] on input "Nome:" at bounding box center [591, 109] width 282 height 17
type input "v"
type input "[PERSON_NAME][DATE]"
click at [509, 142] on input "Data de [PERSON_NAME]:" at bounding box center [517, 146] width 134 height 17
type input "[DATE]"
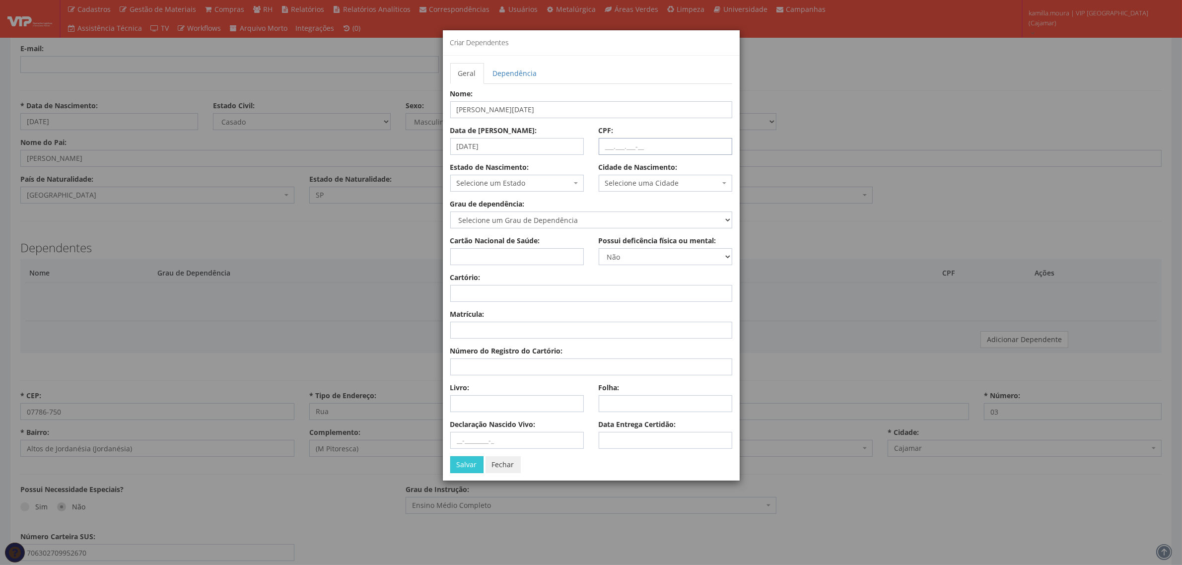
click at [599, 153] on input "CPF:" at bounding box center [666, 146] width 134 height 17
type input "533.397.348-28"
click at [529, 182] on span "Selecione um Estado" at bounding box center [514, 183] width 115 height 10
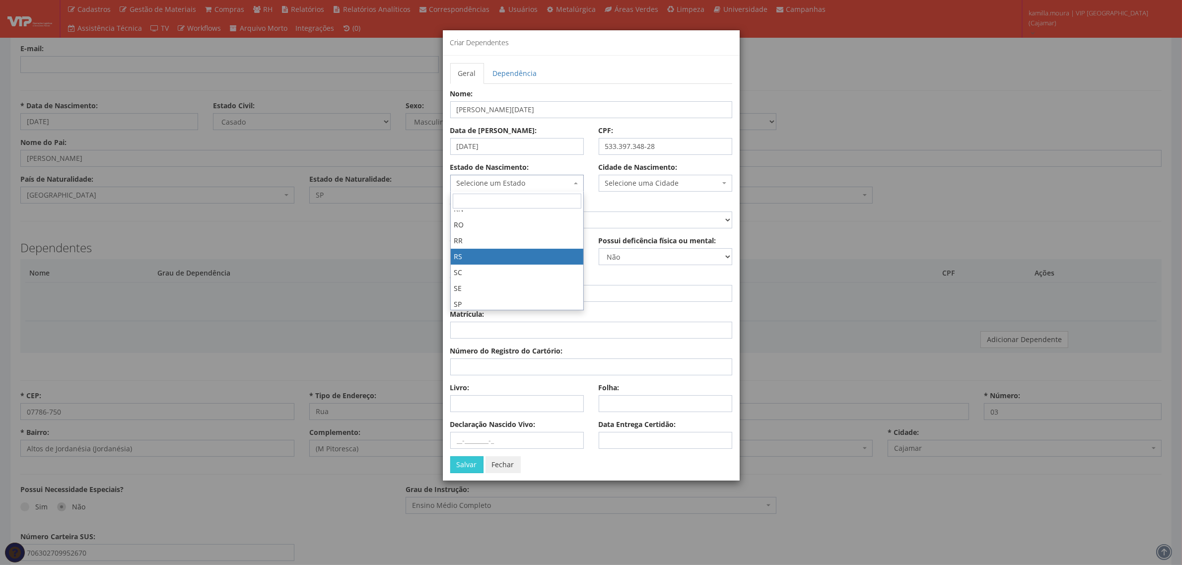
scroll to position [361, 0]
click at [522, 188] on span "Selecione um Estado" at bounding box center [514, 183] width 115 height 10
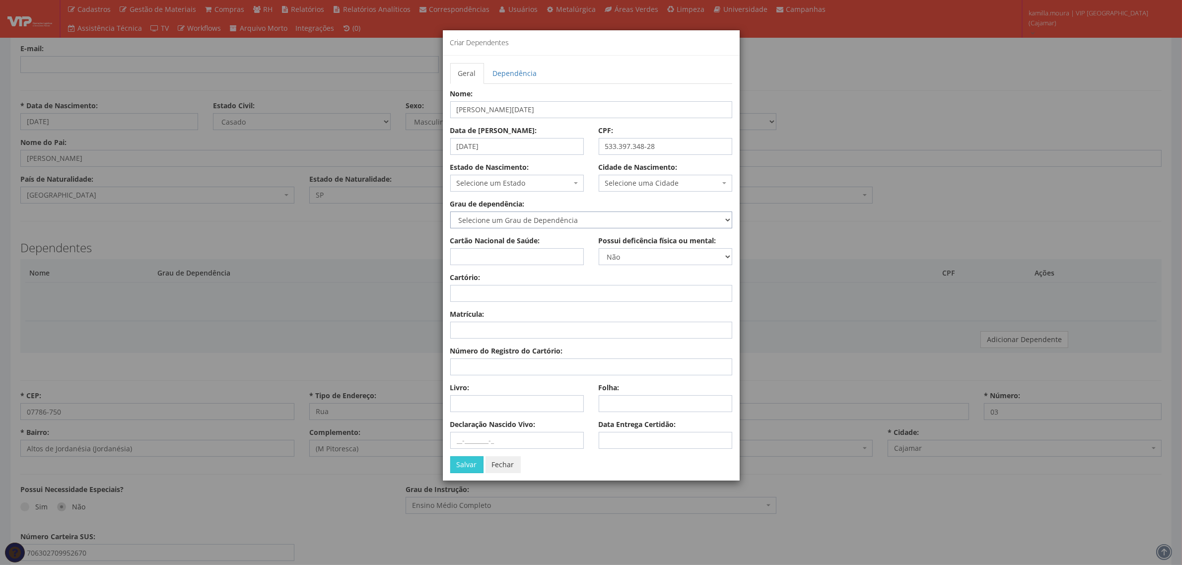
click at [596, 217] on select "Selecione um Grau de Dependência Cônjuge Companheiro com o qual tenha filho viv…" at bounding box center [591, 219] width 282 height 17
select select "conjuge"
click at [450, 212] on select "Selecione um Grau de Dependência Cônjuge Companheiro com o qual tenha filho viv…" at bounding box center [591, 219] width 282 height 17
click at [477, 467] on button "Salvar" at bounding box center [466, 464] width 33 height 17
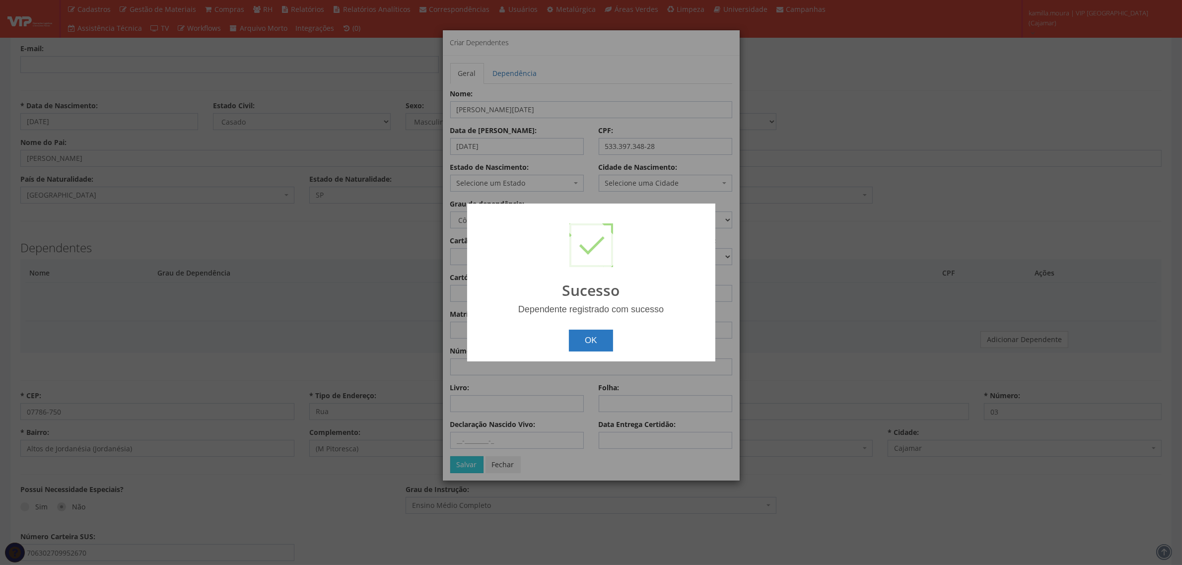
click at [597, 334] on button "OK" at bounding box center [591, 341] width 44 height 22
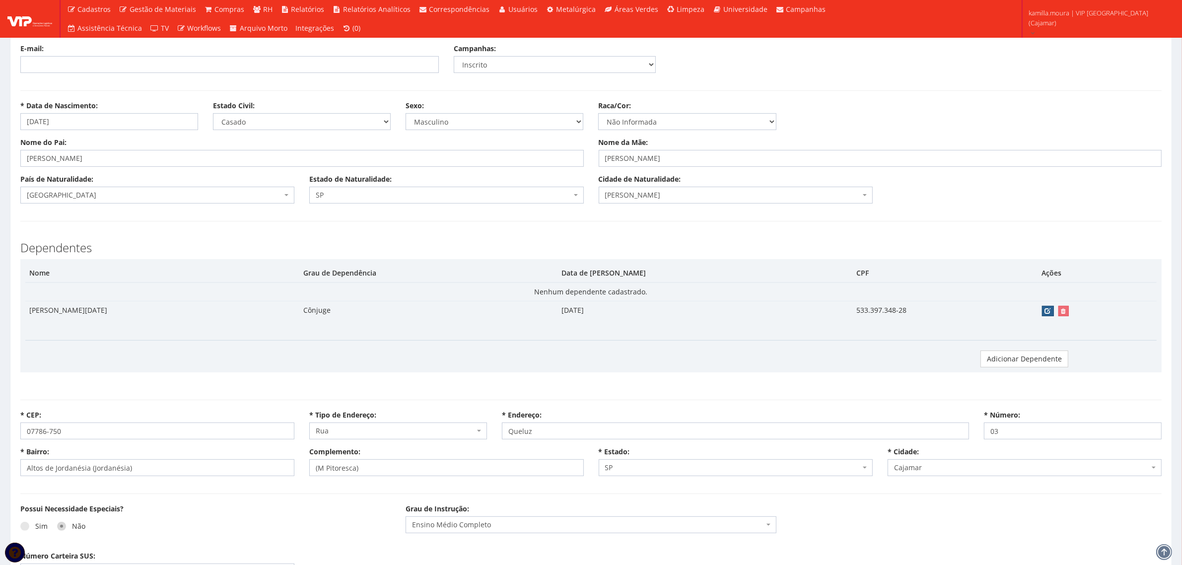
click at [1049, 312] on button "button" at bounding box center [1048, 311] width 12 height 10
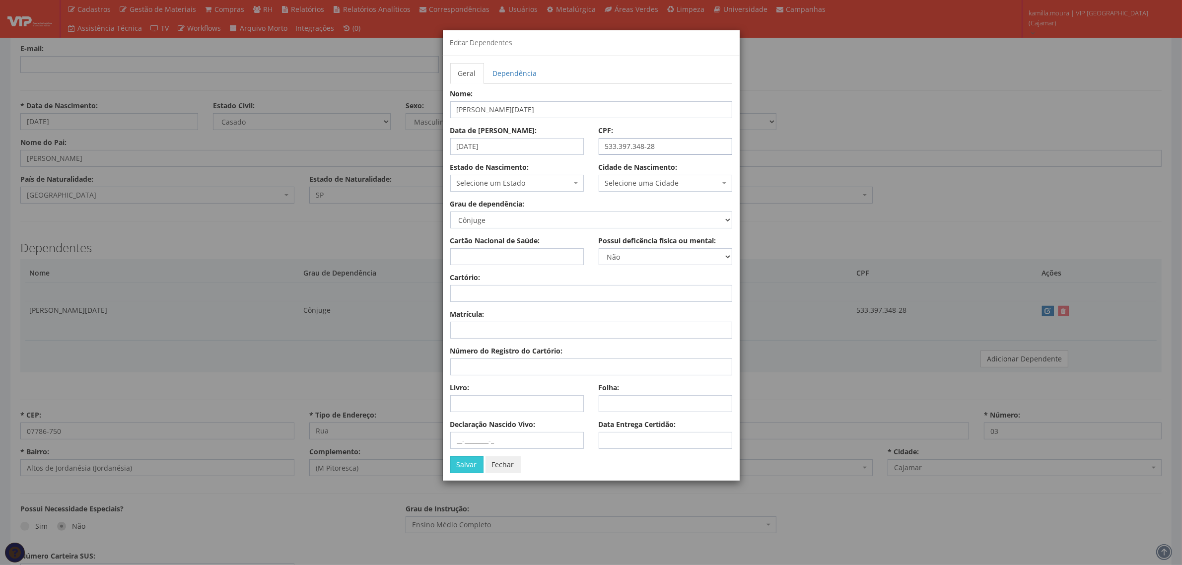
drag, startPoint x: 669, startPoint y: 139, endPoint x: 473, endPoint y: 157, distance: 196.4
click at [473, 157] on div "Data de Nascimento: [DATE] CPF: 533.397.348-28" at bounding box center [591, 144] width 297 height 37
type input "179.948.418-13"
click at [467, 462] on button "Salvar" at bounding box center [466, 464] width 33 height 17
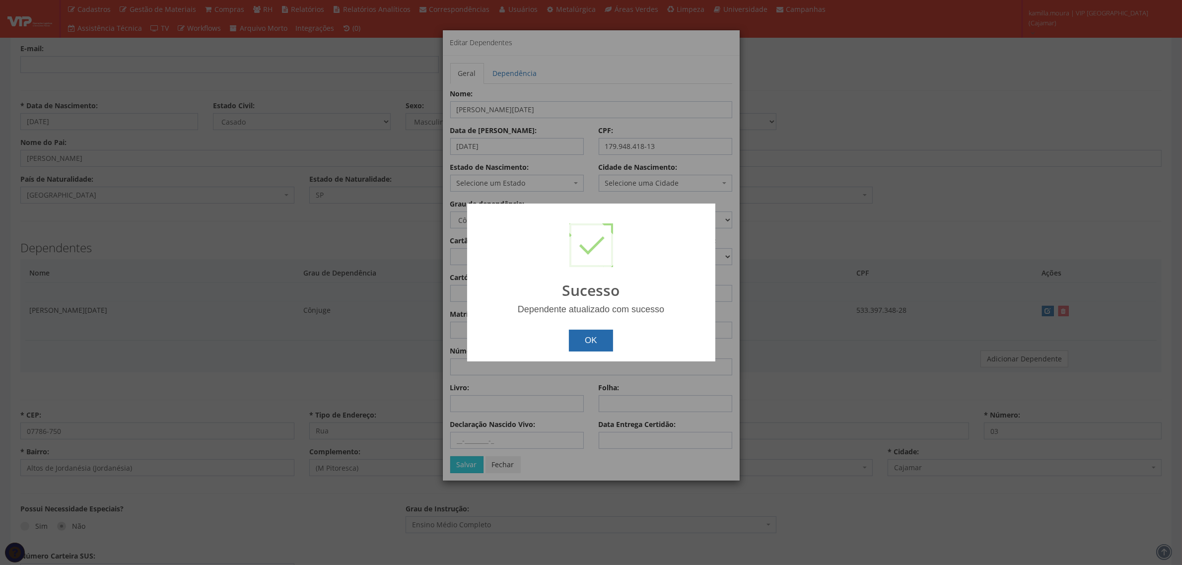
click at [600, 341] on button "OK" at bounding box center [591, 341] width 44 height 22
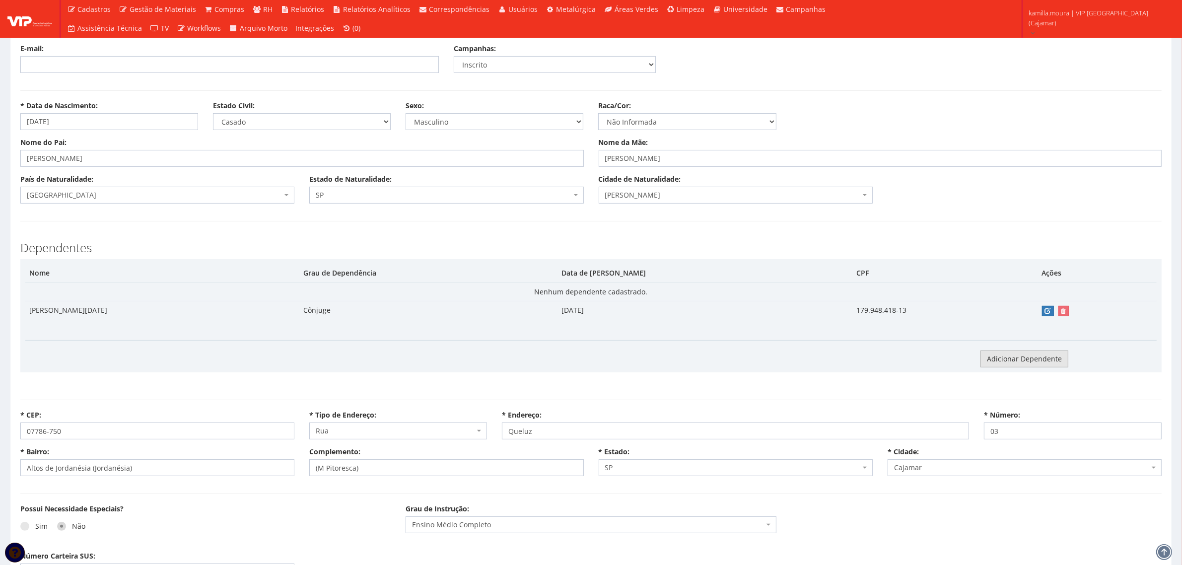
click at [1018, 364] on link "Adicionar Dependente" at bounding box center [1024, 358] width 88 height 17
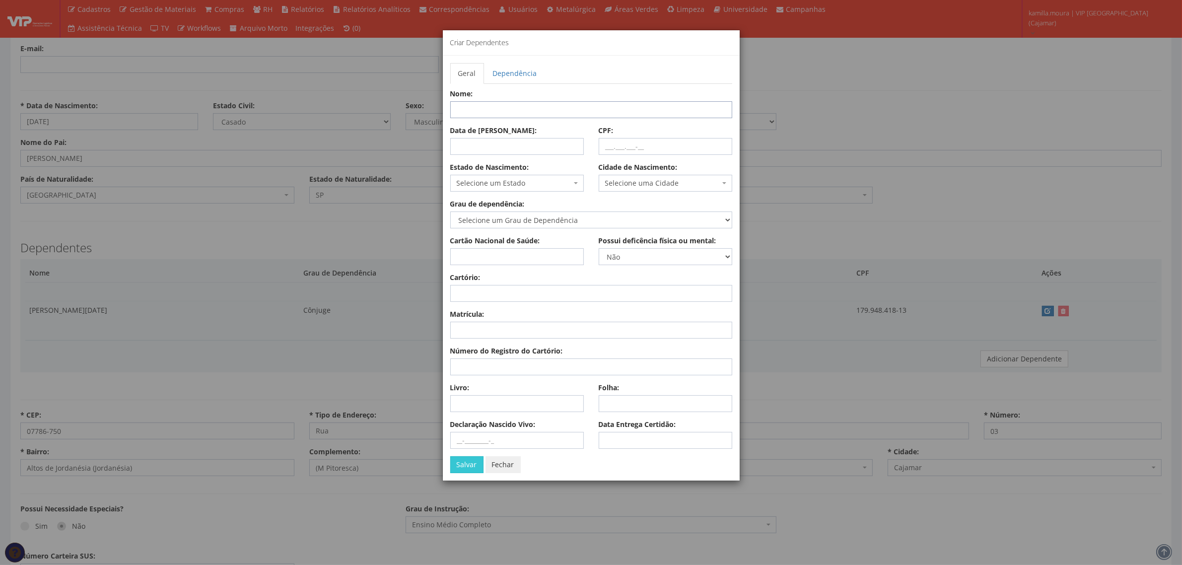
click at [481, 117] on input "Nome:" at bounding box center [591, 109] width 282 height 17
type input "[PERSON_NAME]"
type input "[DATE]"
click at [601, 146] on input "CPF:" at bounding box center [666, 146] width 134 height 17
type input "533.397.348-28"
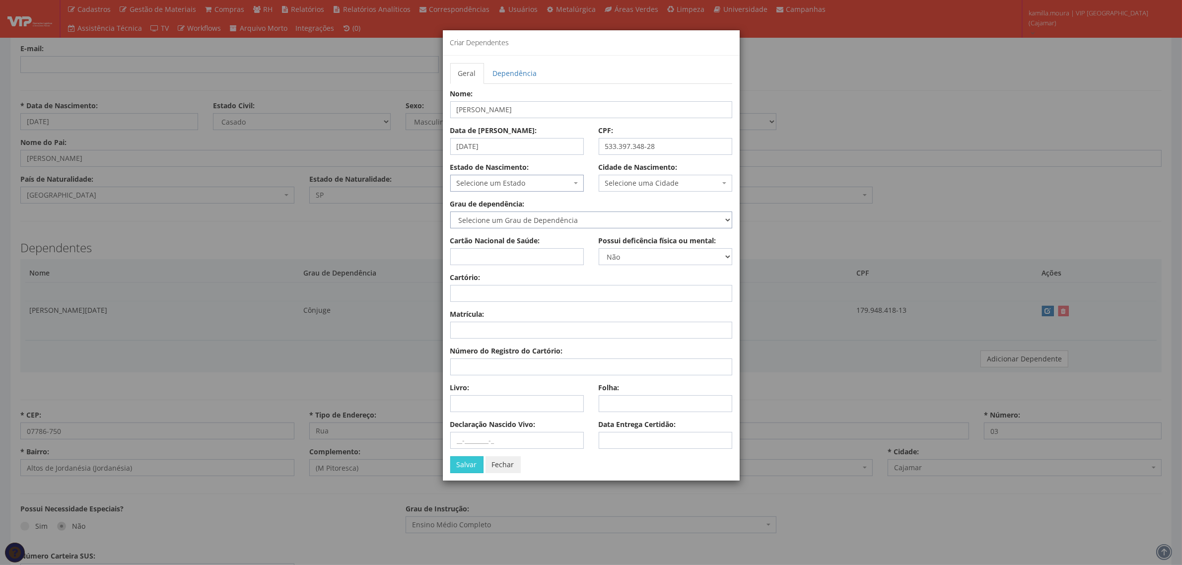
click at [601, 223] on select "Selecione um Grau de Dependência Cônjuge Companheiro com o qual tenha filho viv…" at bounding box center [591, 219] width 282 height 17
select select "filho_ou_enteado_ate_21_anos"
click at [450, 212] on select "Selecione um Grau de Dependência Cônjuge Companheiro com o qual tenha filho viv…" at bounding box center [591, 219] width 282 height 17
click at [597, 218] on select "Selecione um Grau de Dependência Cônjuge Companheiro com o qual tenha filho viv…" at bounding box center [591, 219] width 282 height 17
click at [450, 212] on select "Selecione um Grau de Dependência Cônjuge Companheiro com o qual tenha filho viv…" at bounding box center [591, 219] width 282 height 17
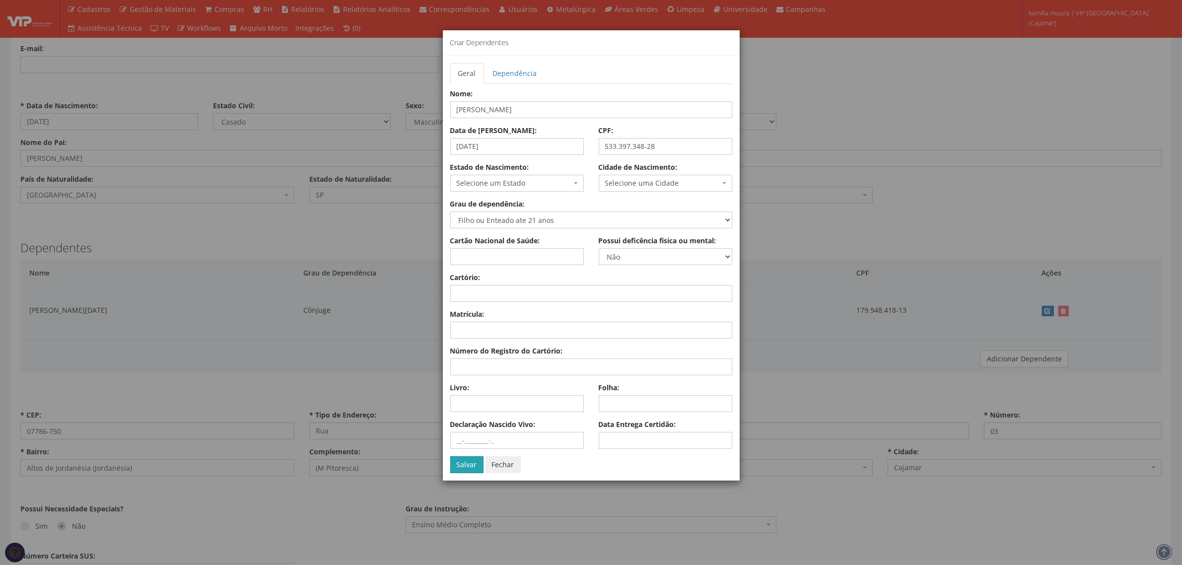
click at [463, 468] on button "Salvar" at bounding box center [466, 464] width 33 height 17
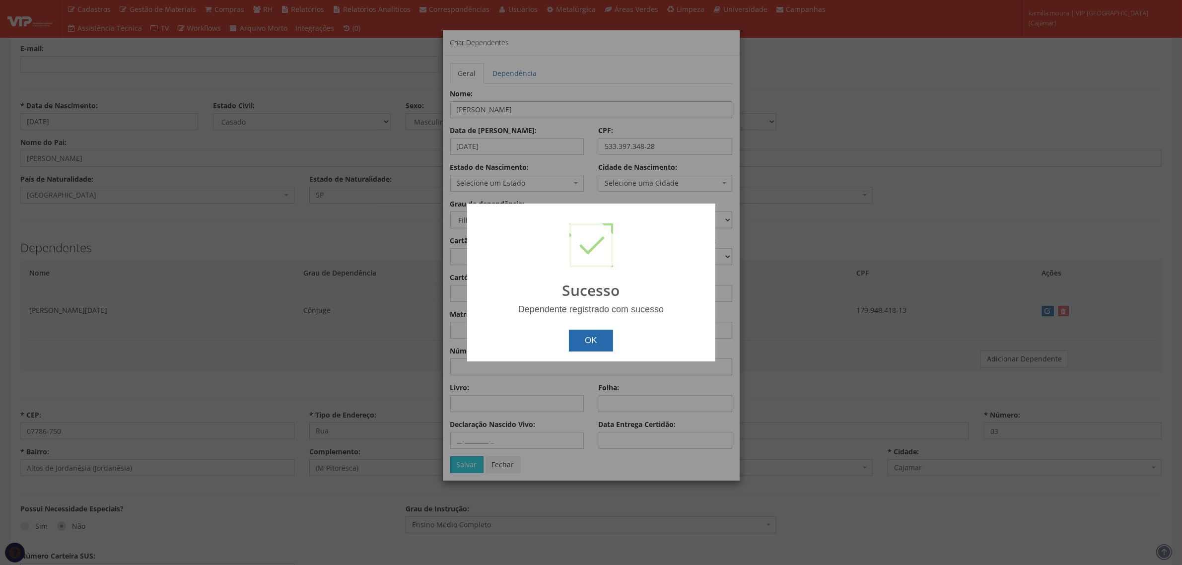
click at [602, 345] on button "OK" at bounding box center [591, 341] width 44 height 22
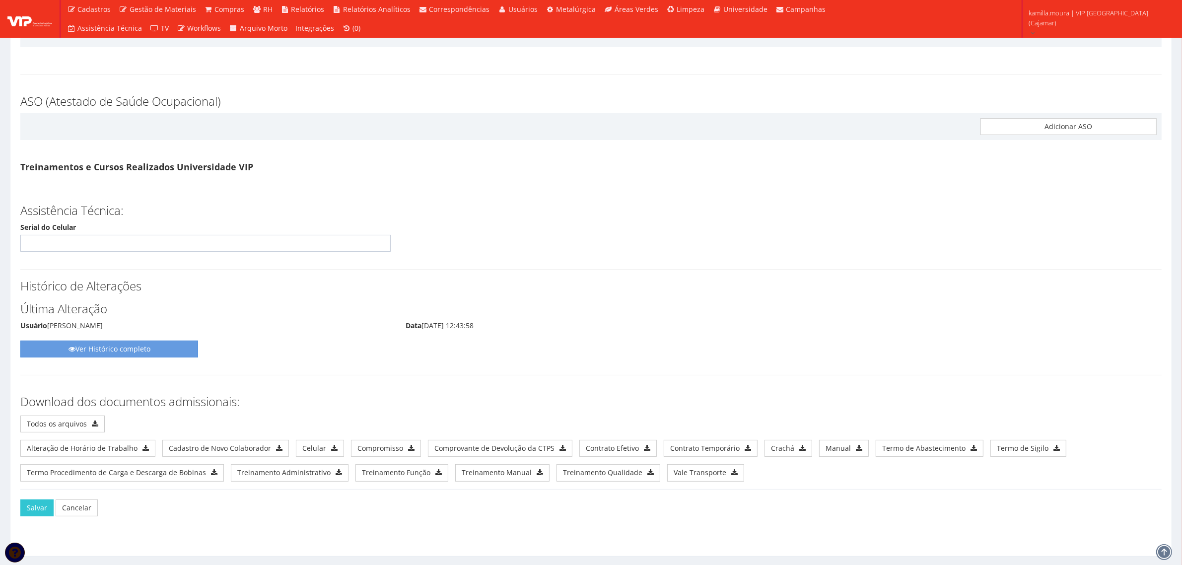
scroll to position [4898, 0]
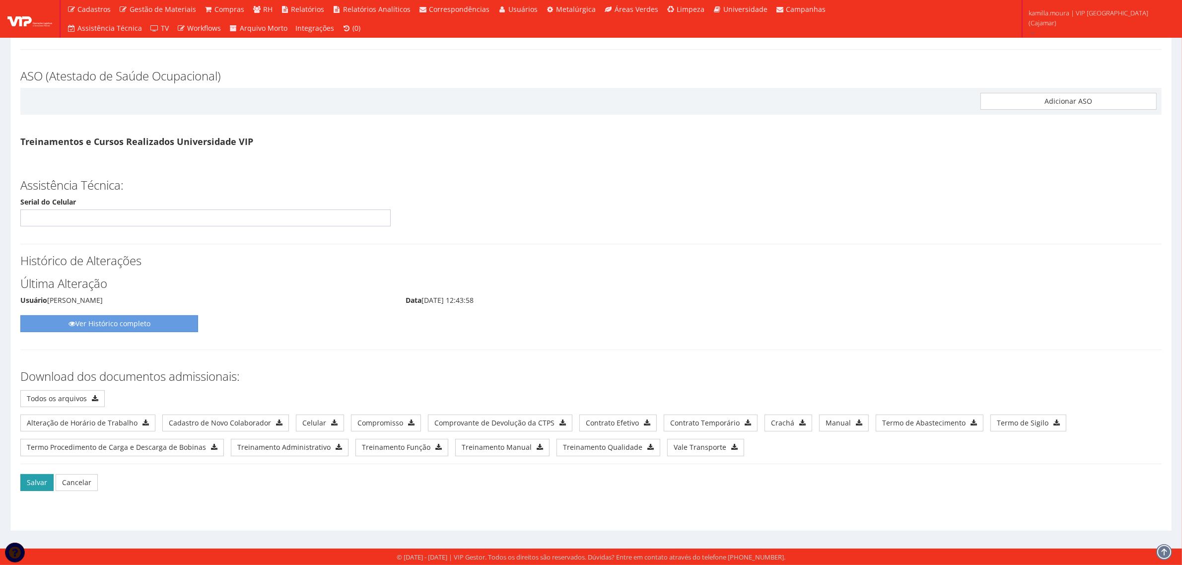
drag, startPoint x: 43, startPoint y: 478, endPoint x: 47, endPoint y: 474, distance: 5.7
click at [43, 477] on button "Salvar" at bounding box center [36, 482] width 33 height 17
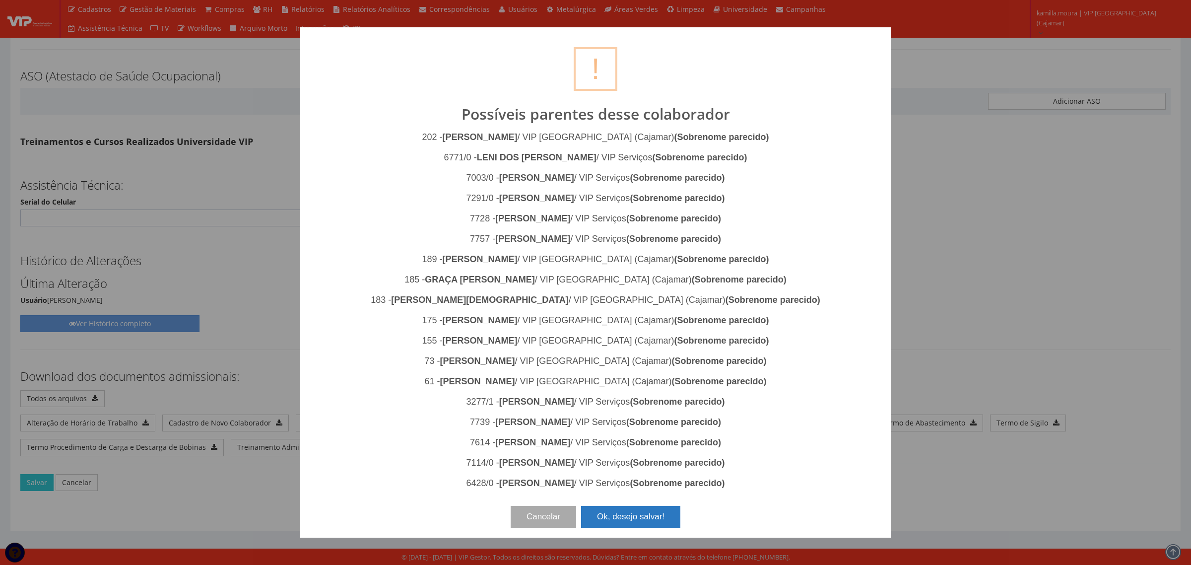
click at [637, 512] on button "Ok, desejo salvar!" at bounding box center [630, 517] width 99 height 22
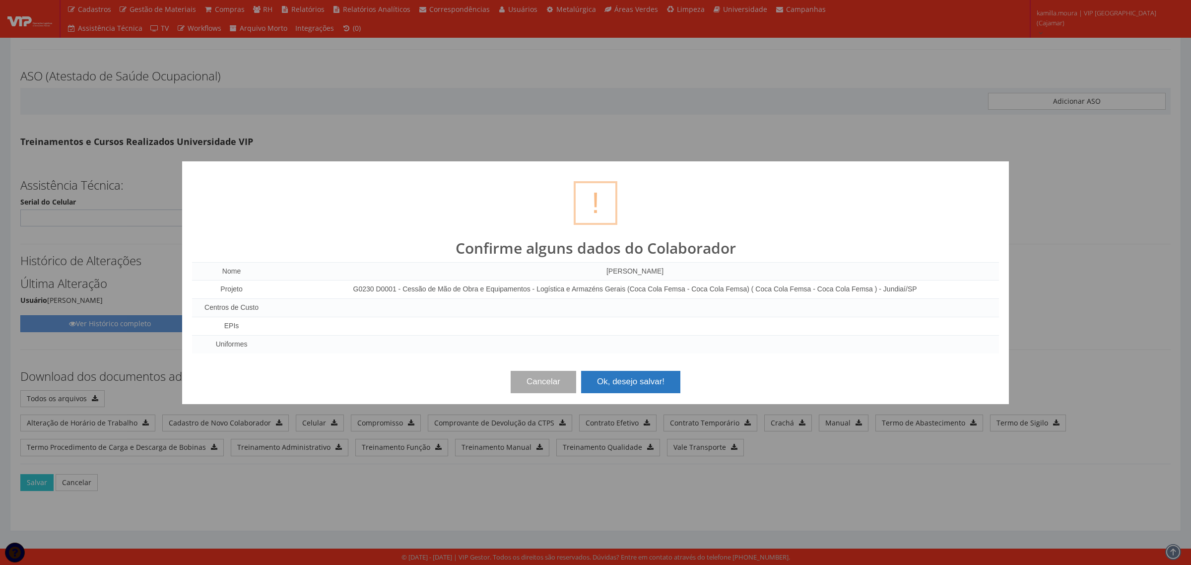
click at [641, 382] on button "Ok, desejo salvar!" at bounding box center [630, 382] width 99 height 22
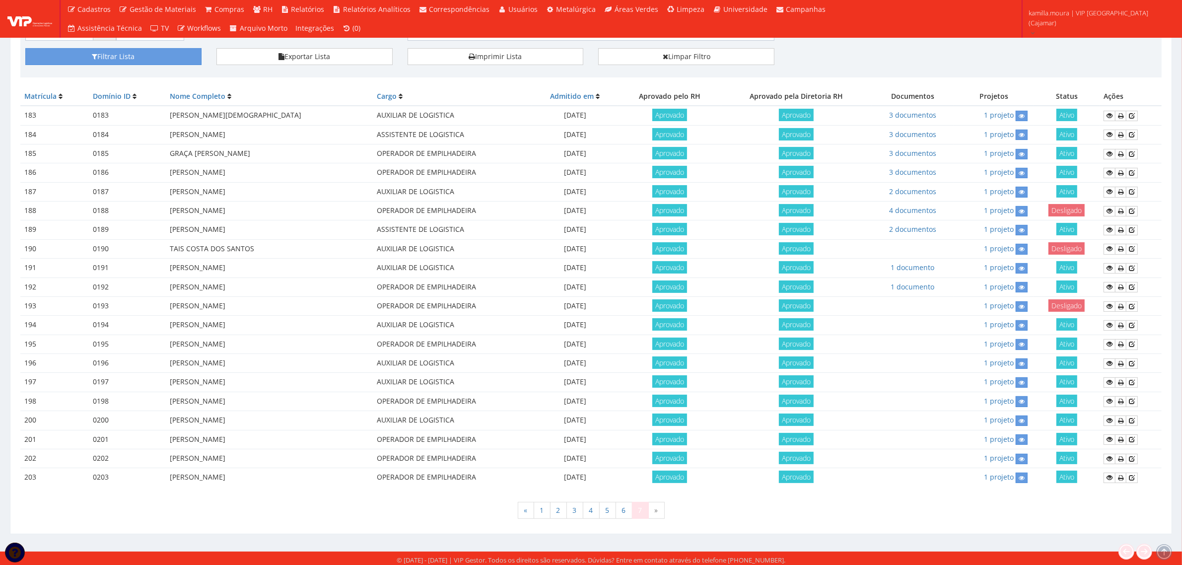
scroll to position [196, 0]
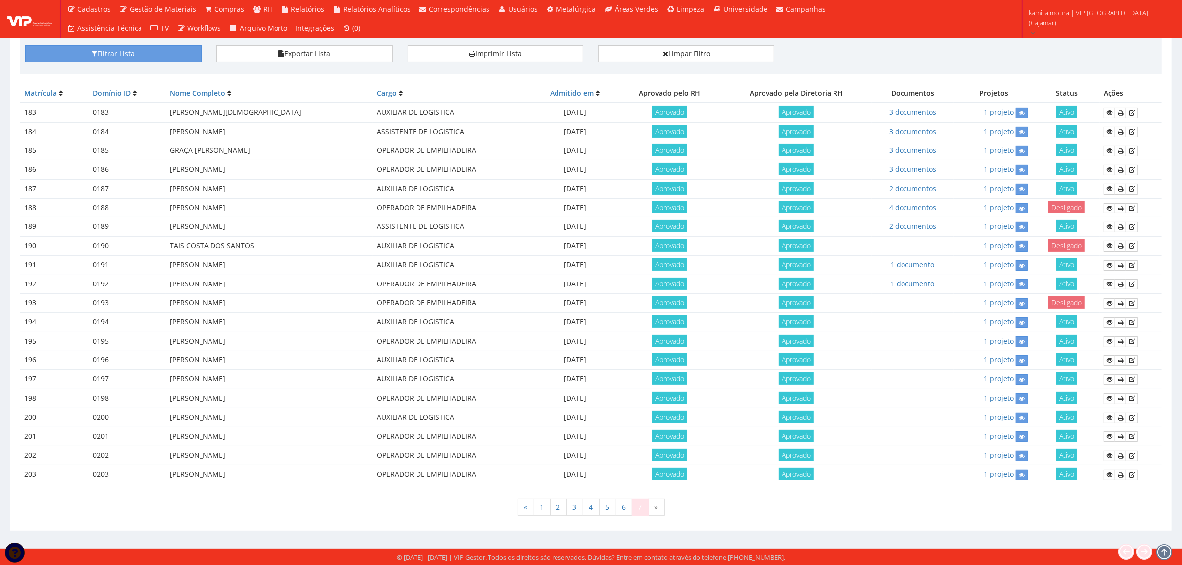
click at [601, 453] on td "[DATE]" at bounding box center [574, 455] width 85 height 19
click at [601, 453] on td "13/10/2025" at bounding box center [574, 455] width 85 height 19
click at [484, 415] on td "AUXILIAR DE LOGISTICA" at bounding box center [452, 417] width 159 height 19
drag, startPoint x: 547, startPoint y: 447, endPoint x: 677, endPoint y: 466, distance: 131.3
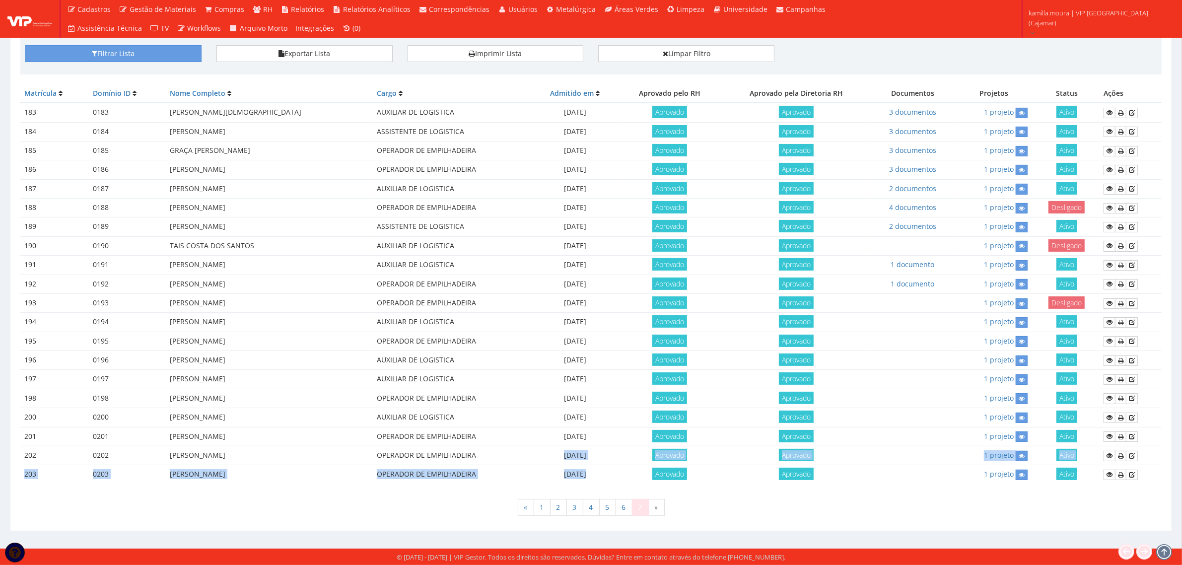
click at [677, 466] on tbody "183 0183 DEYVID OLIVEIRA DE JESUS AUXILIAR DE LOGISTICA 25/07/2025 Aprovado Apr…" at bounding box center [590, 293] width 1141 height 381
click at [618, 406] on td "08/10/2025" at bounding box center [574, 398] width 85 height 19
